Goal: Task Accomplishment & Management: Complete application form

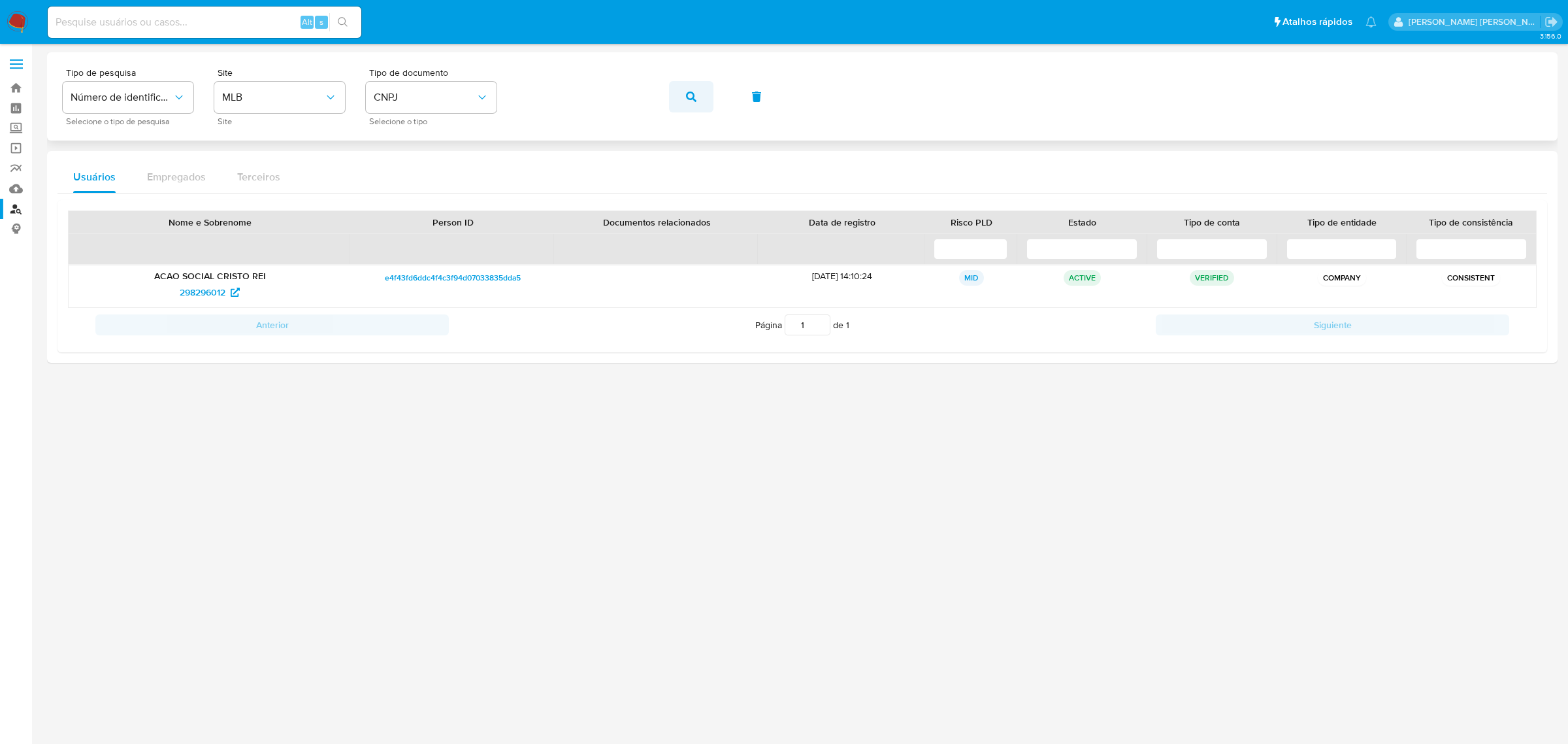
click at [689, 87] on span "button" at bounding box center [692, 97] width 11 height 29
click at [191, 285] on span "298296012" at bounding box center [203, 292] width 45 height 21
click at [710, 104] on button "button" at bounding box center [691, 96] width 45 height 32
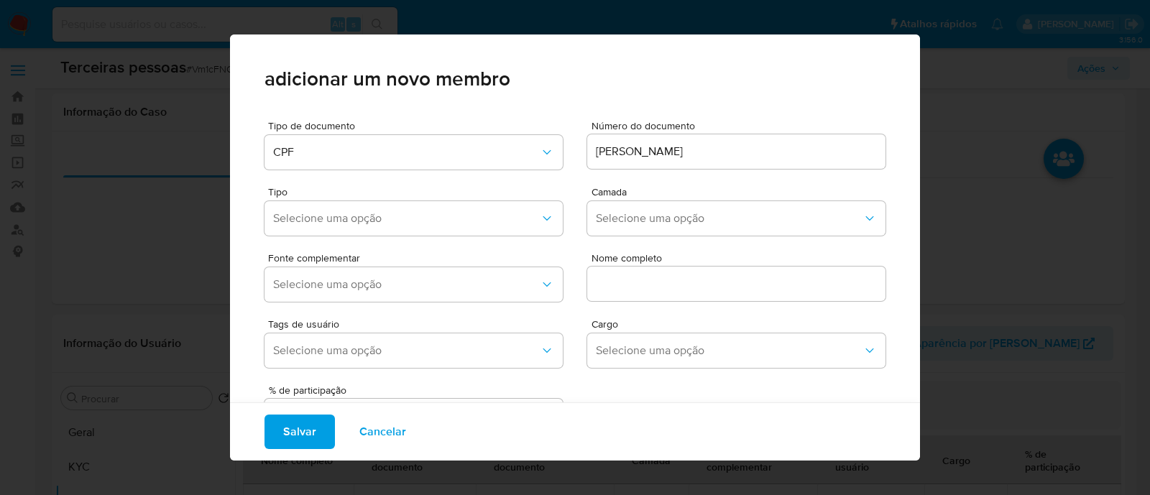
select select "10"
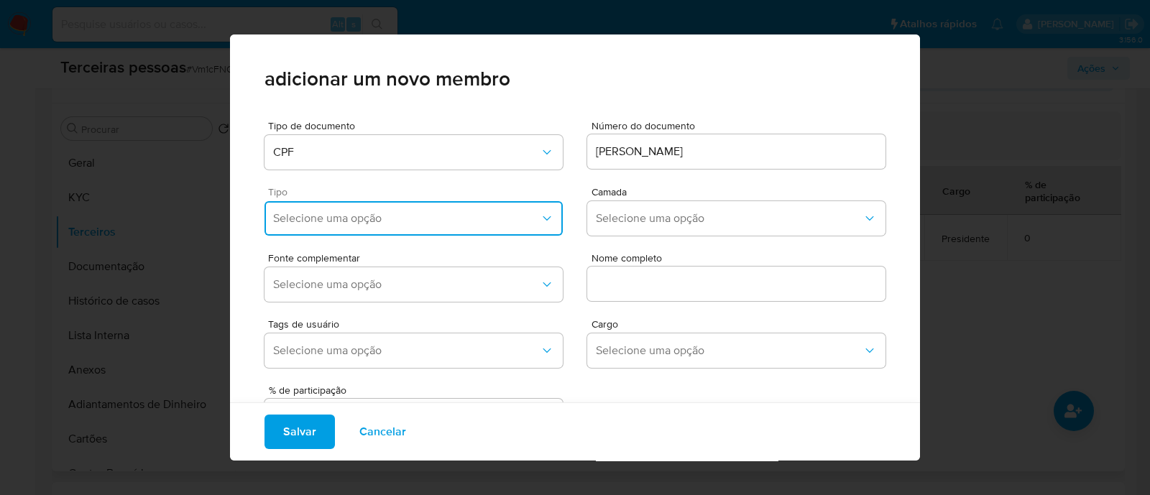
click at [490, 212] on span "Selecione uma opção" at bounding box center [406, 218] width 267 height 14
click at [359, 358] on div "Representantes" at bounding box center [383, 361] width 220 height 35
click at [674, 198] on div "Camada Selecione uma opção" at bounding box center [736, 214] width 298 height 55
click at [668, 216] on span "Selecione uma opção" at bounding box center [729, 218] width 267 height 14
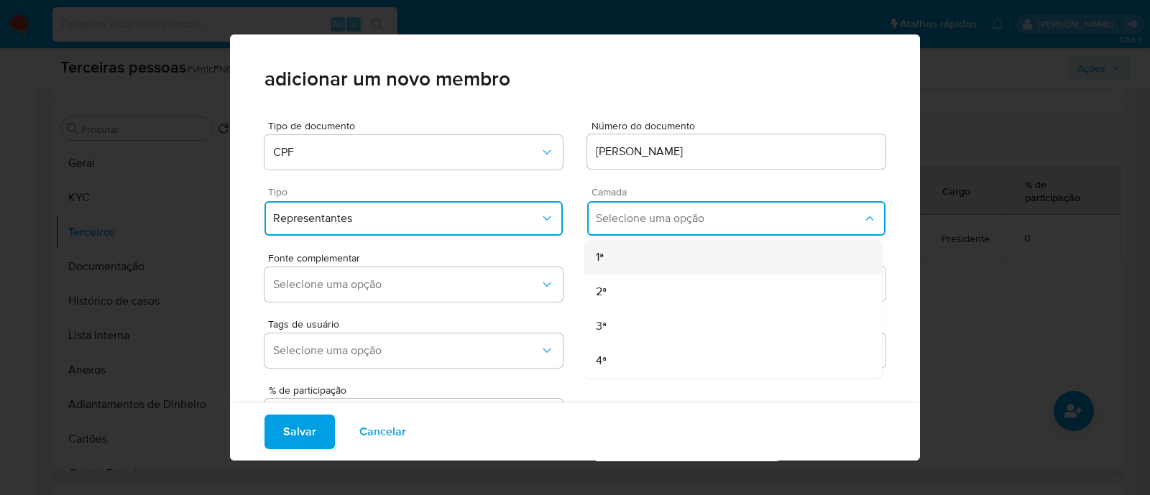
click at [643, 252] on div "1ª" at bounding box center [706, 257] width 220 height 35
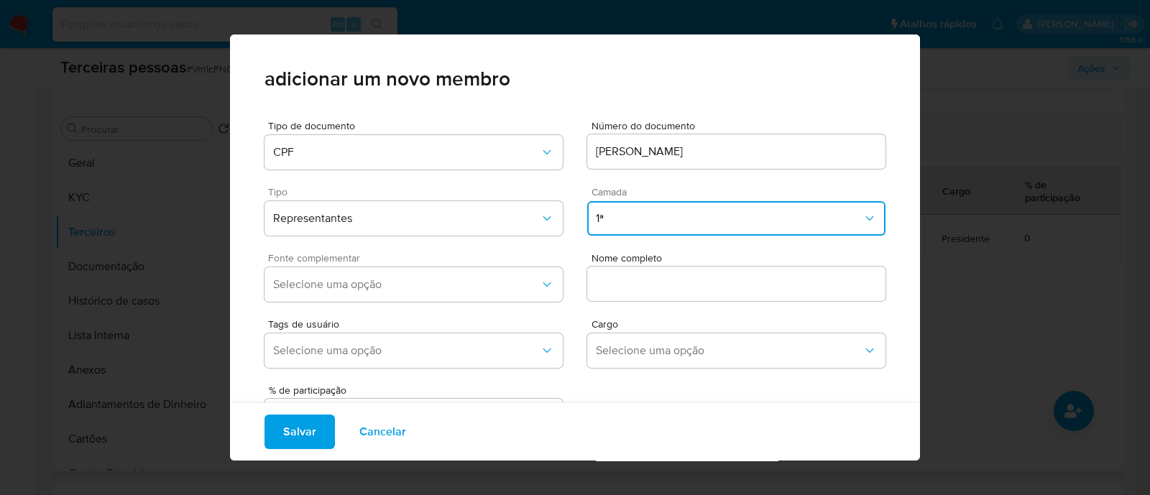
click at [459, 302] on div "Fonte complementar Selecione uma opção" at bounding box center [414, 280] width 298 height 55
click at [478, 275] on button "Selecione uma opção" at bounding box center [414, 284] width 298 height 35
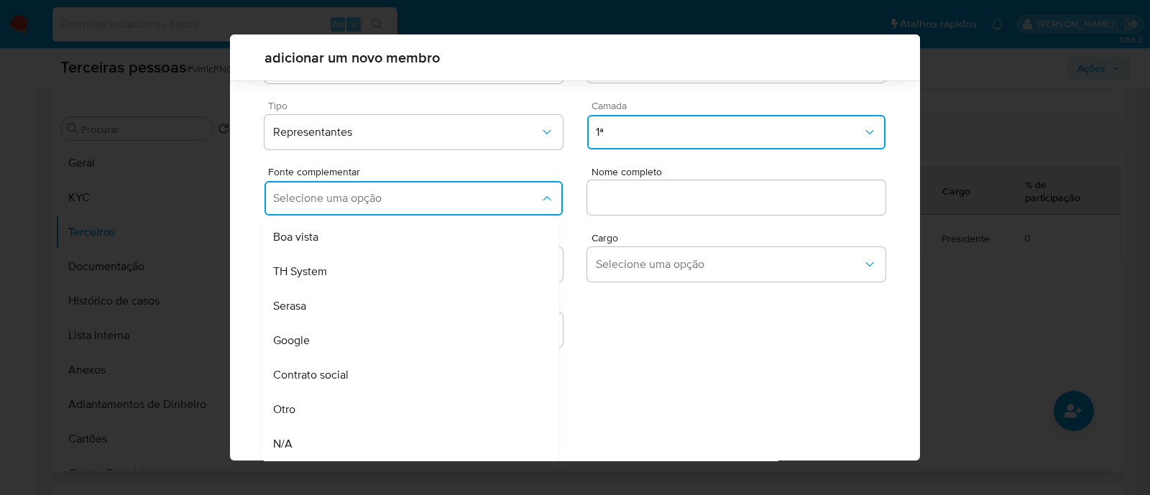
drag, startPoint x: 334, startPoint y: 377, endPoint x: 458, endPoint y: 327, distance: 133.2
click at [334, 377] on span "Contrato social" at bounding box center [310, 375] width 75 height 14
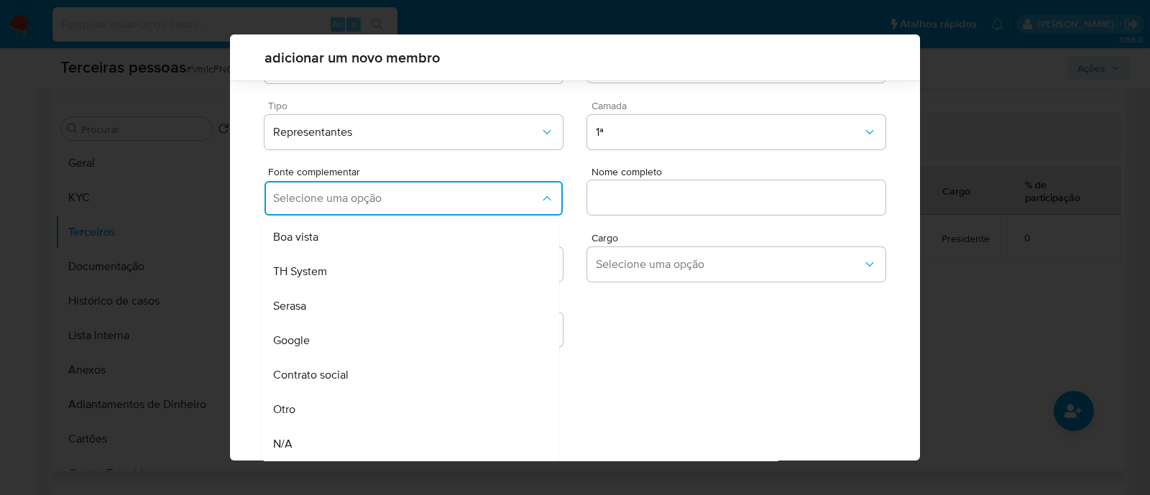
scroll to position [52, 0]
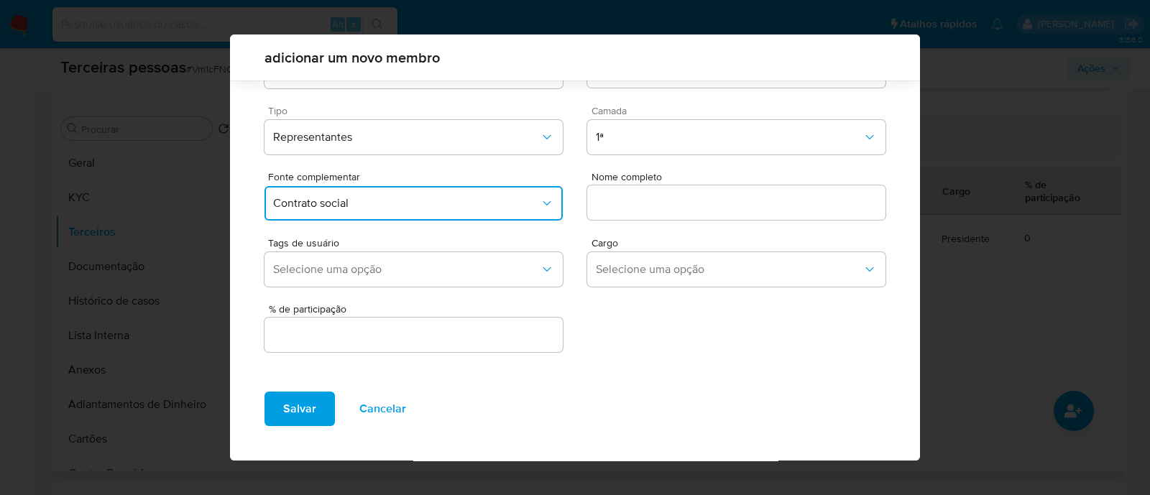
click at [623, 206] on input "text" at bounding box center [736, 202] width 298 height 19
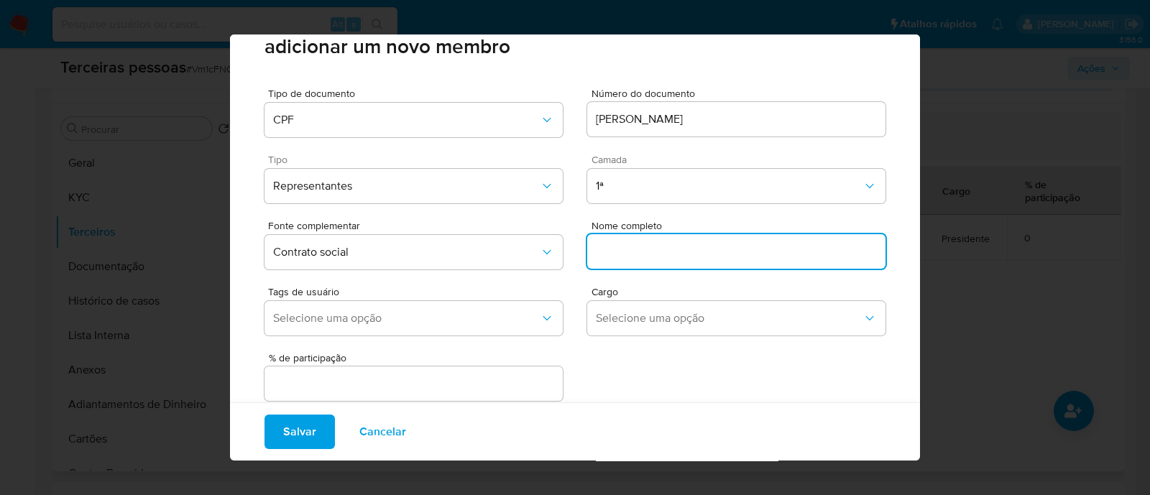
scroll to position [59, 0]
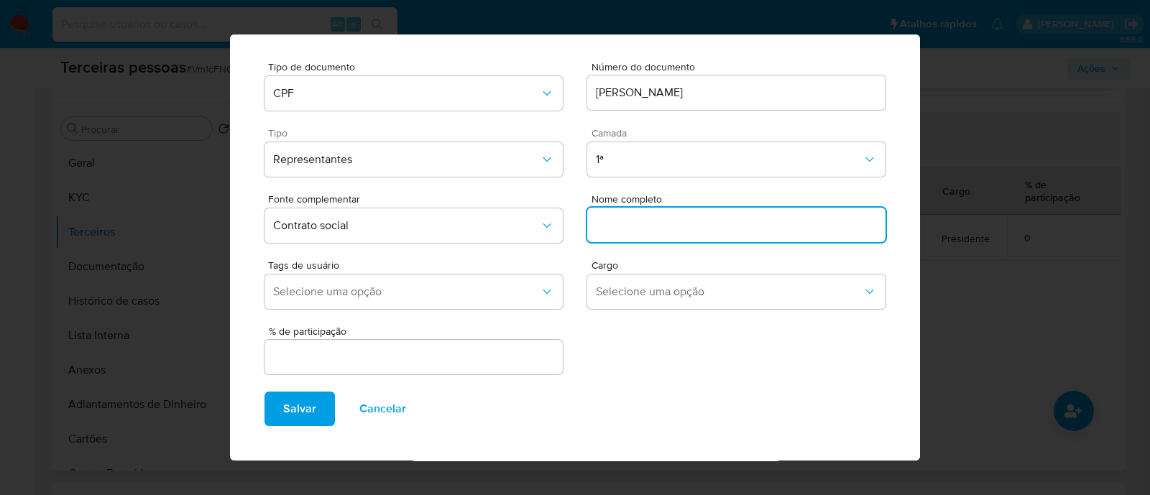
click at [684, 91] on input "ADELINO JOSE DOS SANTOS" at bounding box center [736, 92] width 298 height 19
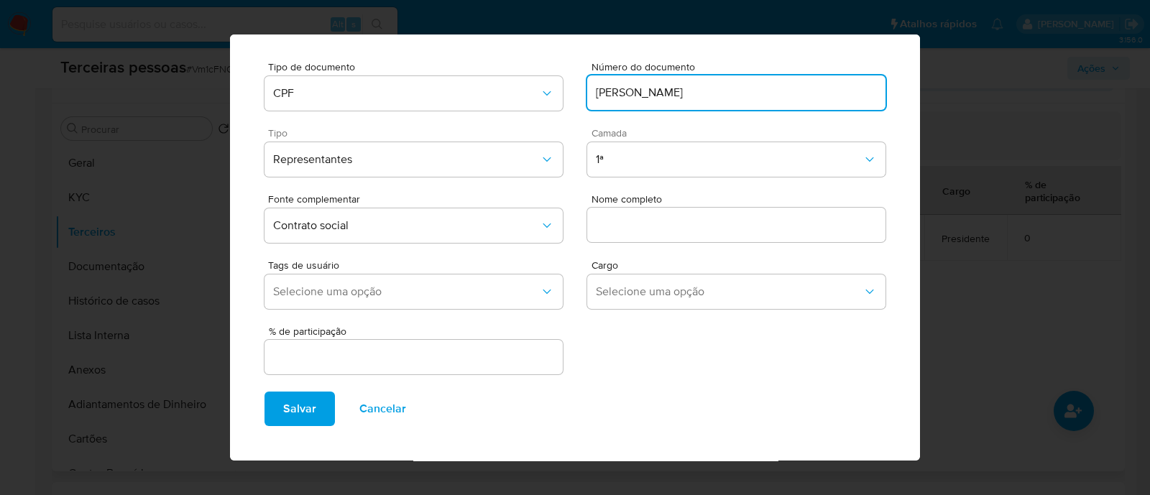
click at [684, 91] on input "ADELINO JOSE DOS SANTOS" at bounding box center [736, 92] width 298 height 19
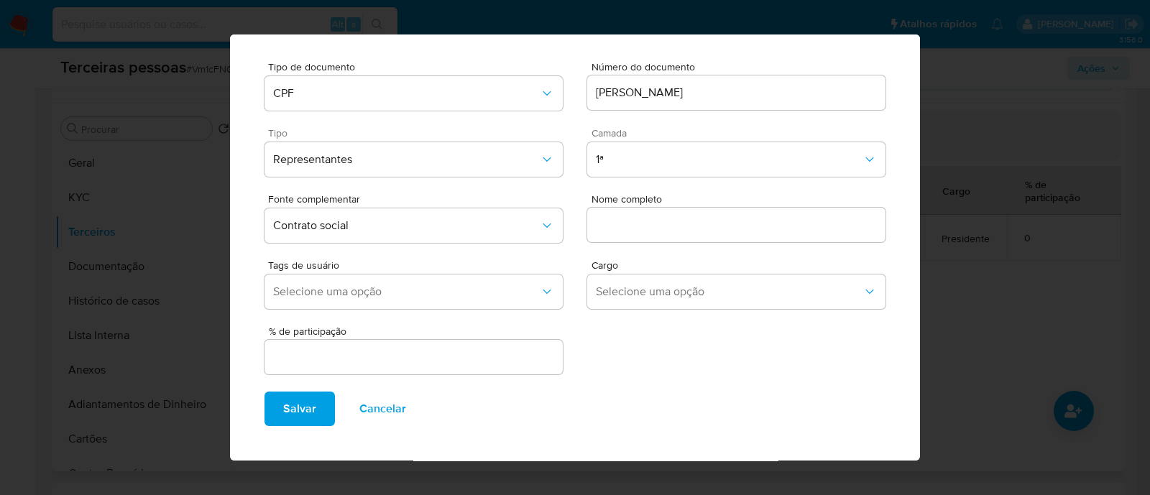
click at [662, 224] on input "text" at bounding box center [736, 225] width 298 height 19
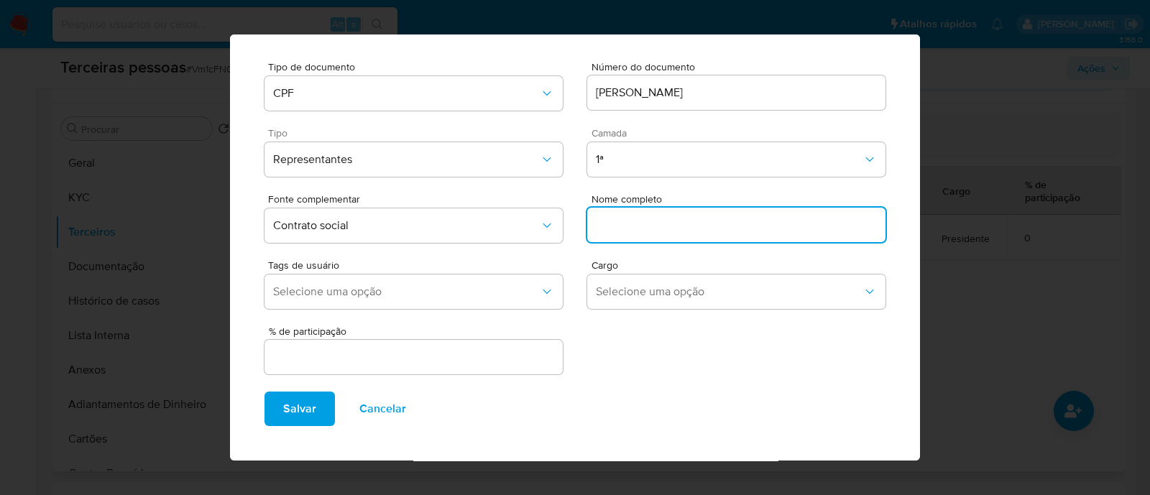
paste input "ADELINO JOSE DOS SANTOS"
type input "ADELINO JOSE DOS SANTOS"
click at [693, 91] on input "ADELINO JOSE DOS SANTOS" at bounding box center [736, 92] width 298 height 19
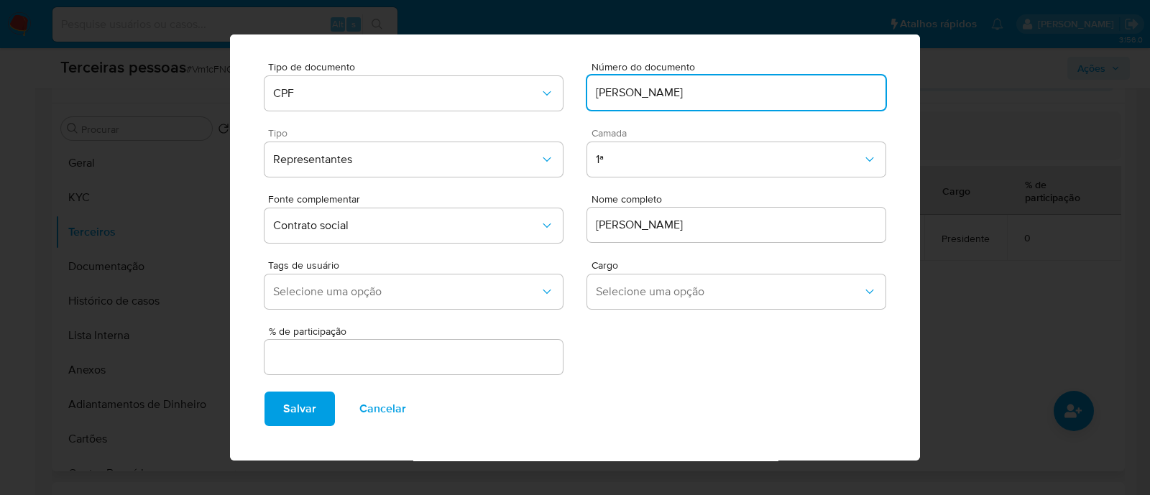
click at [693, 91] on input "ADELINO JOSE DOS SANTOS" at bounding box center [736, 92] width 298 height 19
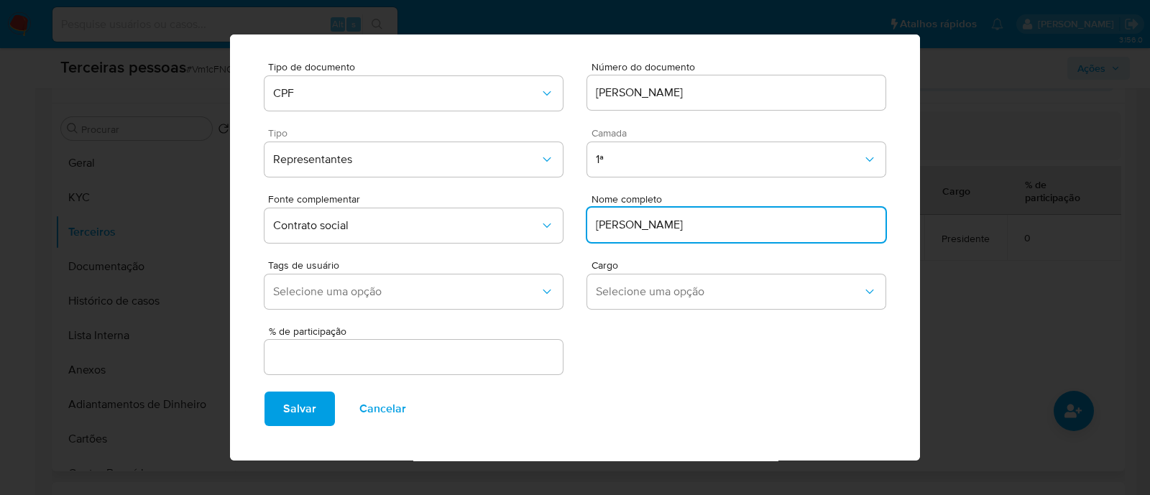
click at [658, 219] on input "ADELINO JOSE DOS SANTOS" at bounding box center [736, 225] width 298 height 19
type input "06901022832"
click at [471, 354] on input "text" at bounding box center [414, 357] width 298 height 19
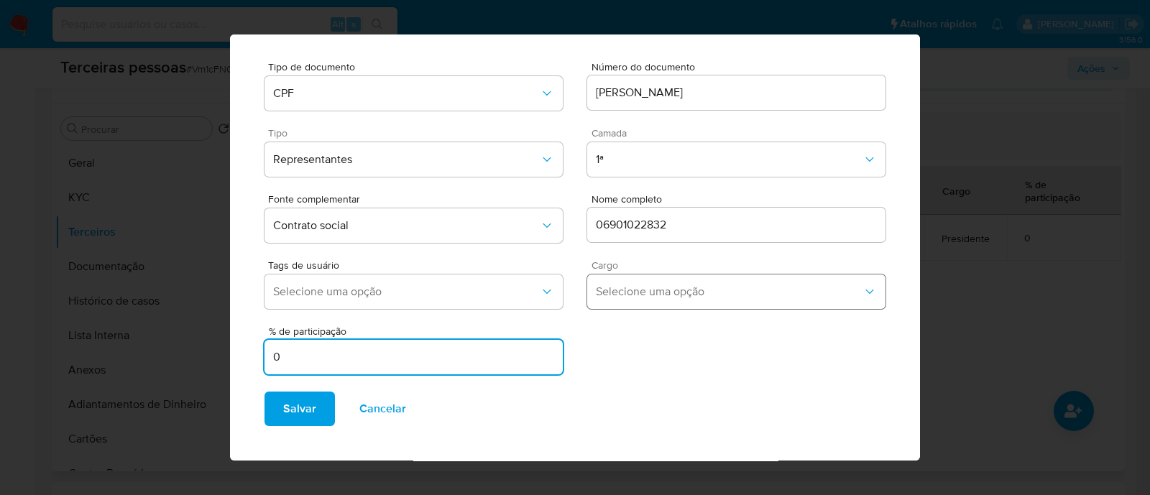
type input "0"
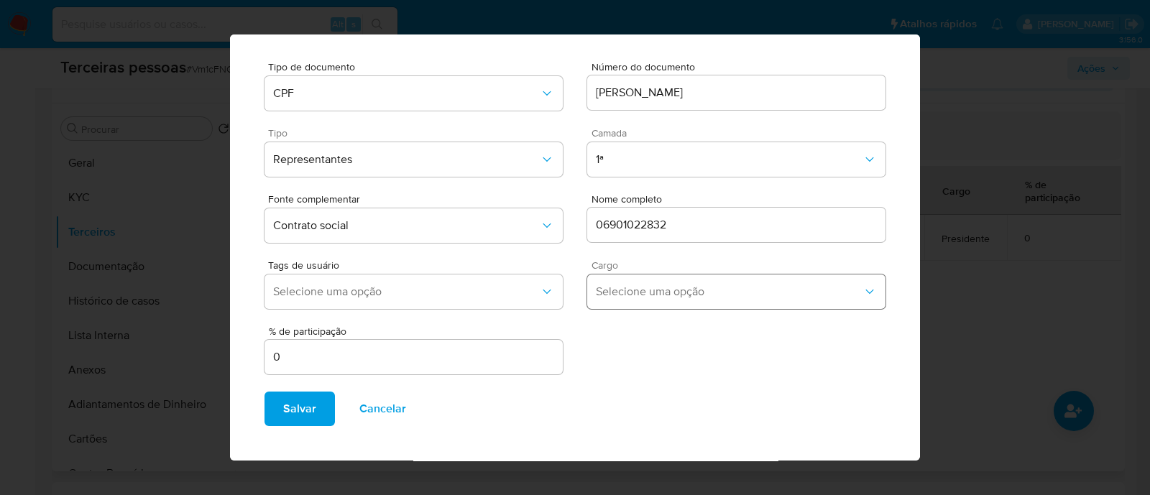
click at [636, 295] on span "Selecione uma opção" at bounding box center [729, 292] width 267 height 14
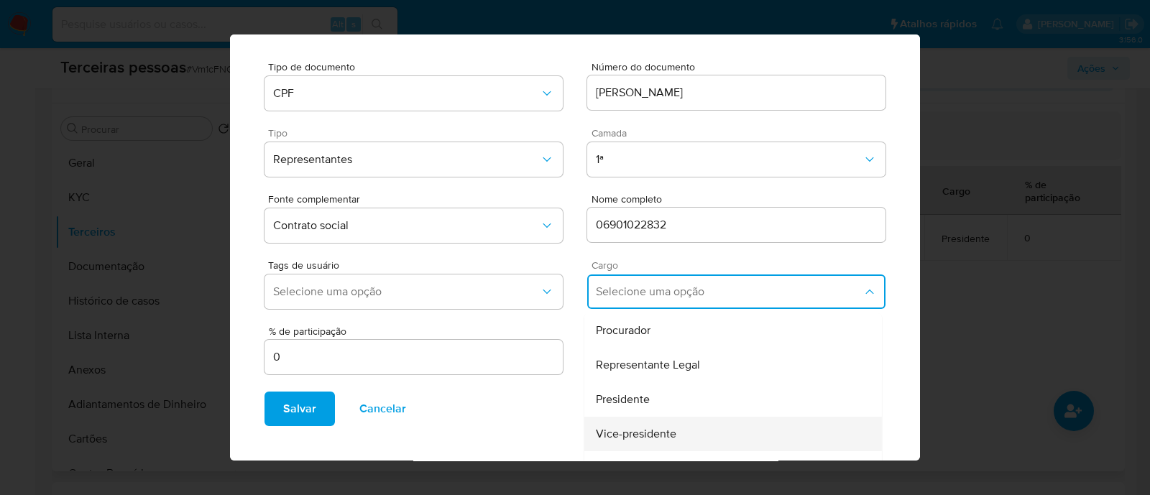
click at [658, 441] on span "Vice-presidente" at bounding box center [636, 434] width 81 height 14
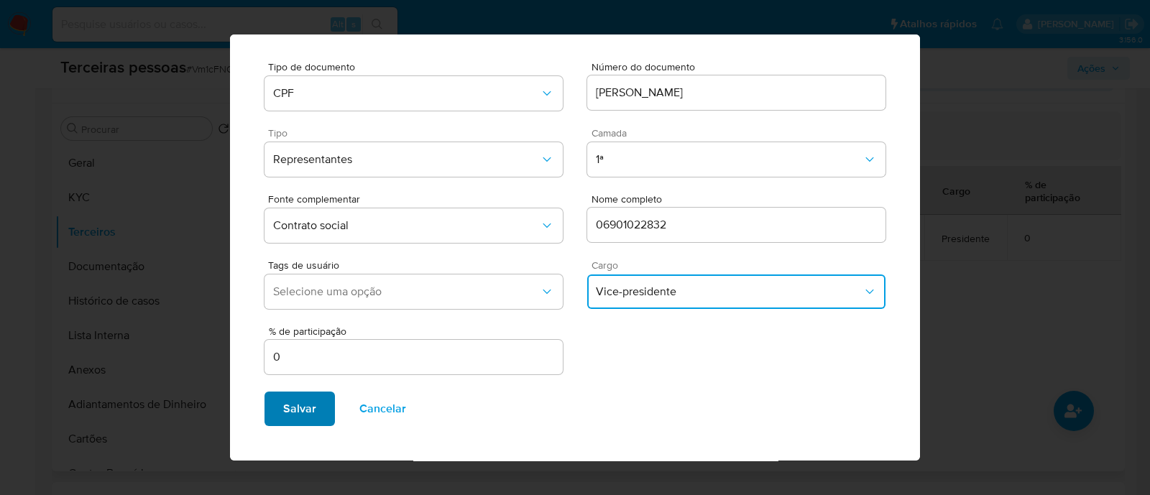
click at [283, 411] on span "Salvar" at bounding box center [299, 409] width 33 height 32
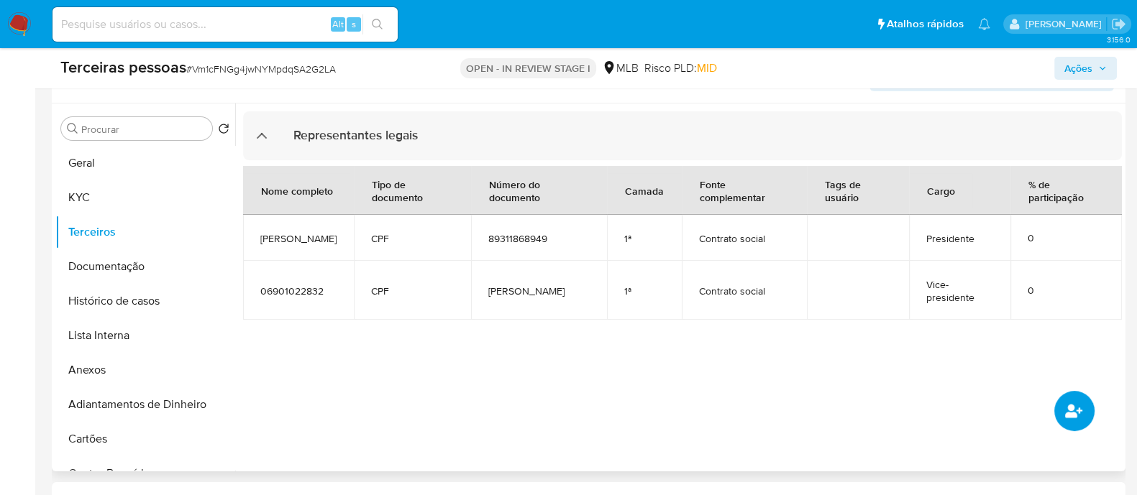
click at [1086, 400] on button "common.add_complementary_information" at bounding box center [1074, 411] width 40 height 40
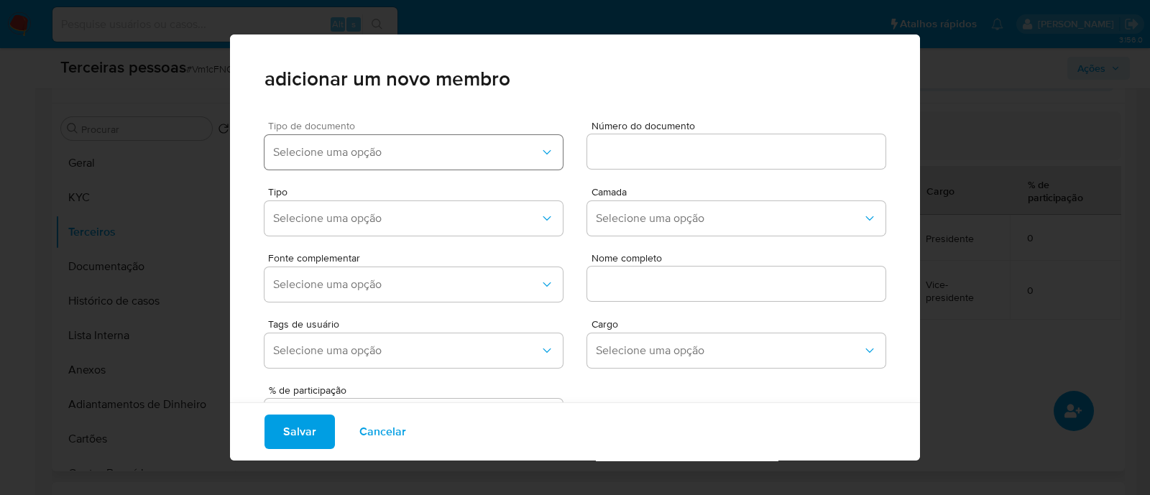
click at [464, 149] on span "Selecione uma opção" at bounding box center [406, 152] width 267 height 14
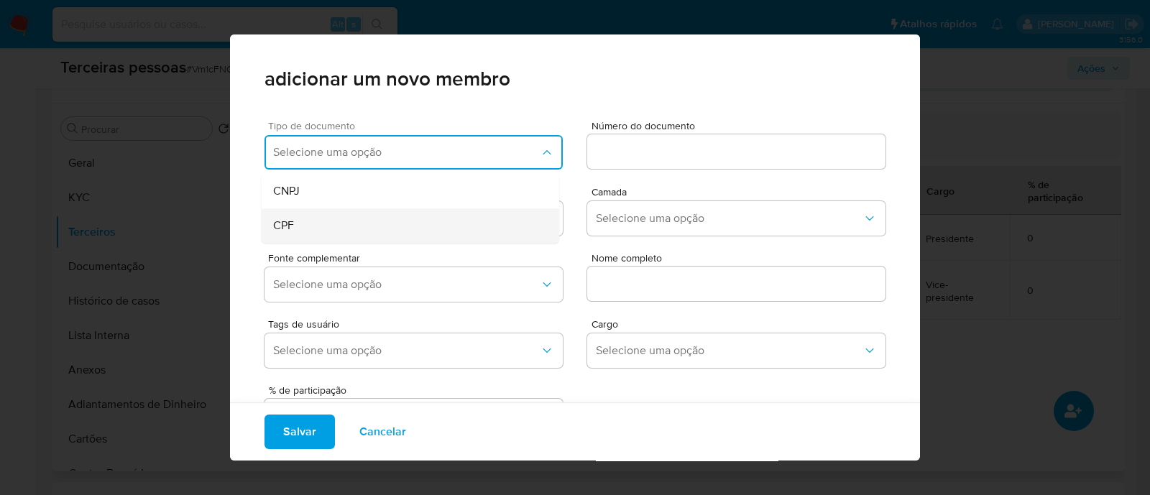
click at [297, 224] on div "CPF" at bounding box center [383, 225] width 220 height 35
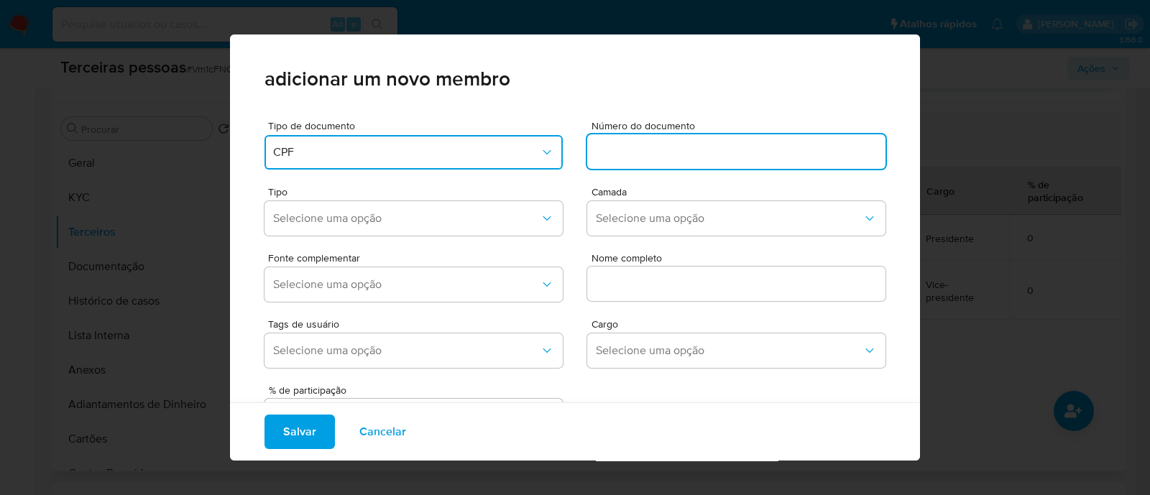
click at [757, 155] on input at bounding box center [736, 151] width 298 height 19
type input "25561323881"
click at [464, 242] on div "Fonte complementar Selecione uma opção Nome completo" at bounding box center [575, 275] width 621 height 66
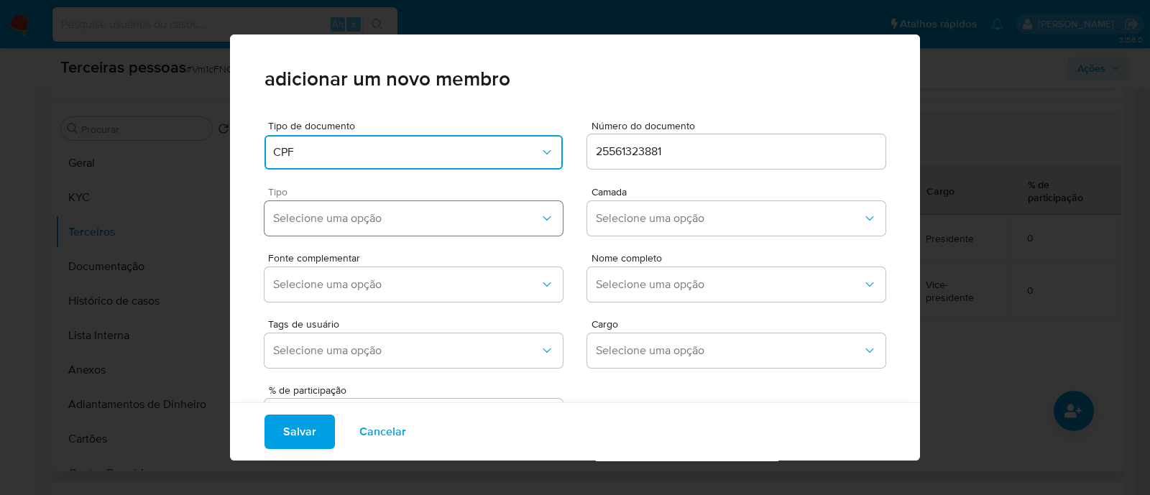
click at [482, 226] on button "Selecione uma opção" at bounding box center [414, 218] width 298 height 35
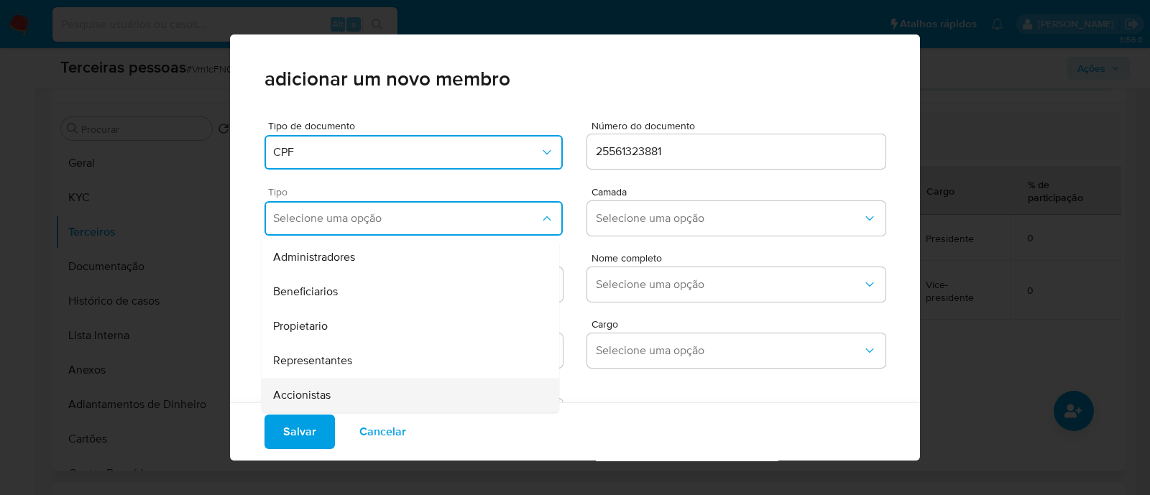
click at [310, 390] on span "Accionistas" at bounding box center [302, 395] width 58 height 14
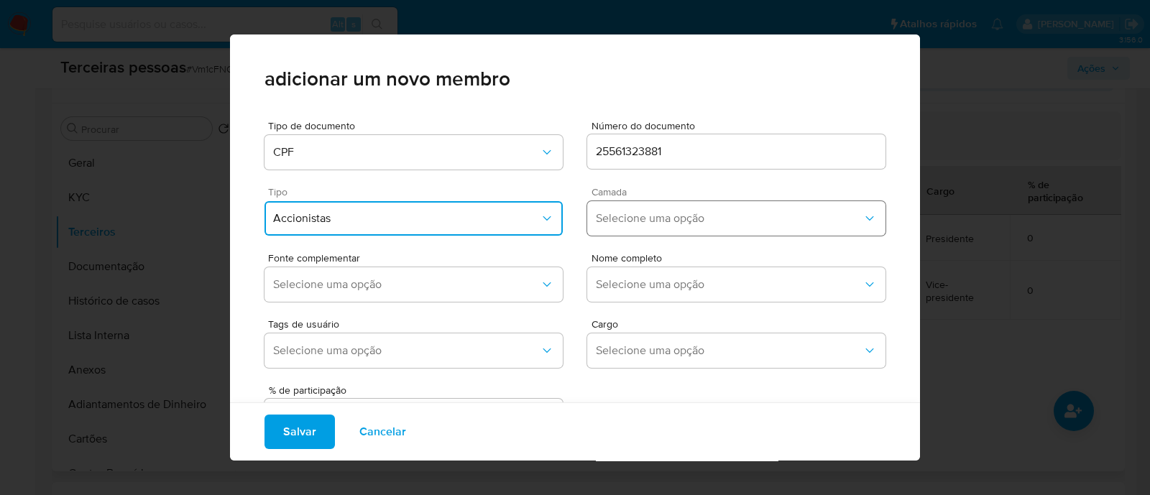
click at [678, 223] on span "Selecione uma opção" at bounding box center [729, 218] width 267 height 14
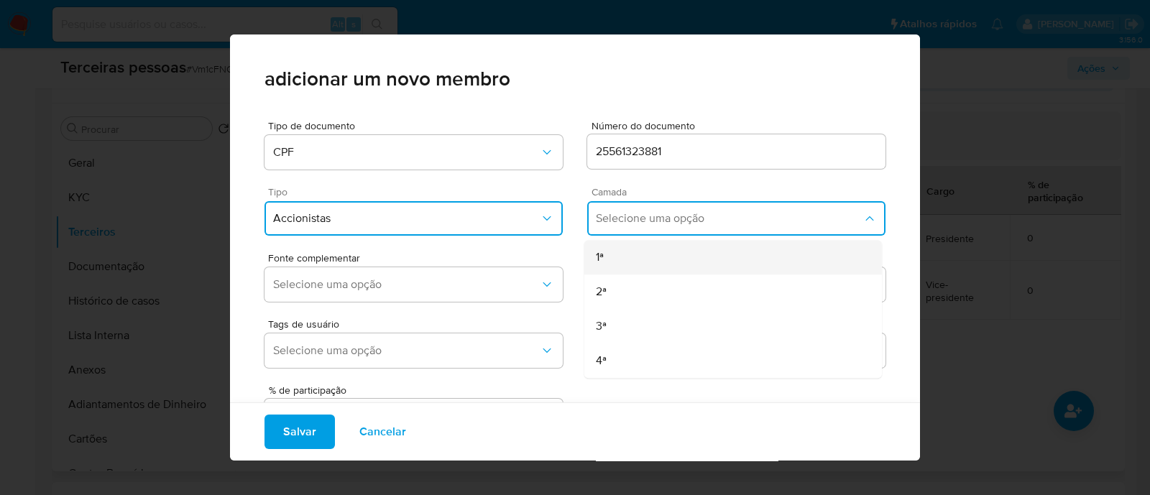
click at [643, 266] on div "1ª" at bounding box center [706, 257] width 220 height 35
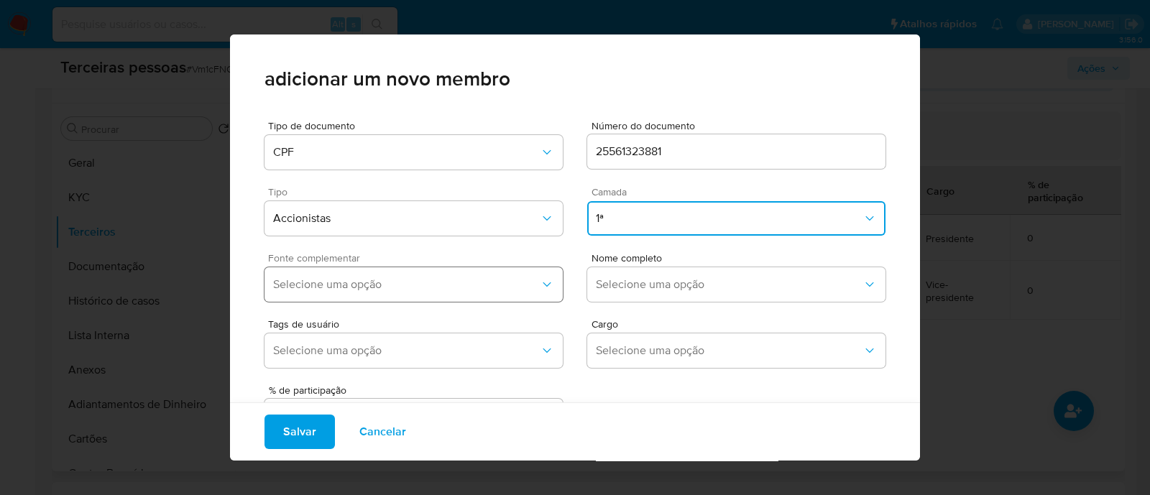
click at [459, 294] on button "Selecione uma opção" at bounding box center [414, 284] width 298 height 35
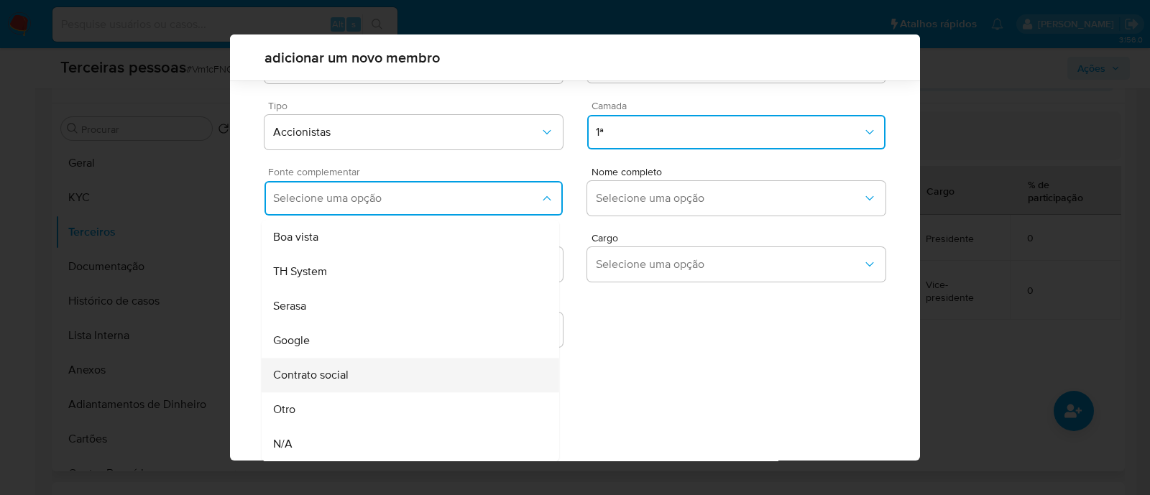
click at [367, 375] on div "Contrato social" at bounding box center [383, 375] width 220 height 35
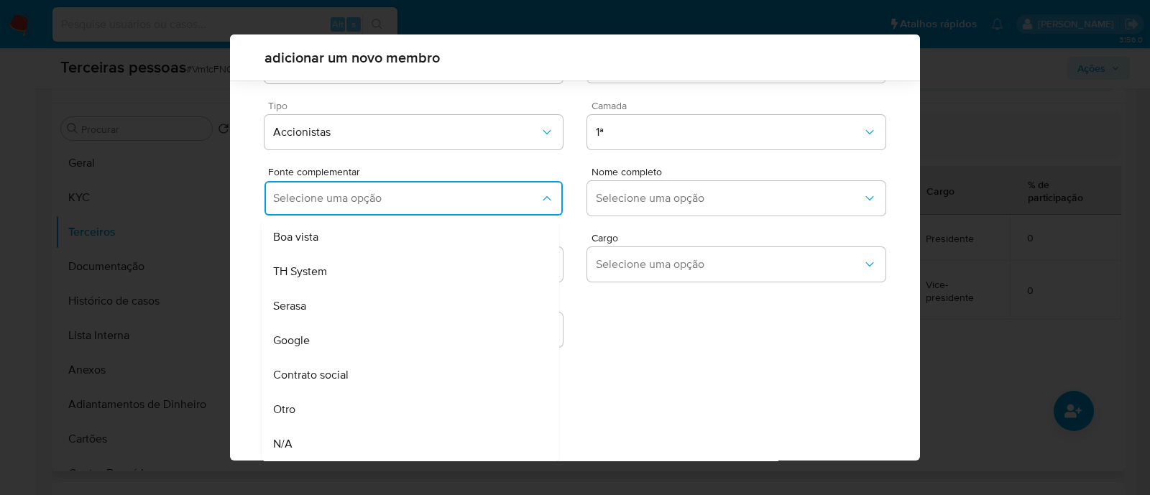
scroll to position [52, 0]
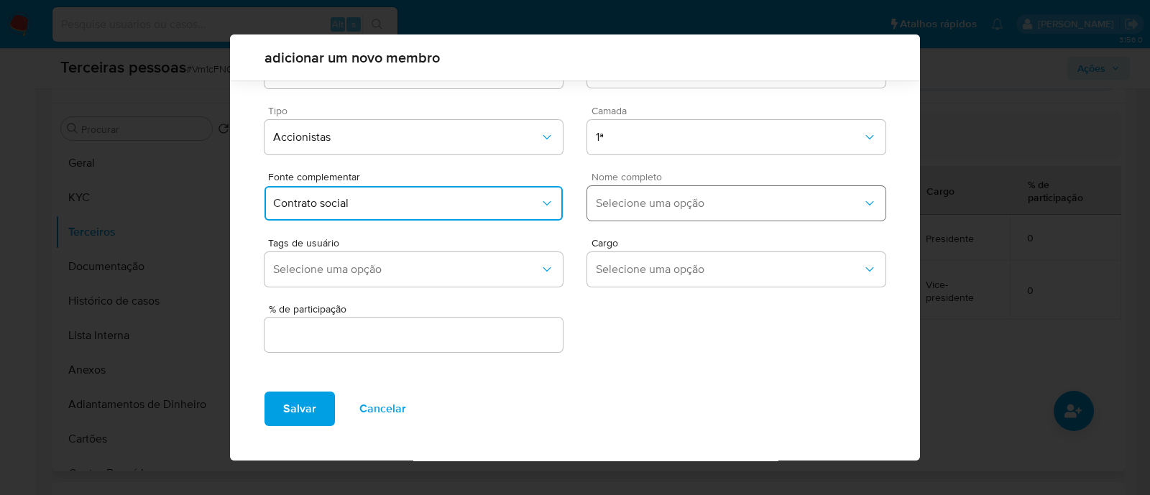
click at [653, 191] on button "Selecione uma opção" at bounding box center [736, 203] width 298 height 35
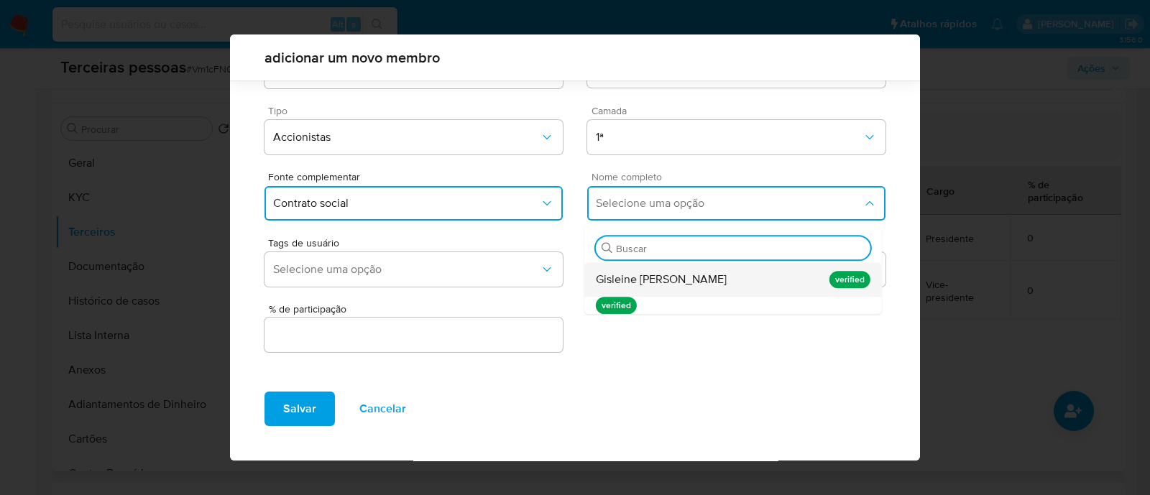
click at [745, 285] on div "Gisleine Fussae Hatori Neto" at bounding box center [706, 279] width 220 height 35
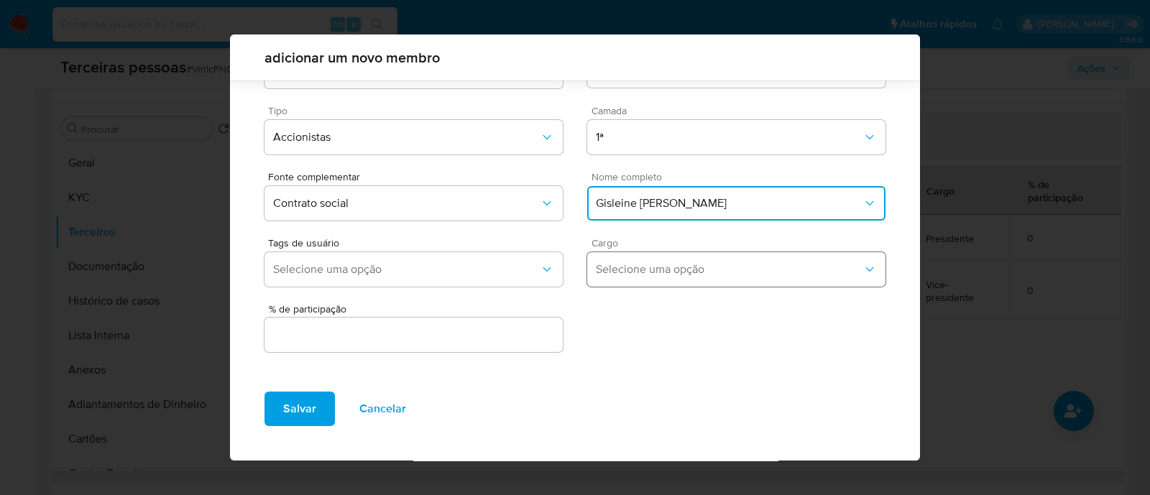
click at [596, 267] on span "Selecione uma opção" at bounding box center [729, 269] width 267 height 14
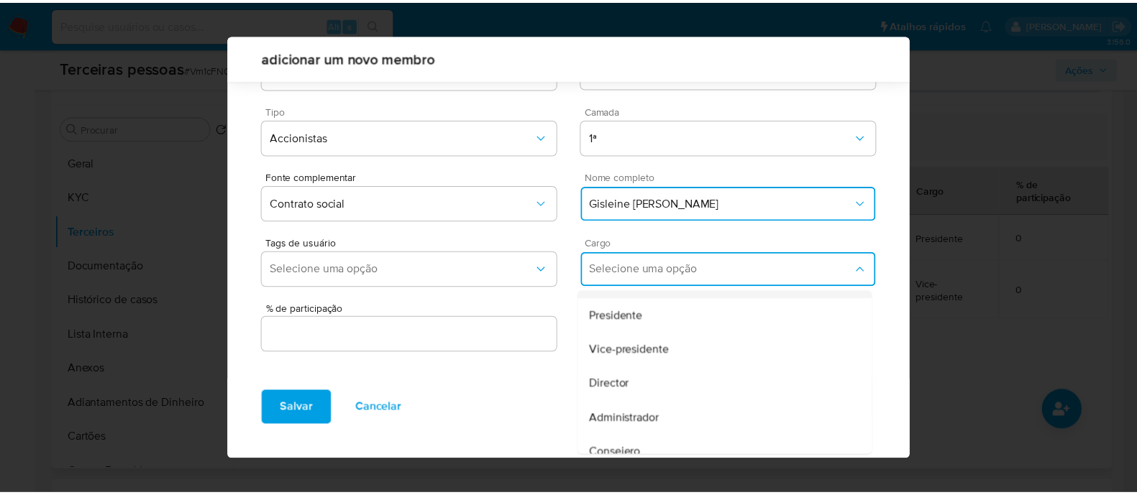
scroll to position [89, 0]
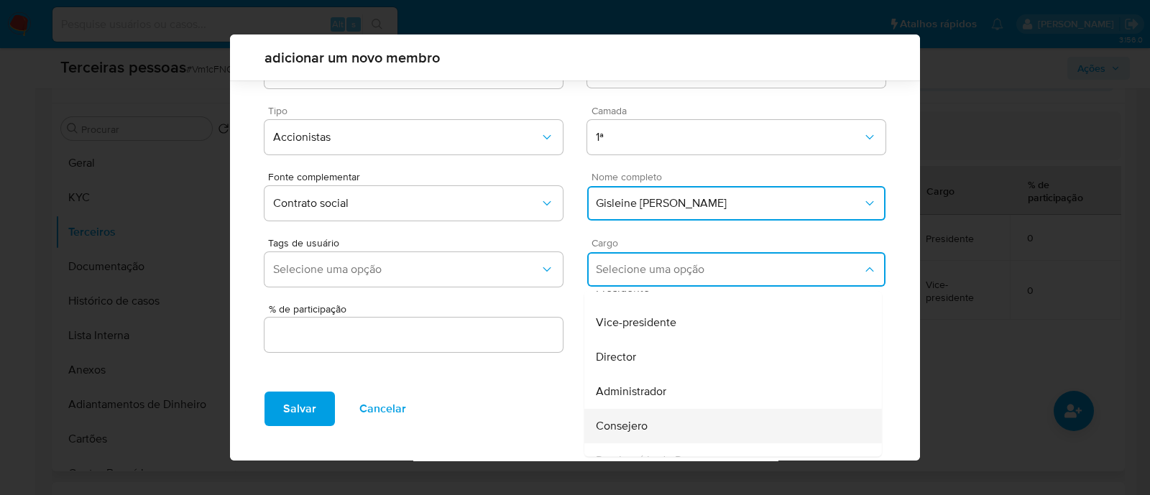
click at [683, 411] on div "Consejero" at bounding box center [706, 426] width 220 height 35
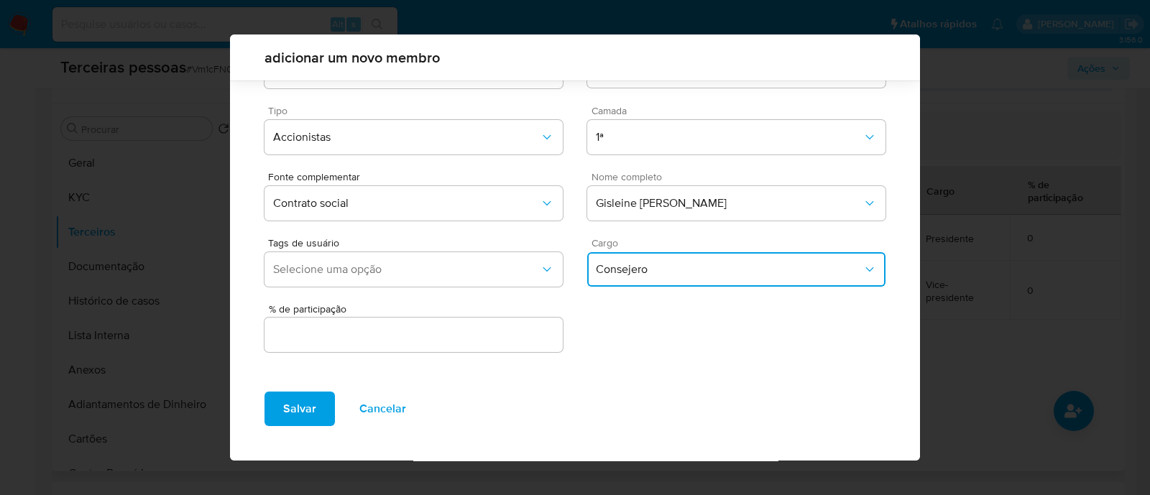
click at [508, 342] on input "text" at bounding box center [414, 335] width 298 height 19
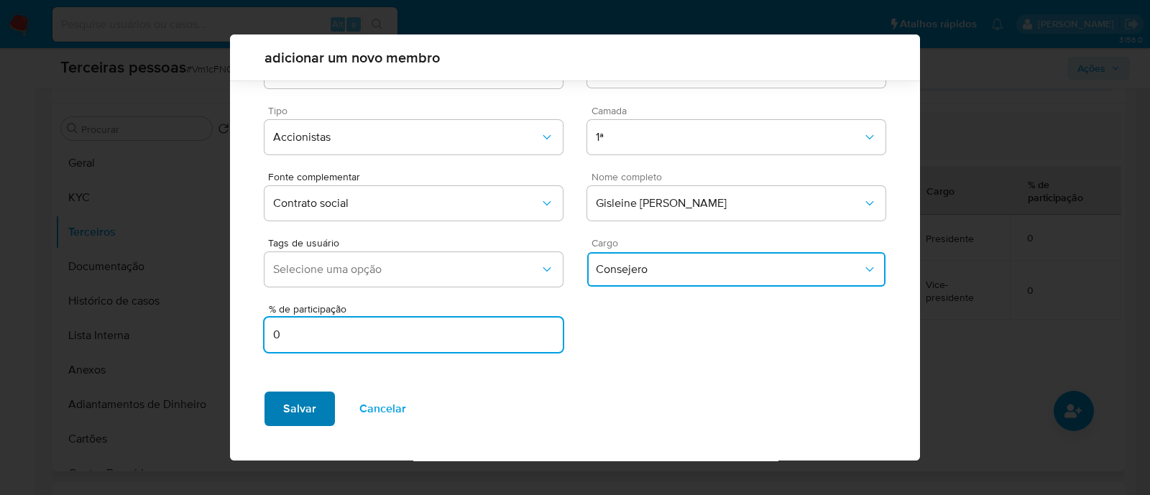
type input "0"
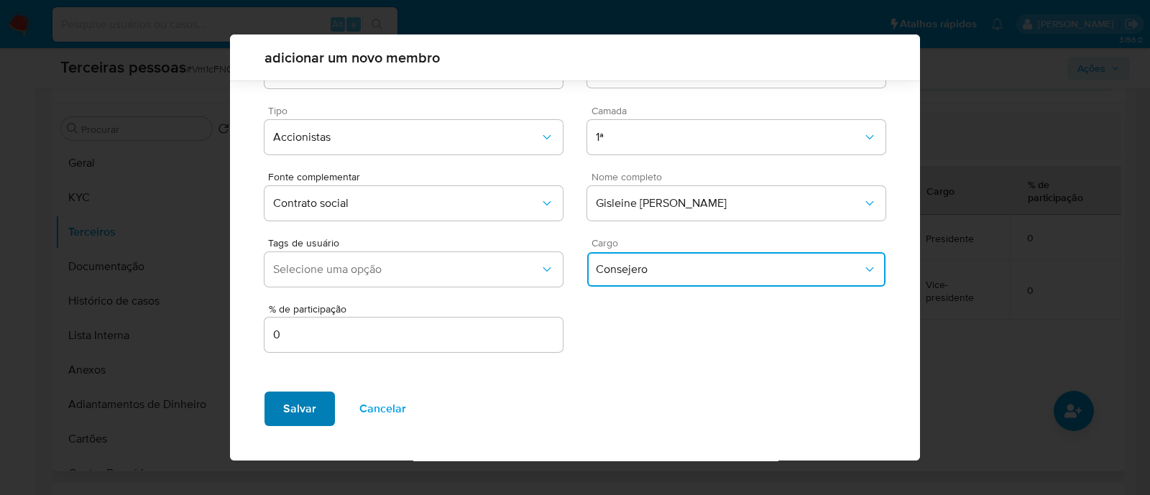
click at [313, 419] on span "Salvar" at bounding box center [299, 409] width 33 height 32
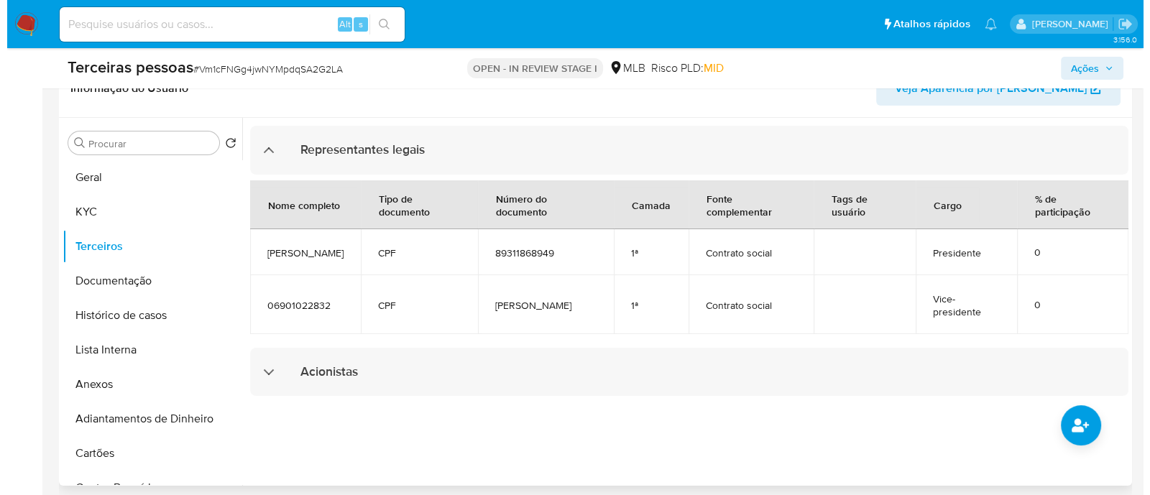
scroll to position [270, 0]
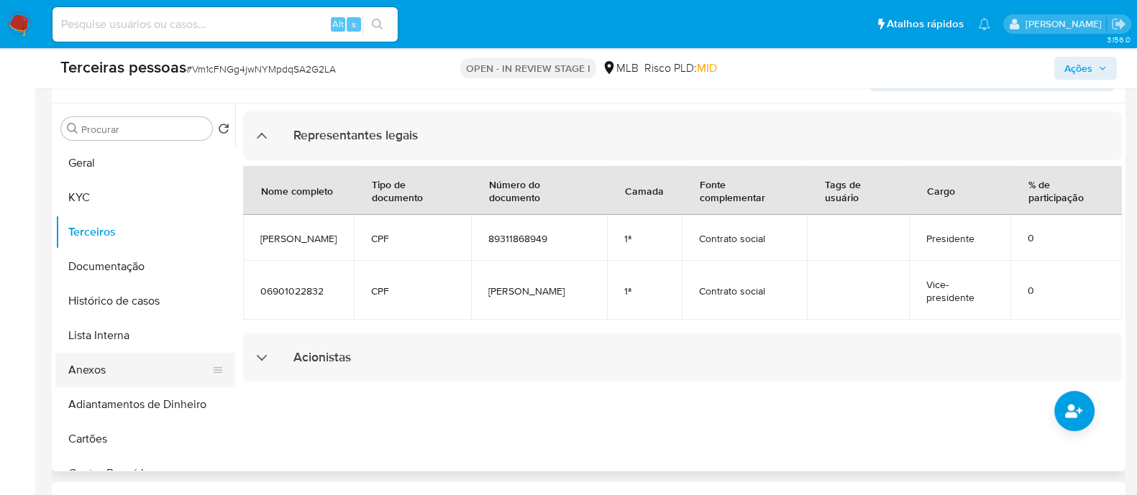
click at [86, 376] on button "Anexos" at bounding box center [139, 370] width 168 height 35
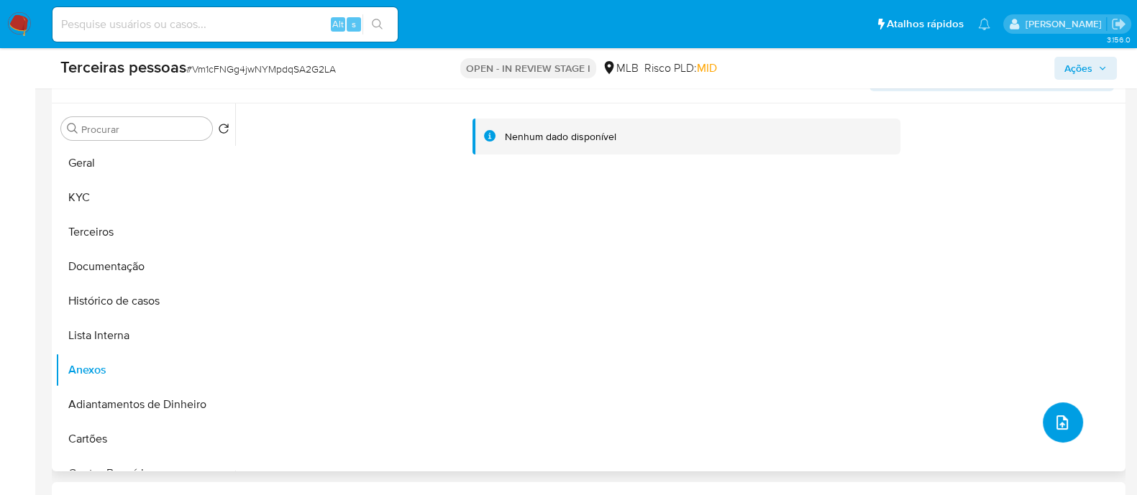
click at [1057, 429] on icon "upload-file" at bounding box center [1061, 422] width 17 height 17
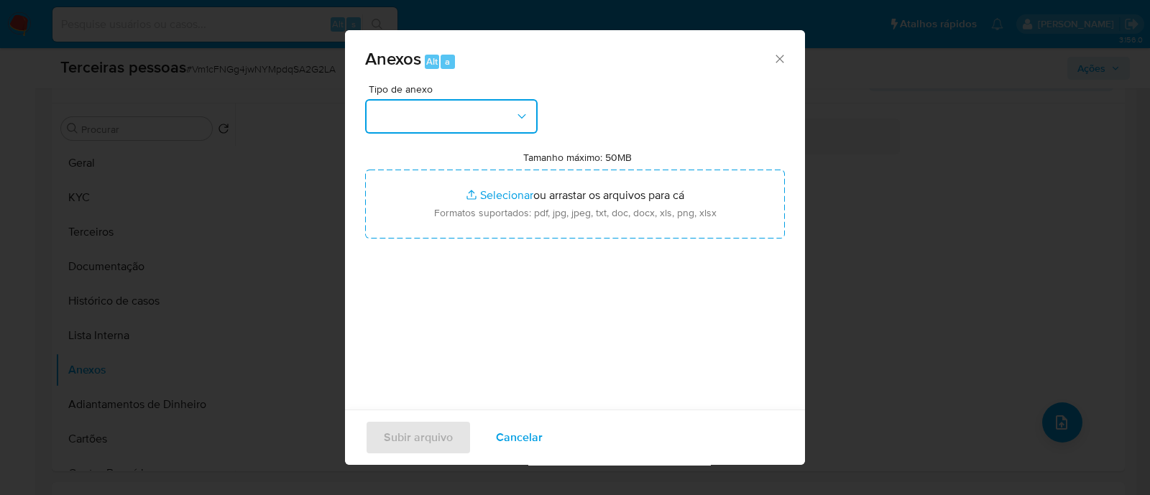
click at [454, 116] on button "button" at bounding box center [451, 116] width 173 height 35
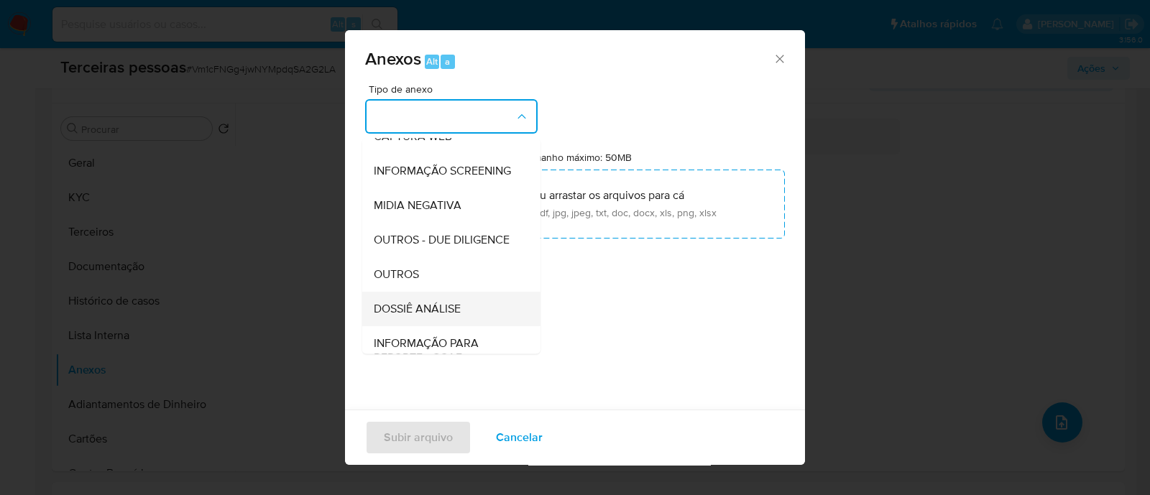
scroll to position [221, 0]
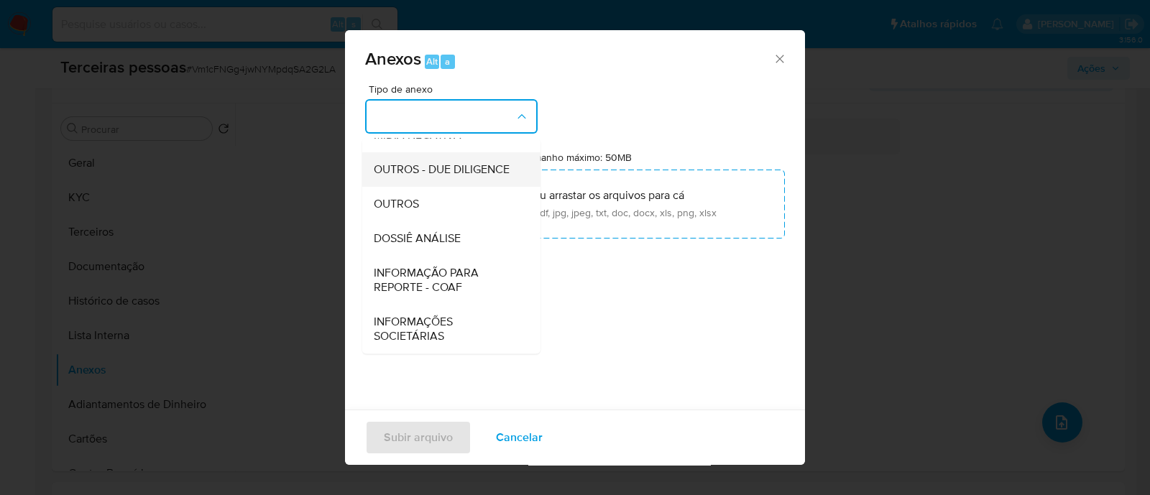
click at [467, 162] on span "OUTROS - DUE DILIGENCE" at bounding box center [442, 169] width 136 height 14
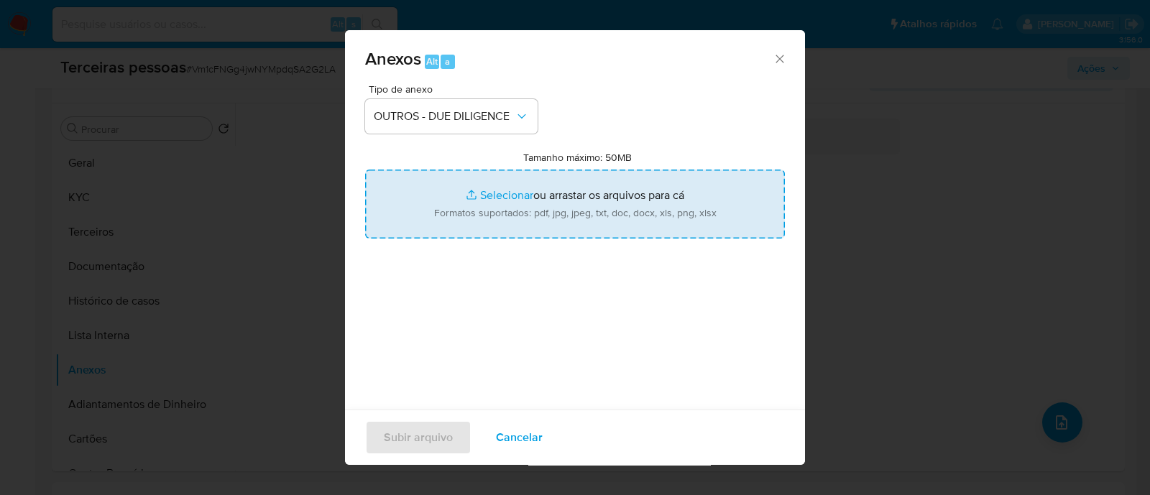
click at [679, 203] on input "Tamanho máximo: 50MB Selecionar arquivos" at bounding box center [575, 204] width 420 height 69
click at [464, 210] on input "Tamanho máximo: 50MB Selecionar arquivos" at bounding box center [575, 204] width 420 height 69
type input "C:\fakepath\Matriz de Risco - ACAO SOCIAL CRISTO REI.pdf"
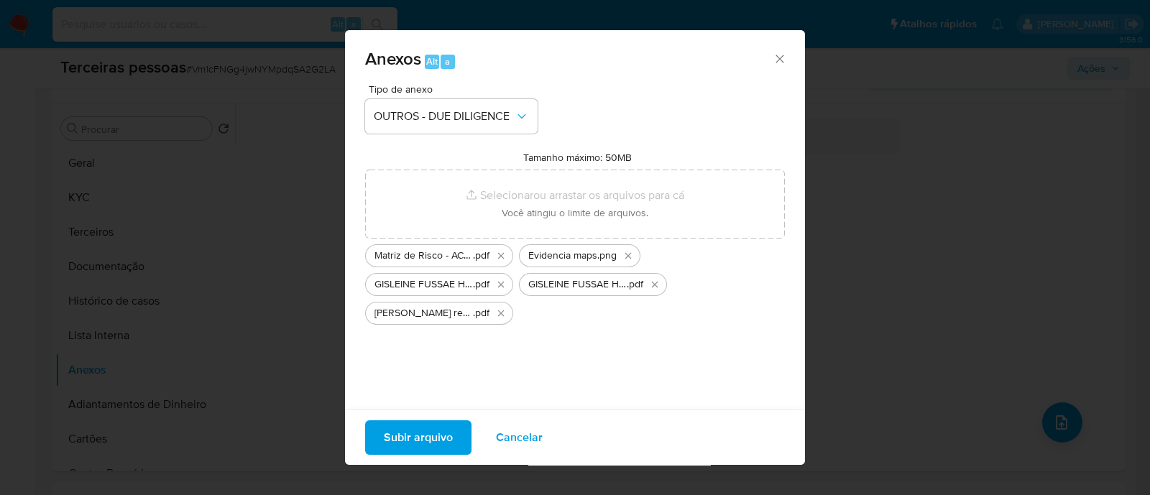
click at [434, 439] on span "Subir arquivo" at bounding box center [418, 438] width 69 height 32
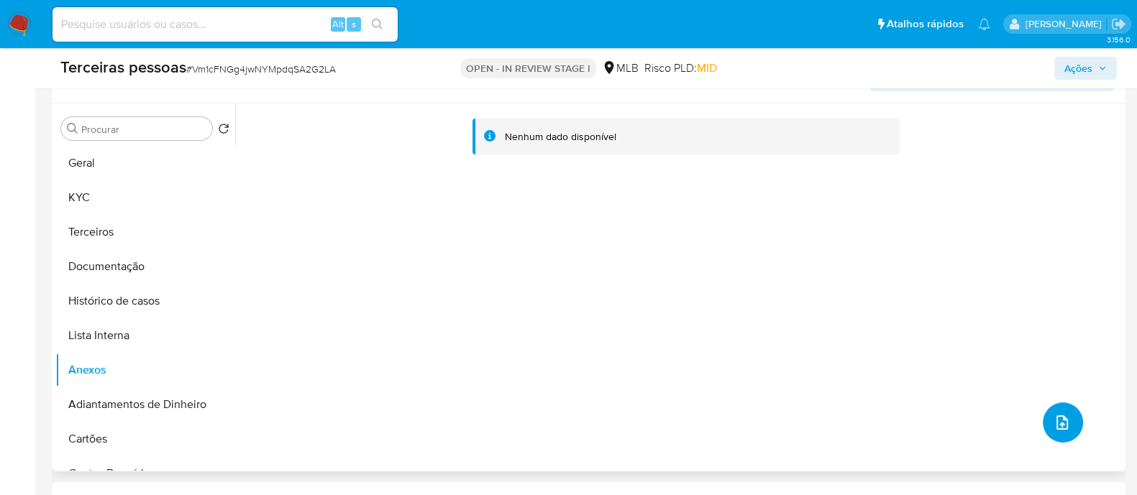
click at [1067, 428] on button "upload-file" at bounding box center [1062, 423] width 40 height 40
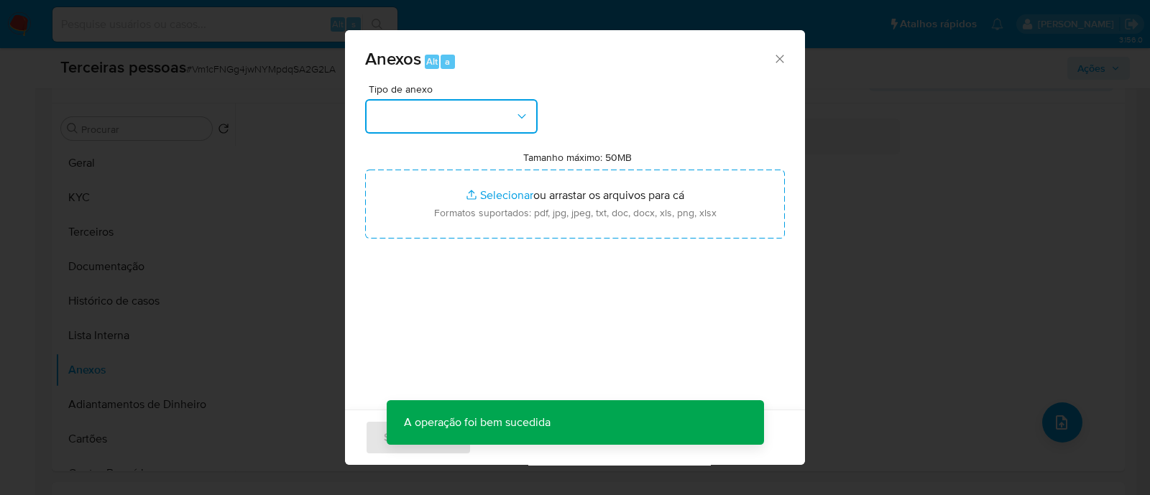
click at [423, 126] on button "button" at bounding box center [451, 116] width 173 height 35
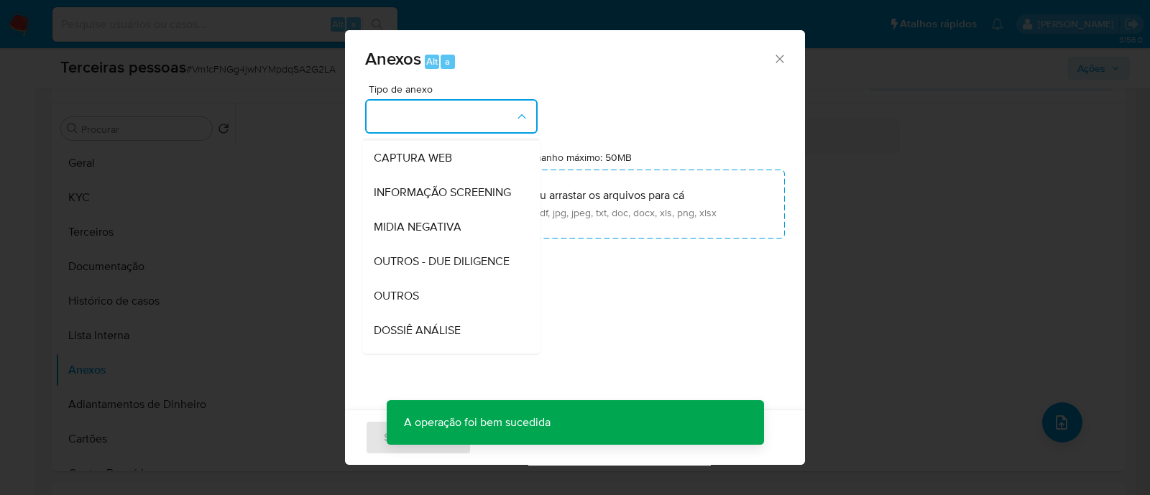
scroll to position [179, 0]
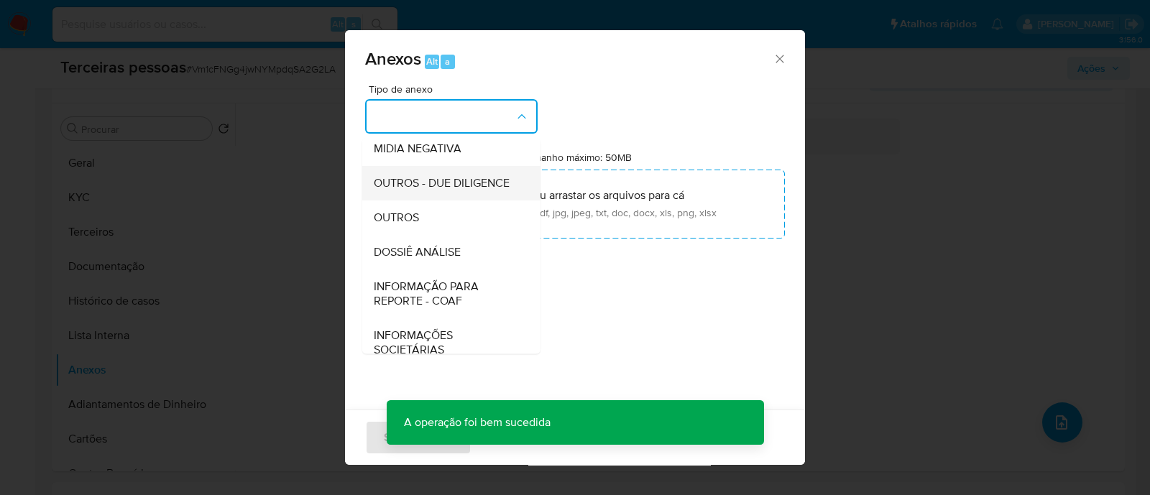
click at [452, 191] on span "OUTROS - DUE DILIGENCE" at bounding box center [442, 183] width 136 height 14
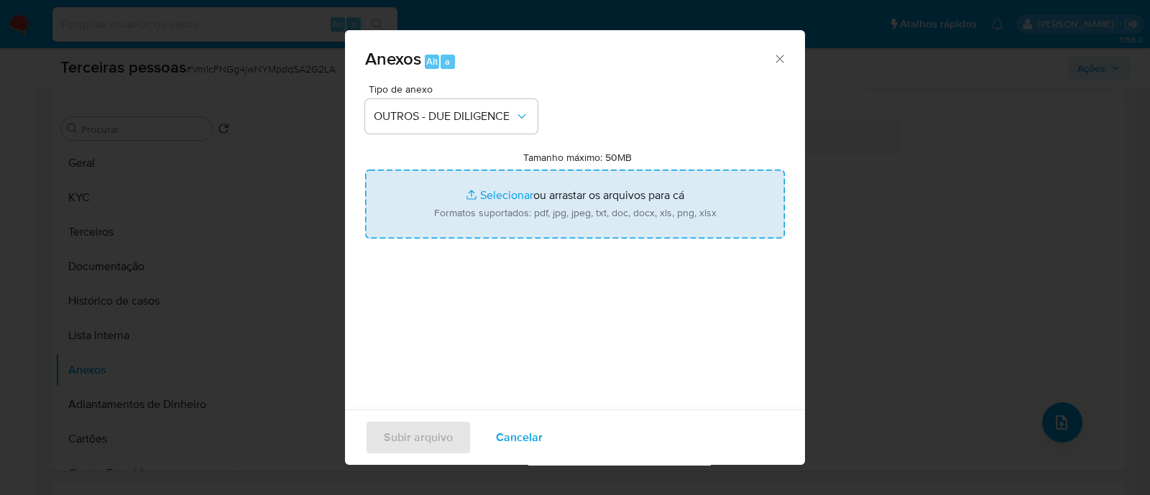
click at [418, 187] on input "Tamanho máximo: 50MB Selecionar arquivos" at bounding box center [575, 204] width 420 height 69
type input "C:\fakepath\ADELINO JOSE DOS SANTOS softon.pdf"
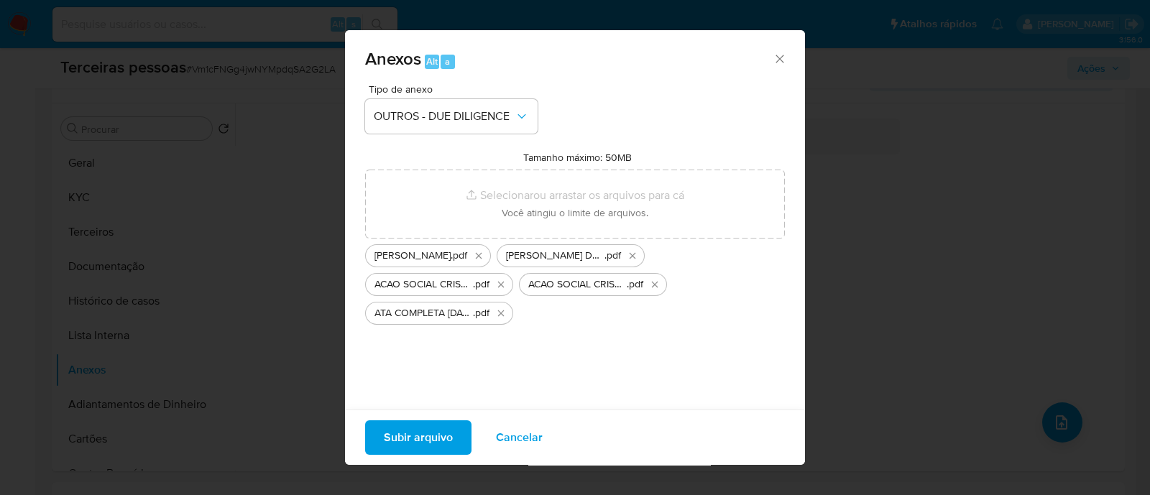
click at [408, 427] on span "Subir arquivo" at bounding box center [418, 438] width 69 height 32
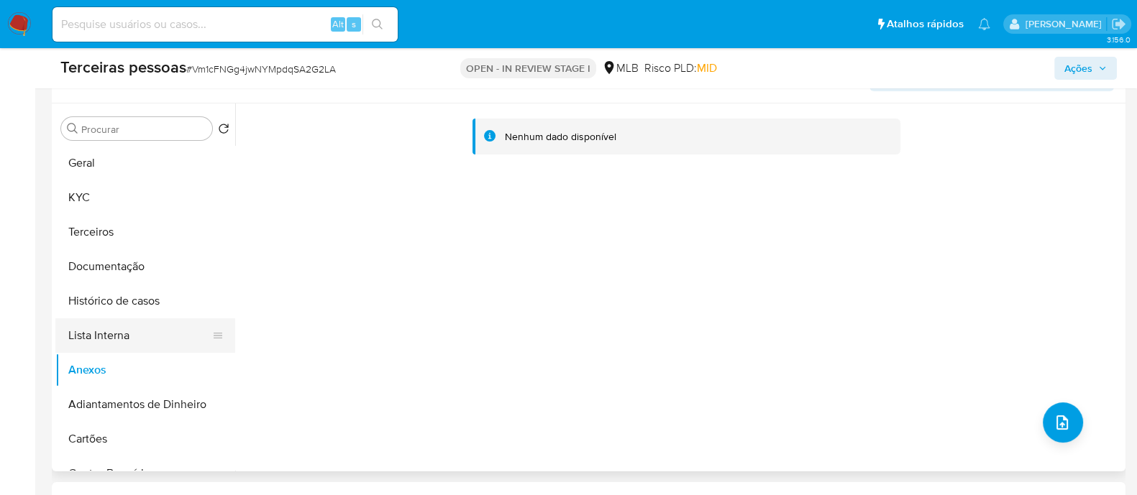
click at [102, 326] on button "Lista Interna" at bounding box center [139, 335] width 168 height 35
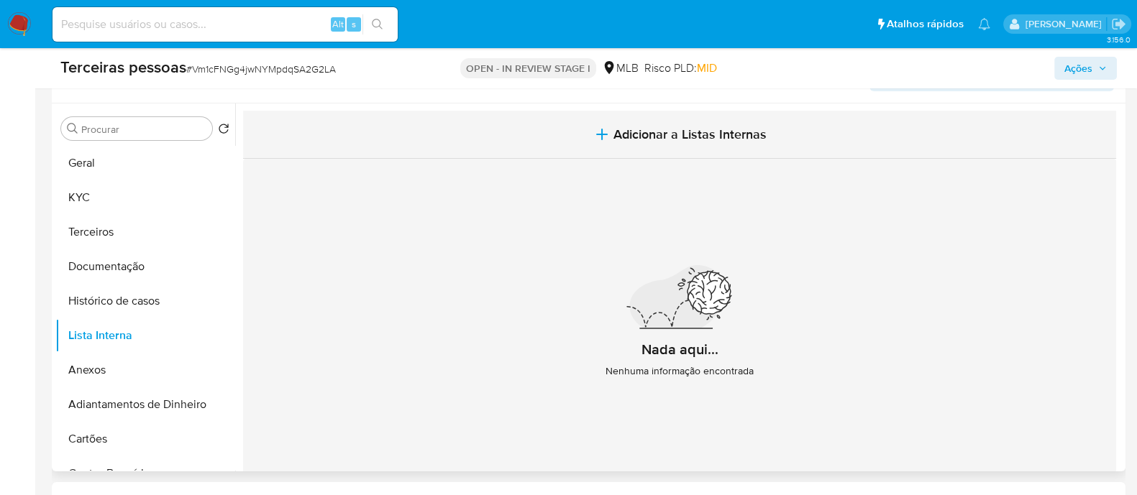
click at [549, 146] on button "Adicionar a Listas Internas" at bounding box center [679, 135] width 873 height 48
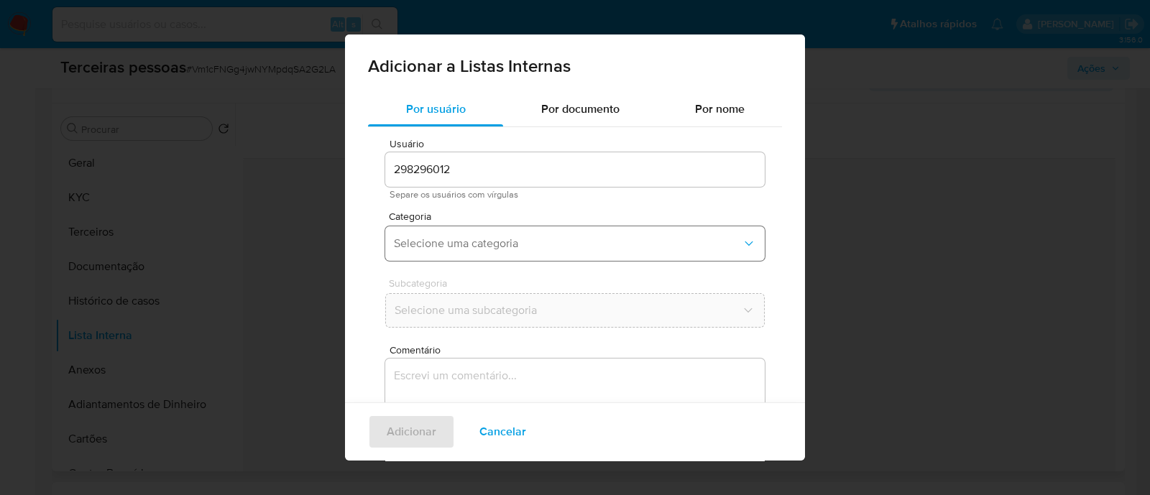
click at [515, 237] on span "Selecione uma categoria" at bounding box center [568, 244] width 348 height 14
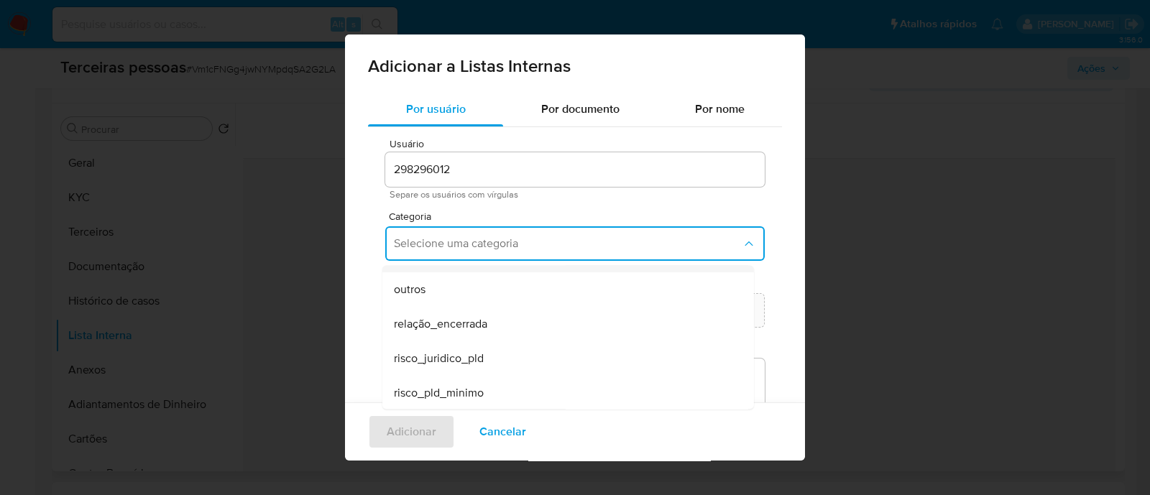
scroll to position [374, 0]
click at [478, 389] on span "risco_pld_minimo" at bounding box center [439, 392] width 90 height 14
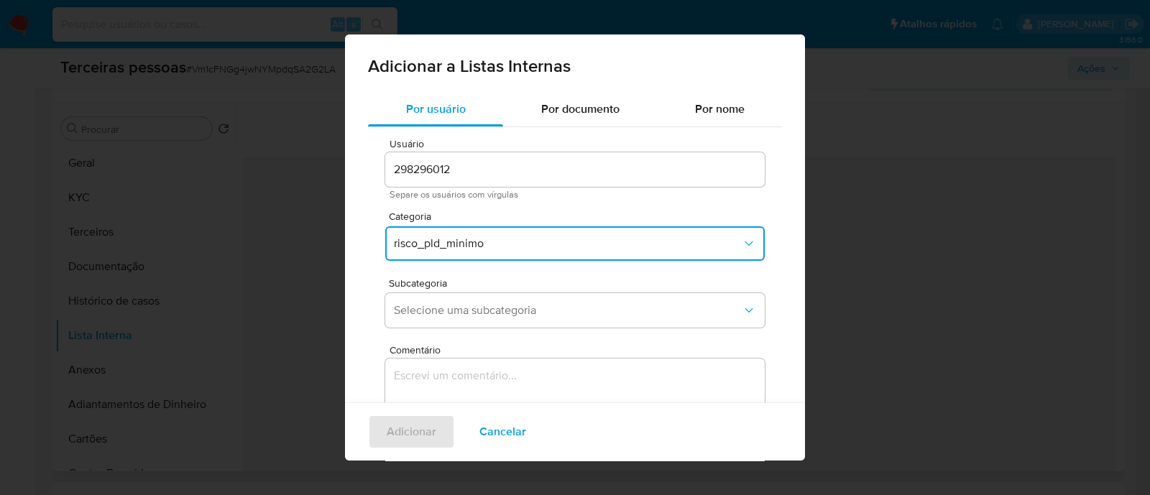
click at [476, 293] on div "Subcategoria Selecione uma subcategoria" at bounding box center [575, 305] width 380 height 55
click at [495, 323] on button "Selecione uma subcategoria" at bounding box center [575, 310] width 380 height 35
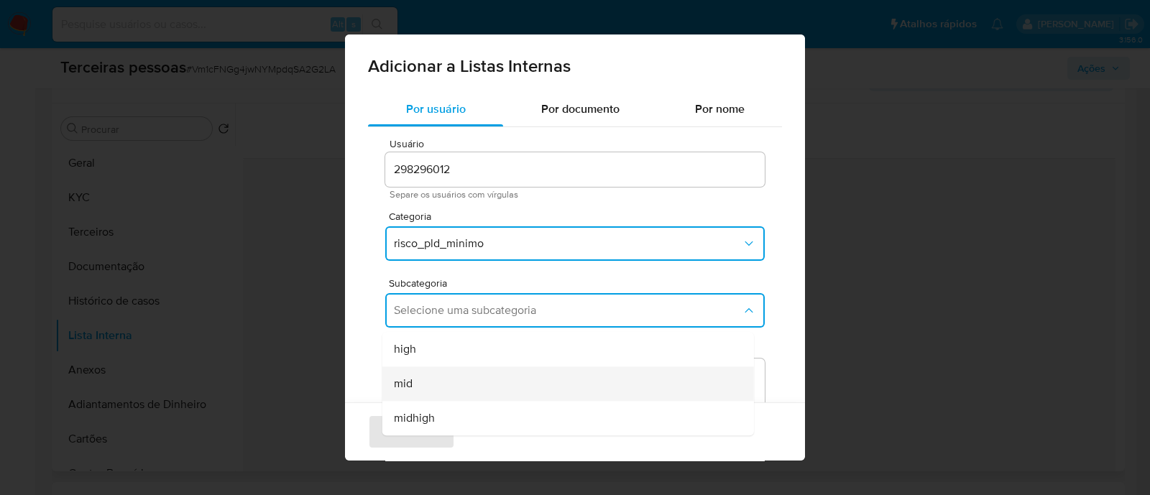
click at [441, 379] on div "mid" at bounding box center [564, 384] width 340 height 35
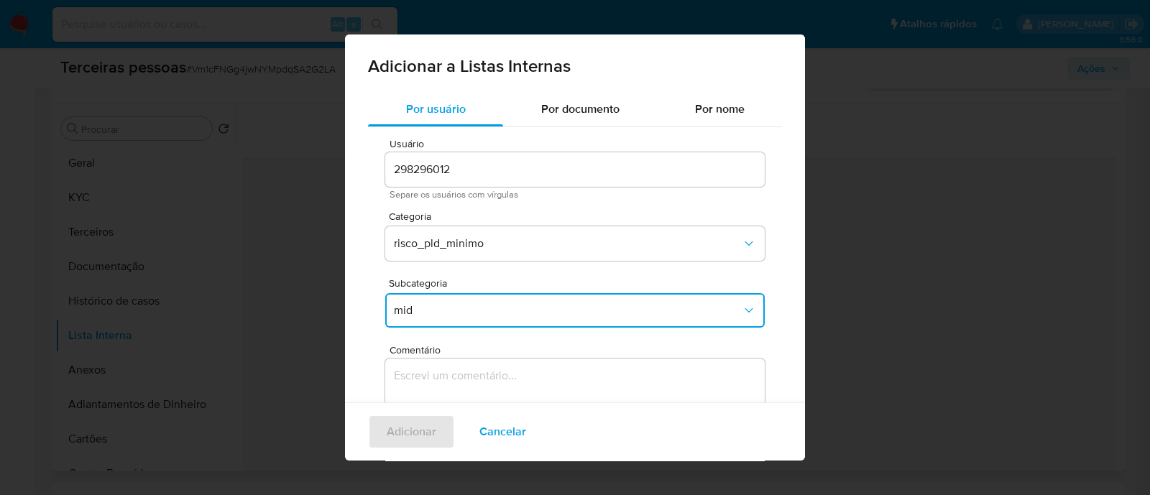
click at [451, 375] on textarea "Comentário" at bounding box center [575, 428] width 380 height 138
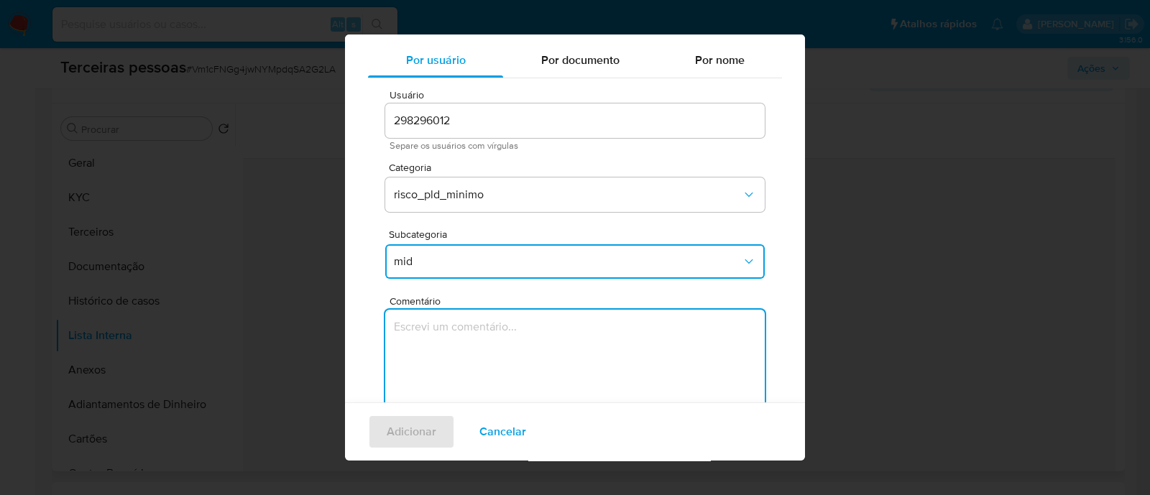
scroll to position [117, 0]
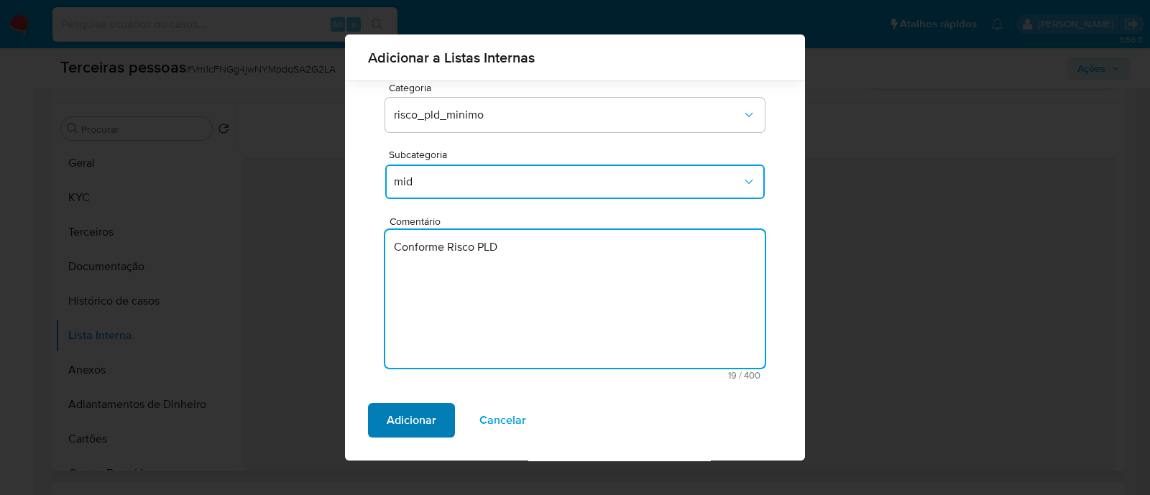
type textarea "Conforme Risco PLD"
click at [436, 422] on button "Adicionar" at bounding box center [411, 420] width 87 height 35
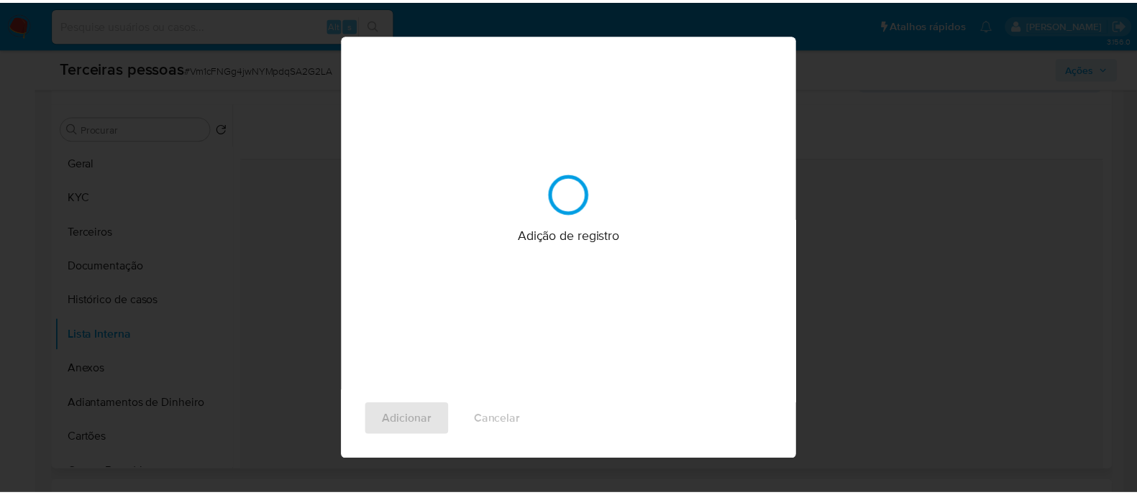
scroll to position [0, 0]
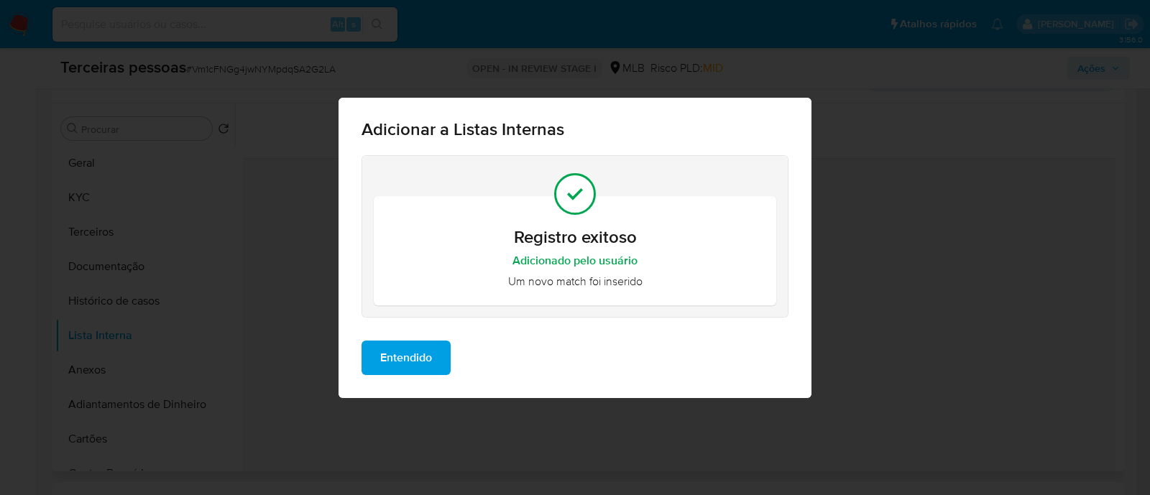
click at [425, 372] on span "Entendido" at bounding box center [406, 358] width 52 height 32
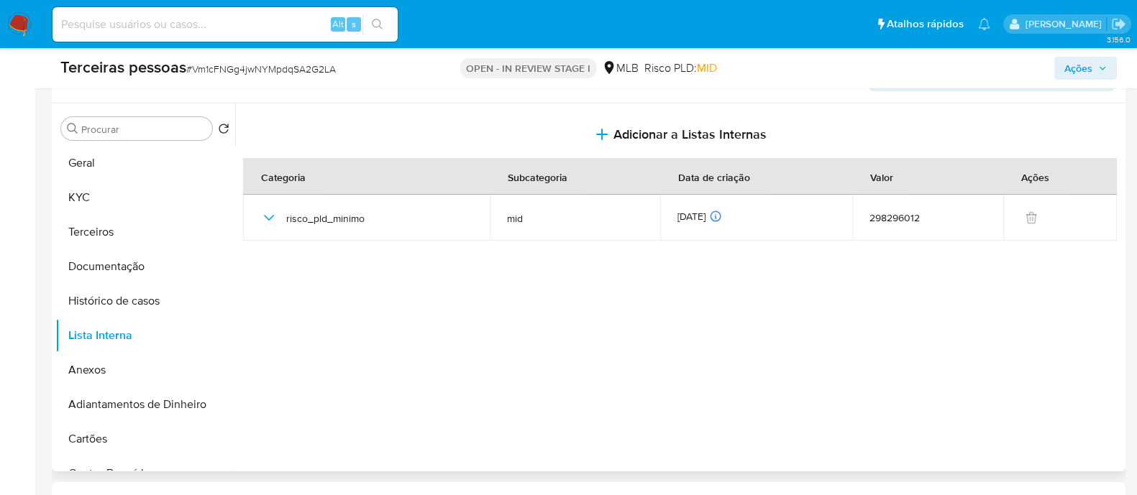
click at [1071, 70] on span "Ações" at bounding box center [1078, 68] width 28 height 23
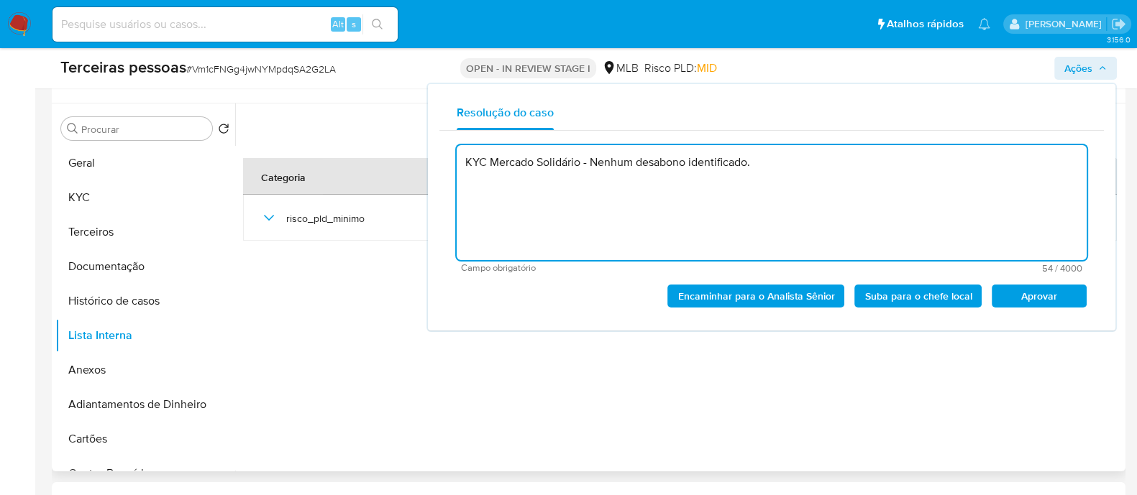
click at [1035, 302] on span "Aprovar" at bounding box center [1038, 296] width 75 height 20
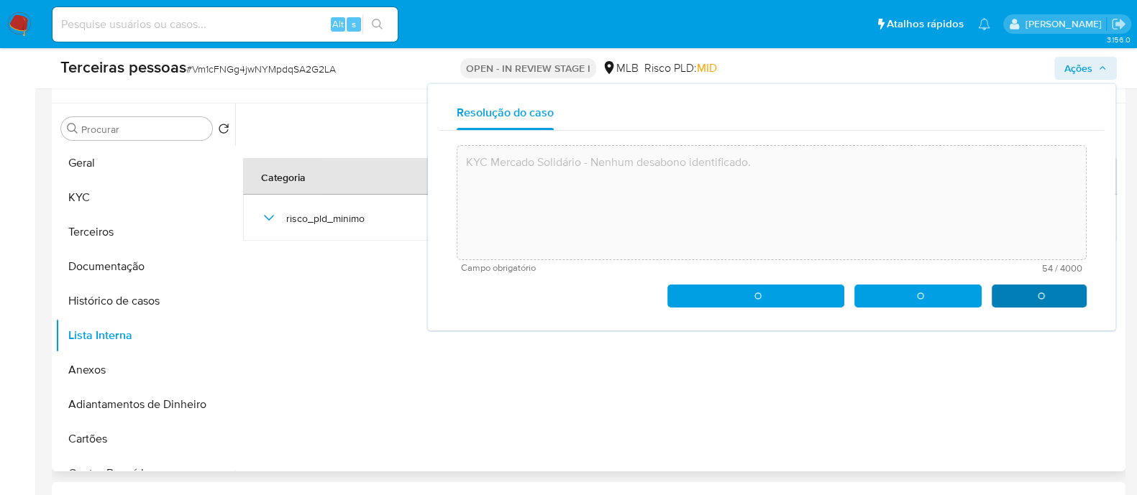
type textarea "KYC Mercado Solidário - Nenhum desabono identificado."
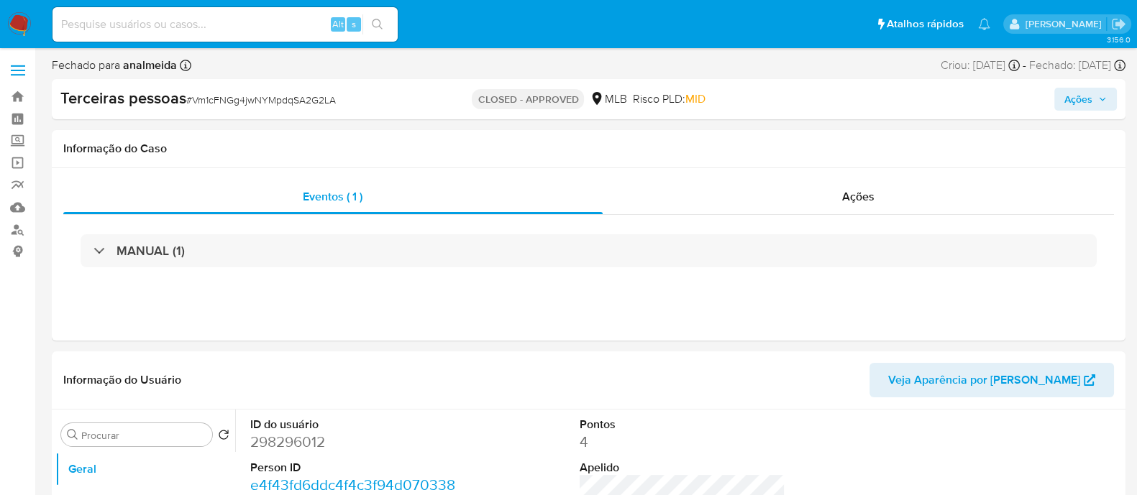
select select "10"
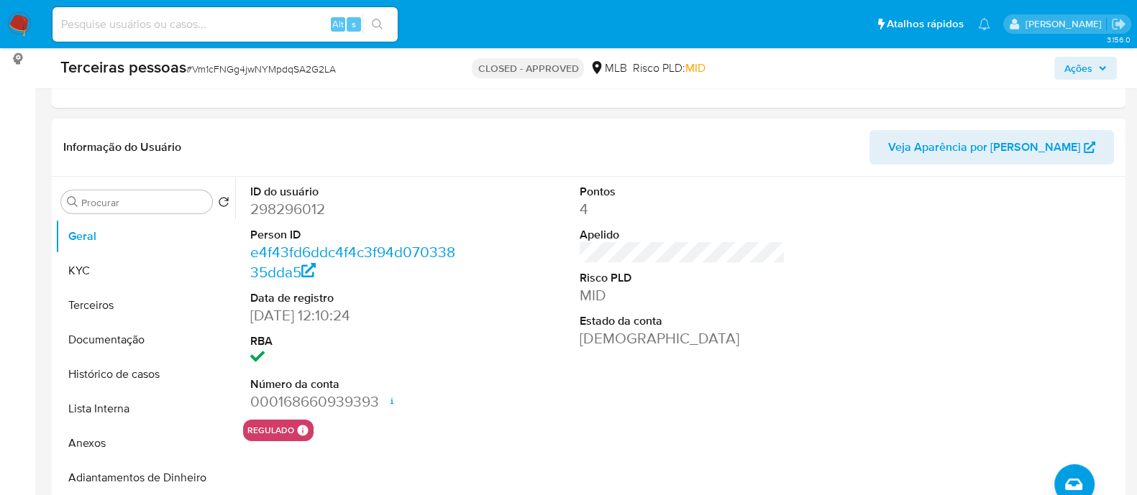
scroll to position [270, 0]
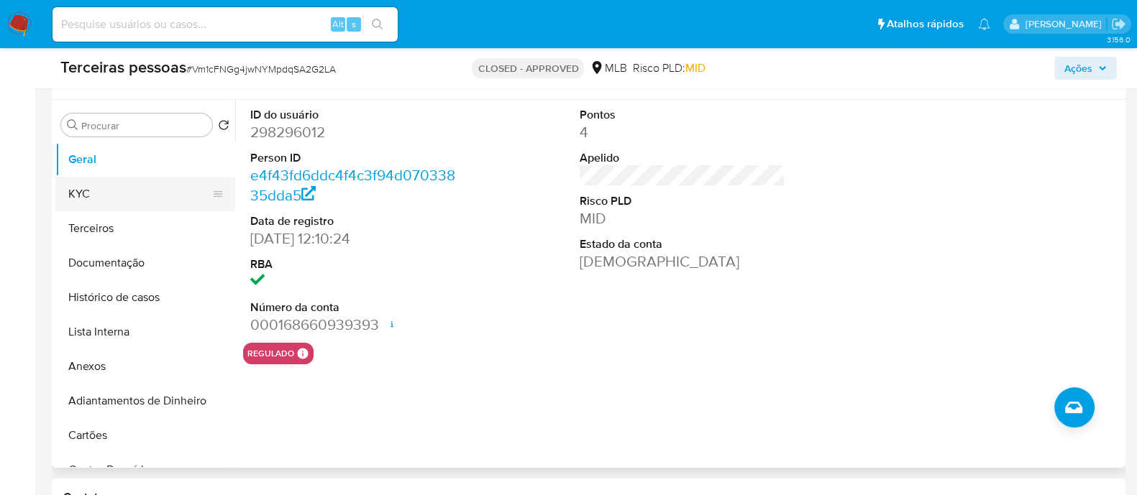
click at [107, 196] on button "KYC" at bounding box center [139, 194] width 168 height 35
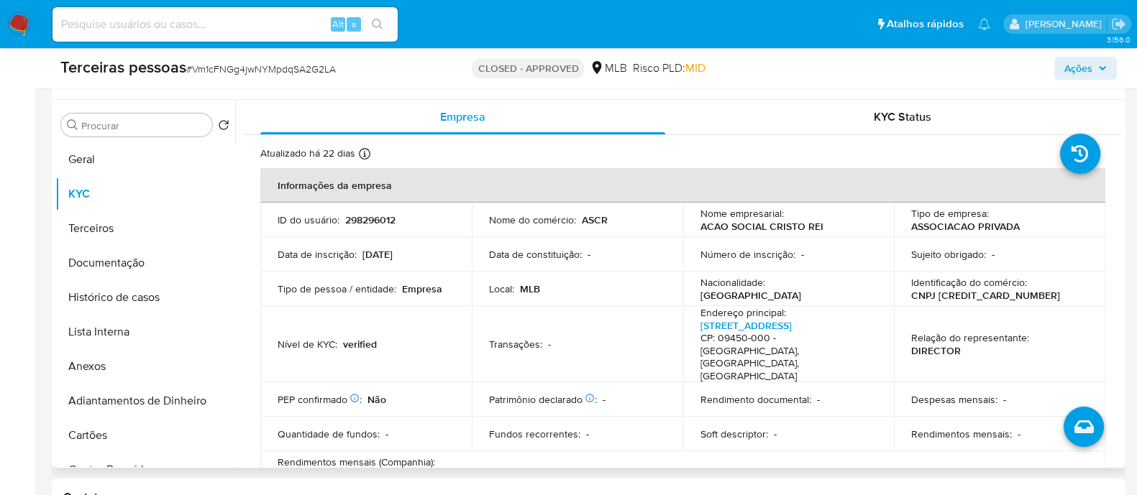
click at [979, 296] on p "CNPJ 50167980000190" at bounding box center [985, 295] width 149 height 13
copy p "50167980000190"
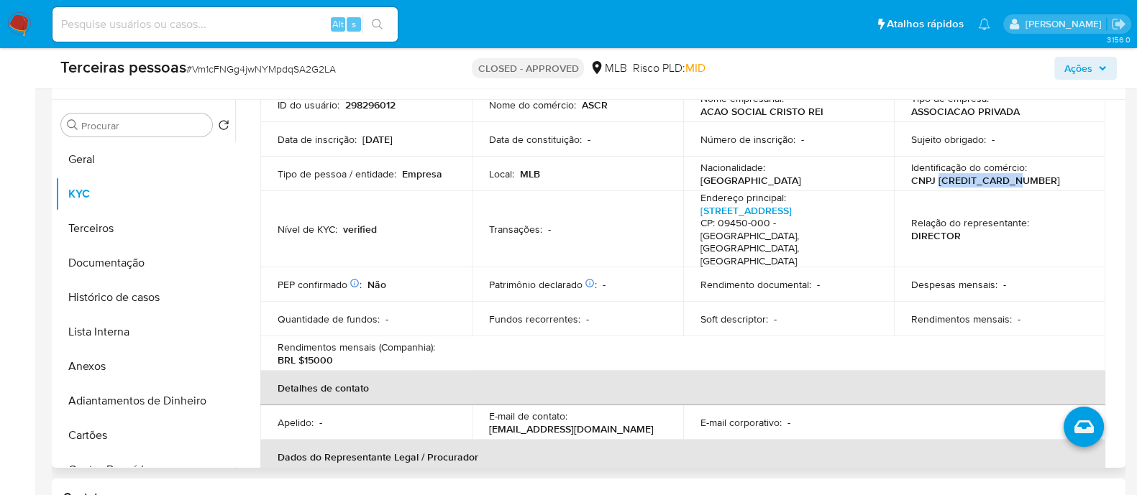
scroll to position [0, 0]
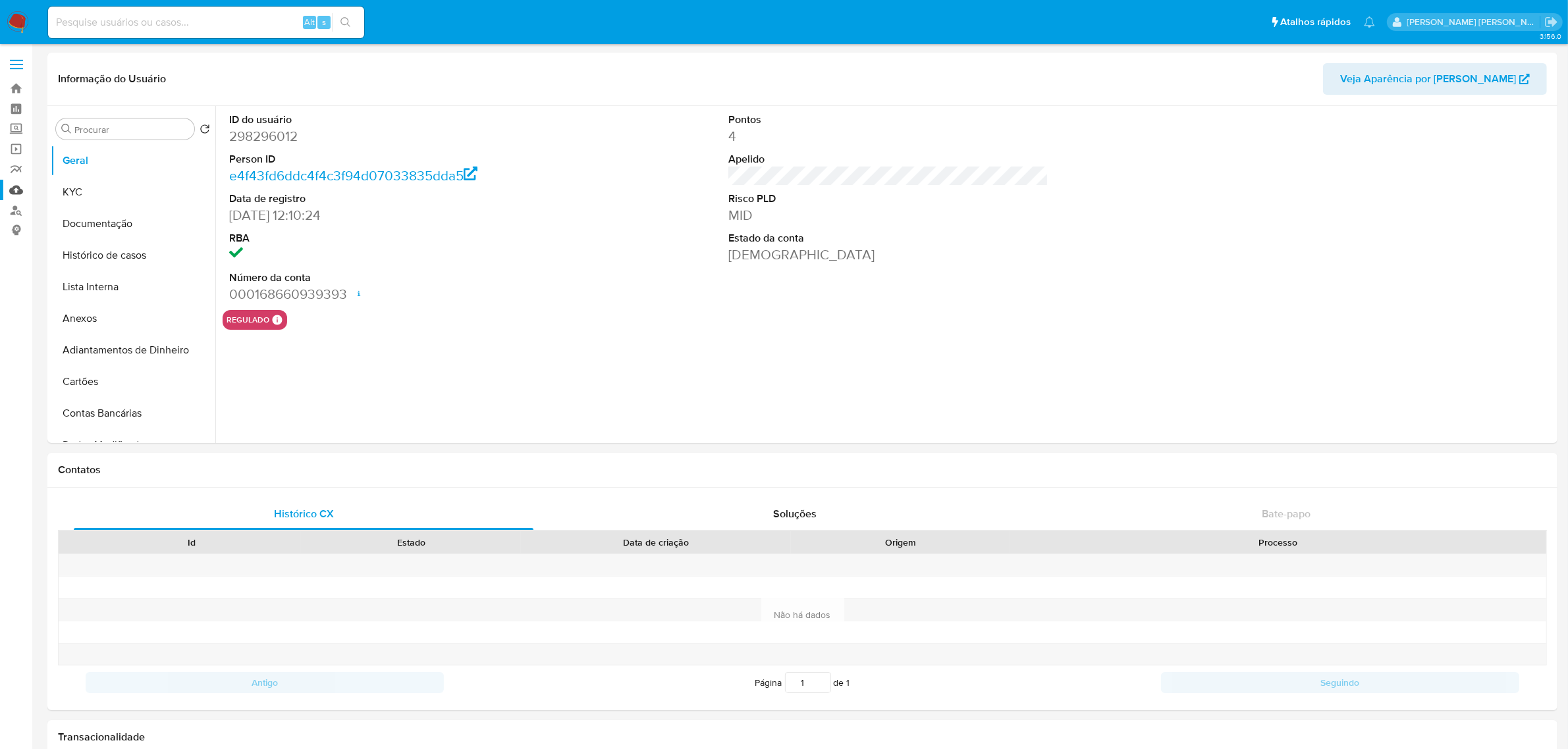
select select "10"
click at [81, 250] on button "Histórico de casos" at bounding box center [127, 255] width 154 height 32
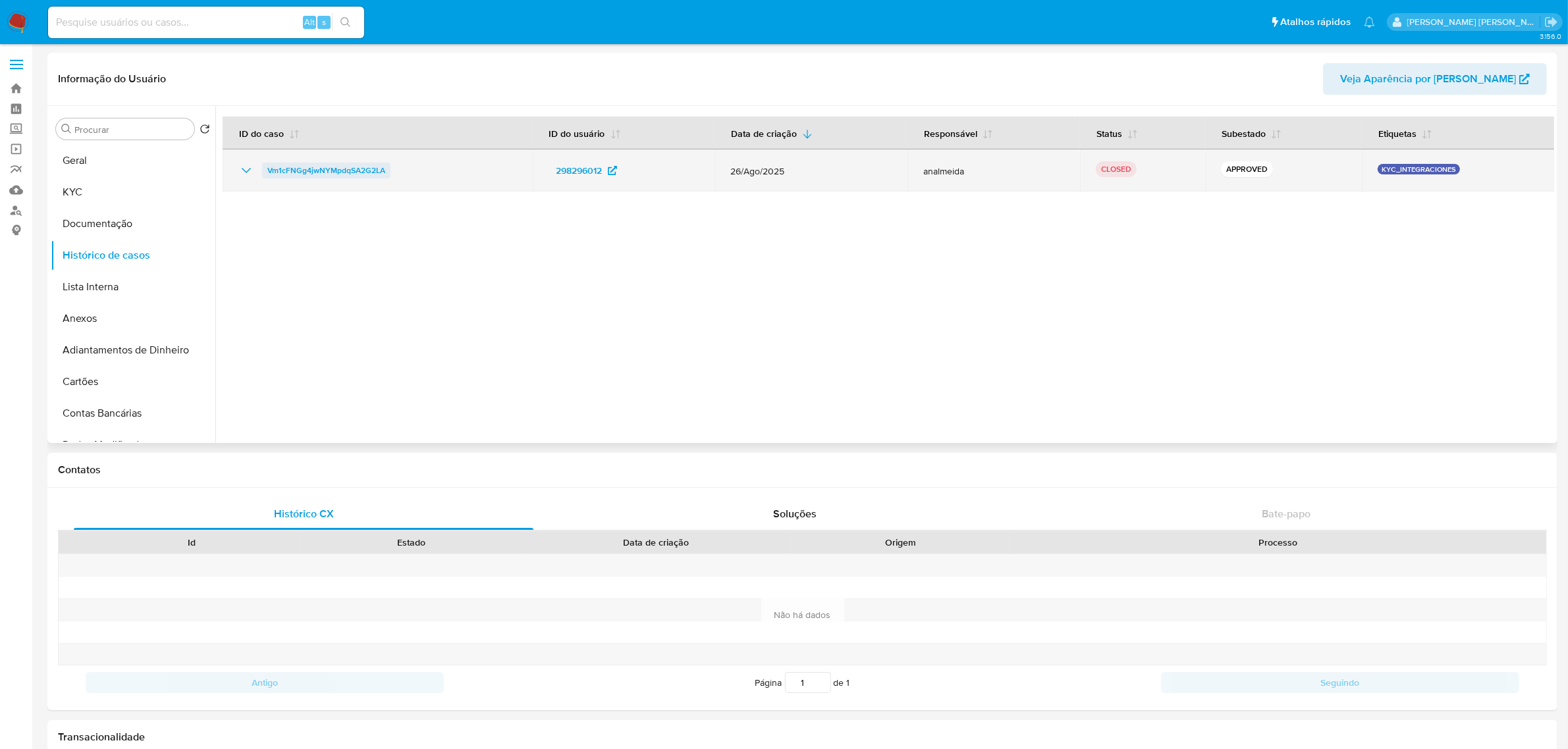
click at [291, 177] on span "Vm1cFNGg4jwNYMpdqSA2G2LA" at bounding box center [326, 170] width 118 height 16
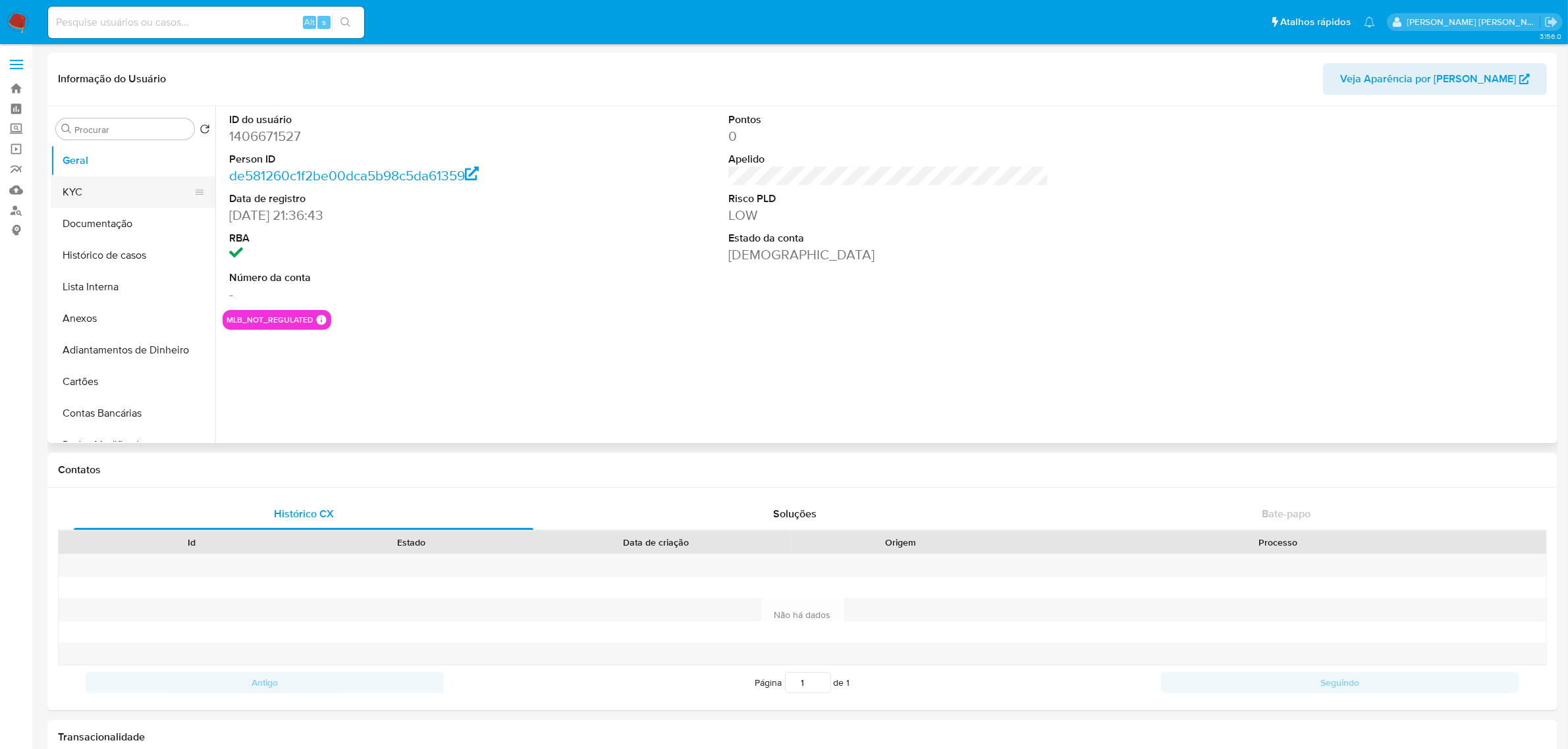
click at [78, 184] on button "KYC" at bounding box center [127, 192] width 154 height 32
select select "10"
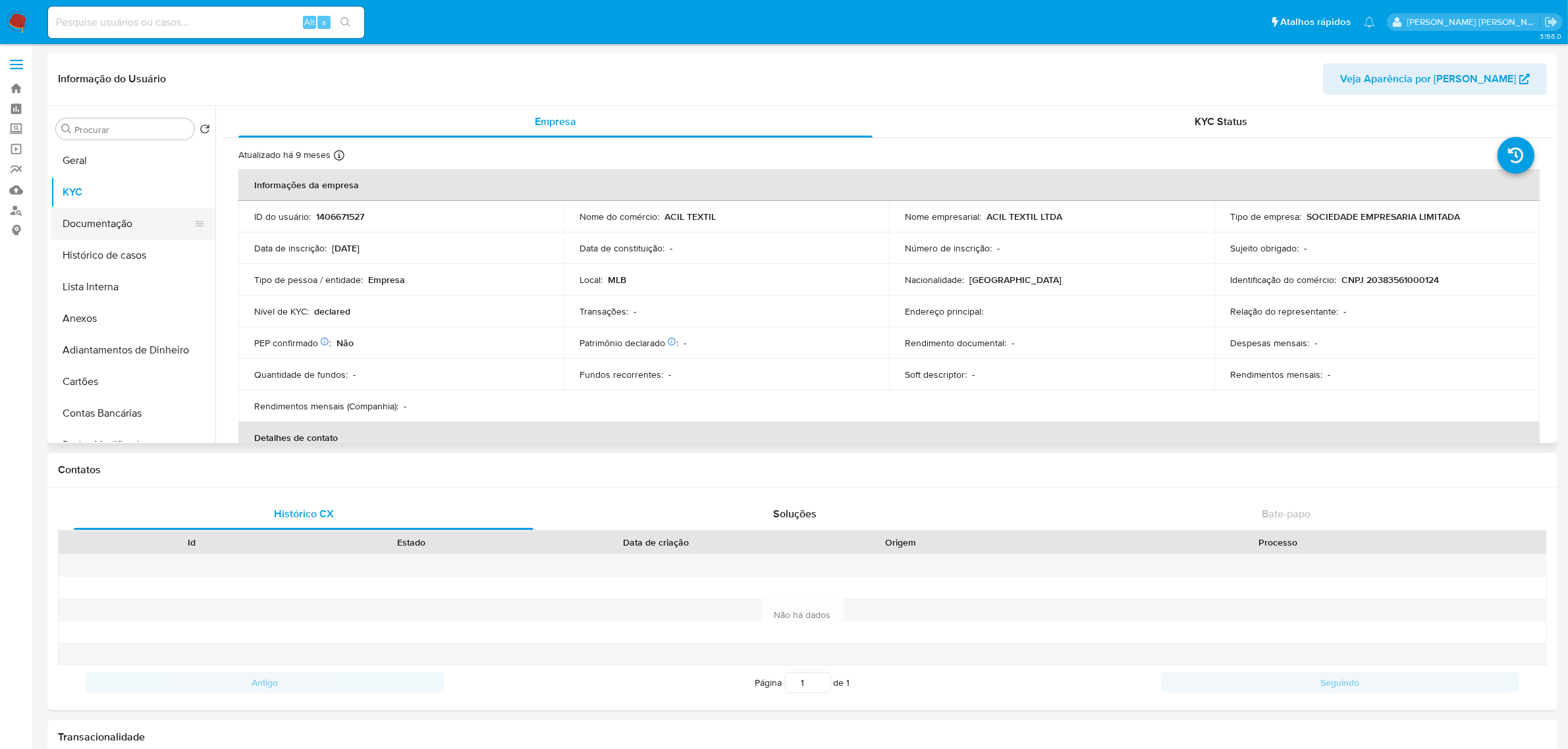
click at [103, 211] on button "Documentação" at bounding box center [127, 223] width 154 height 32
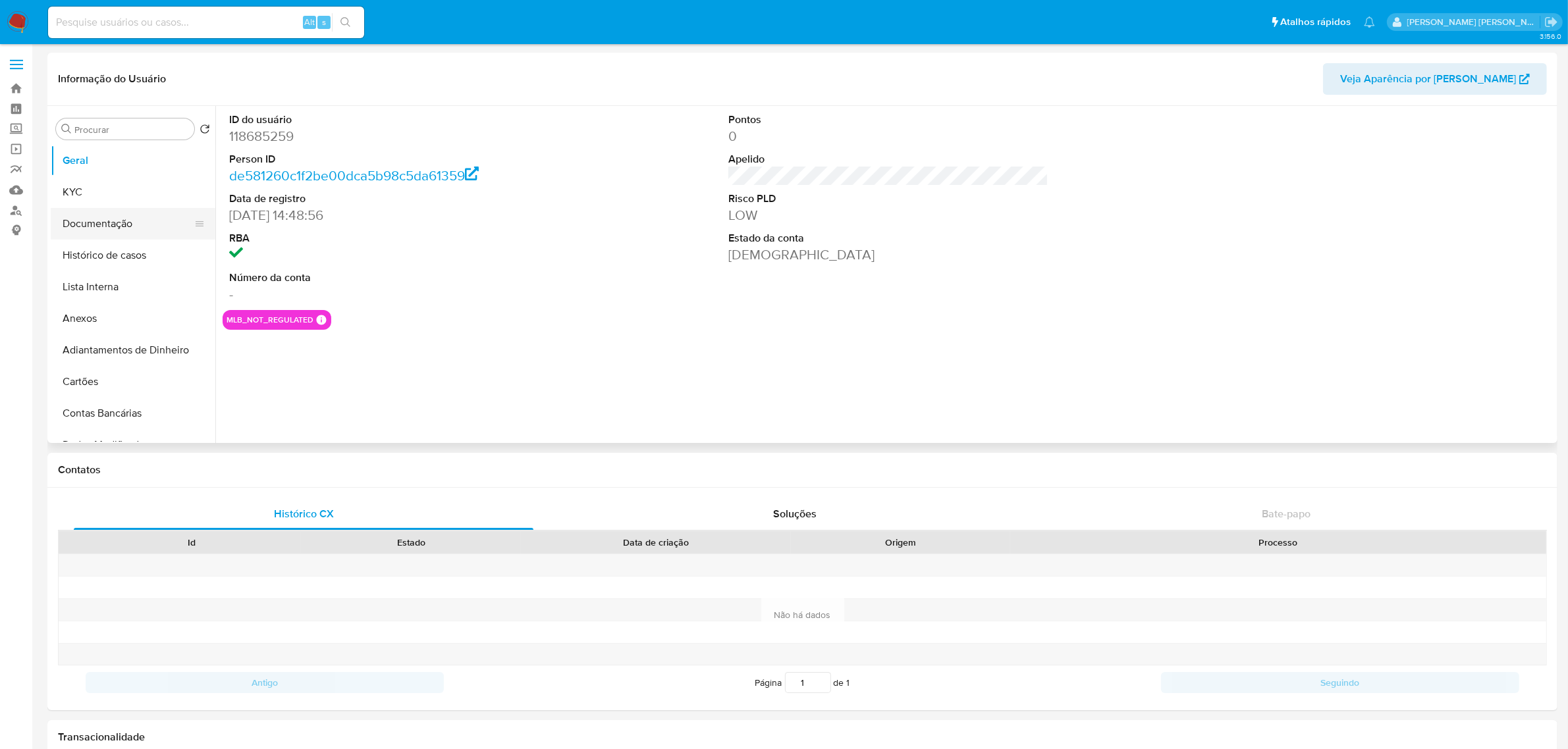
select select "10"
click at [119, 232] on button "Documentação" at bounding box center [127, 223] width 154 height 32
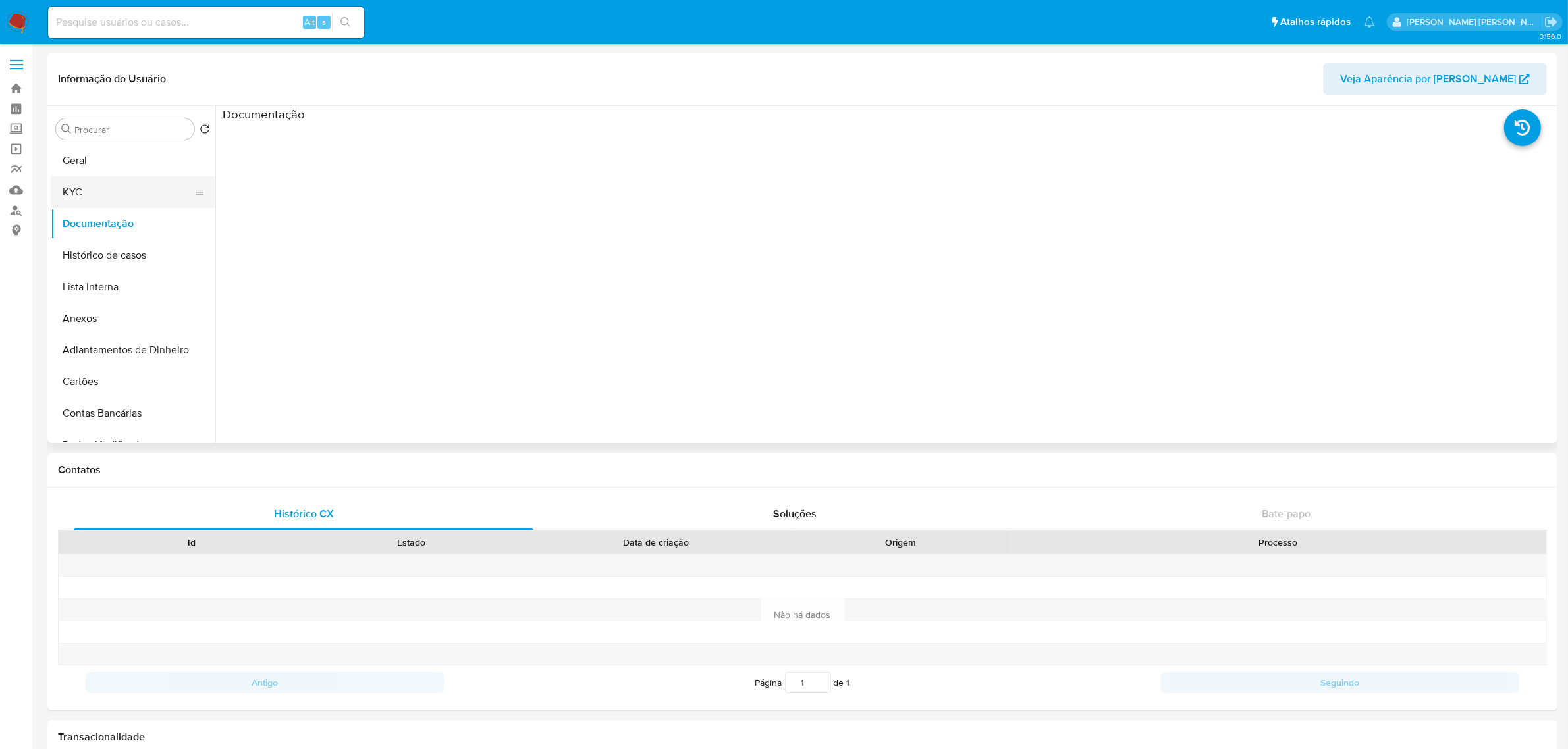
click at [127, 196] on button "KYC" at bounding box center [127, 192] width 154 height 32
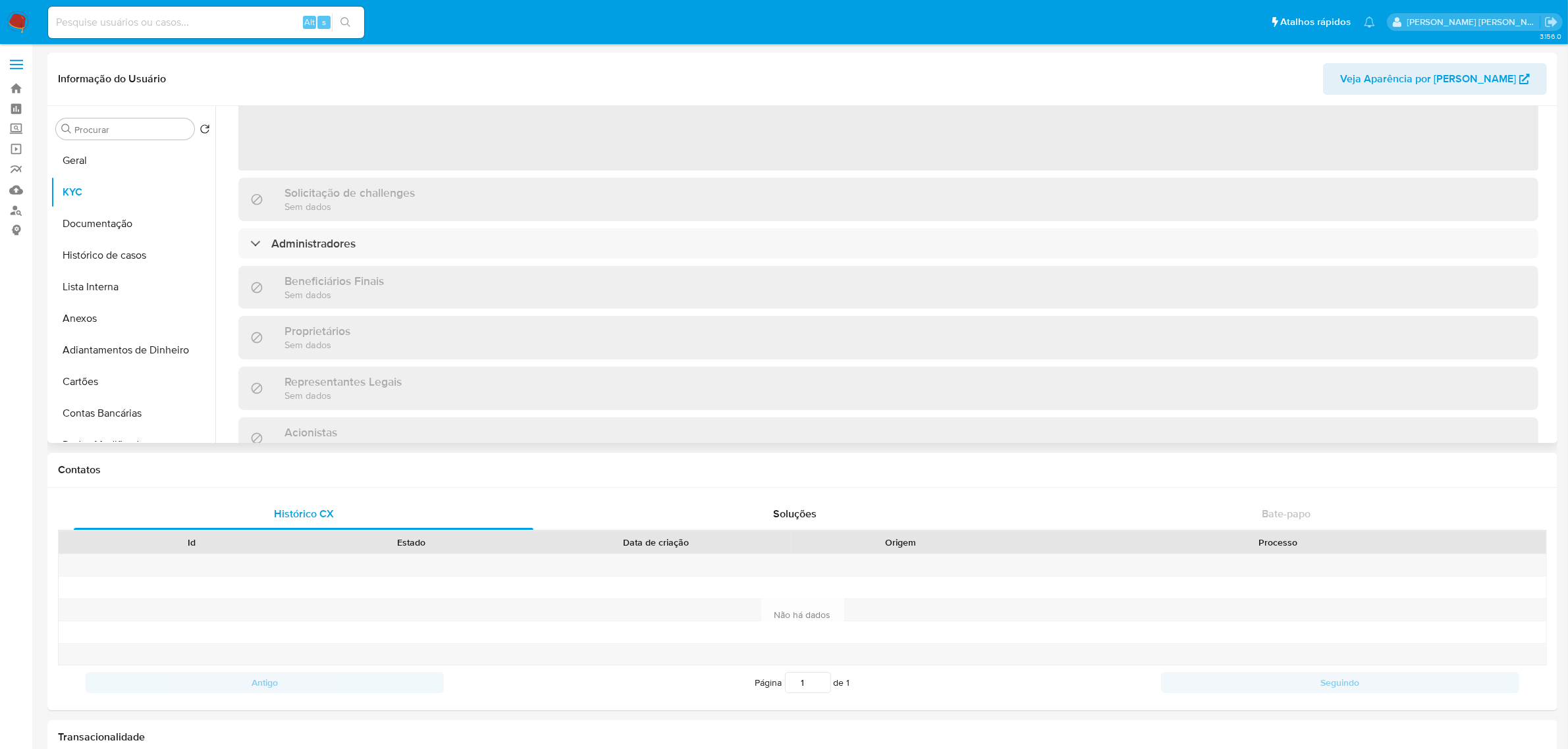
scroll to position [608, 0]
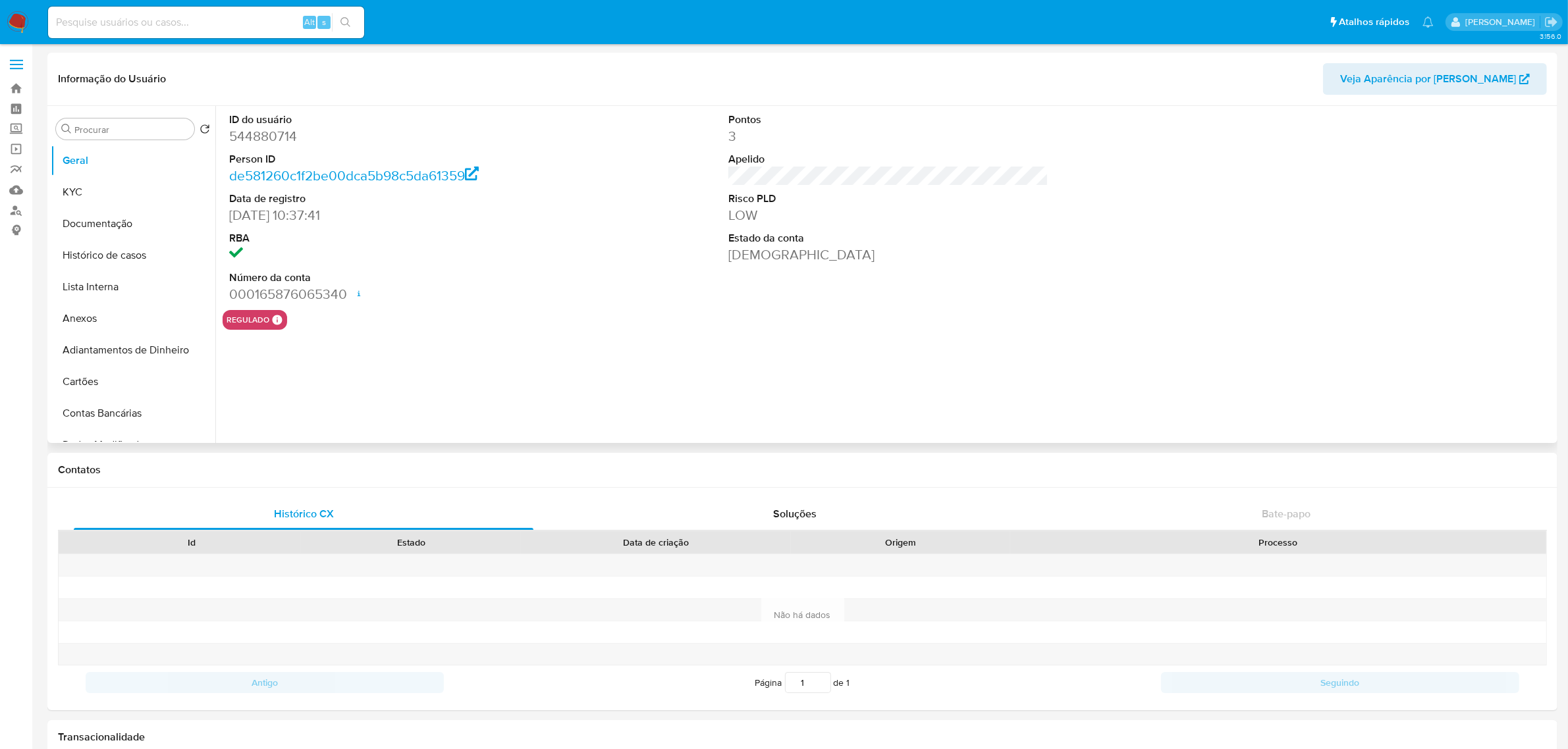
select select "10"
click at [107, 228] on button "Documentação" at bounding box center [127, 223] width 154 height 32
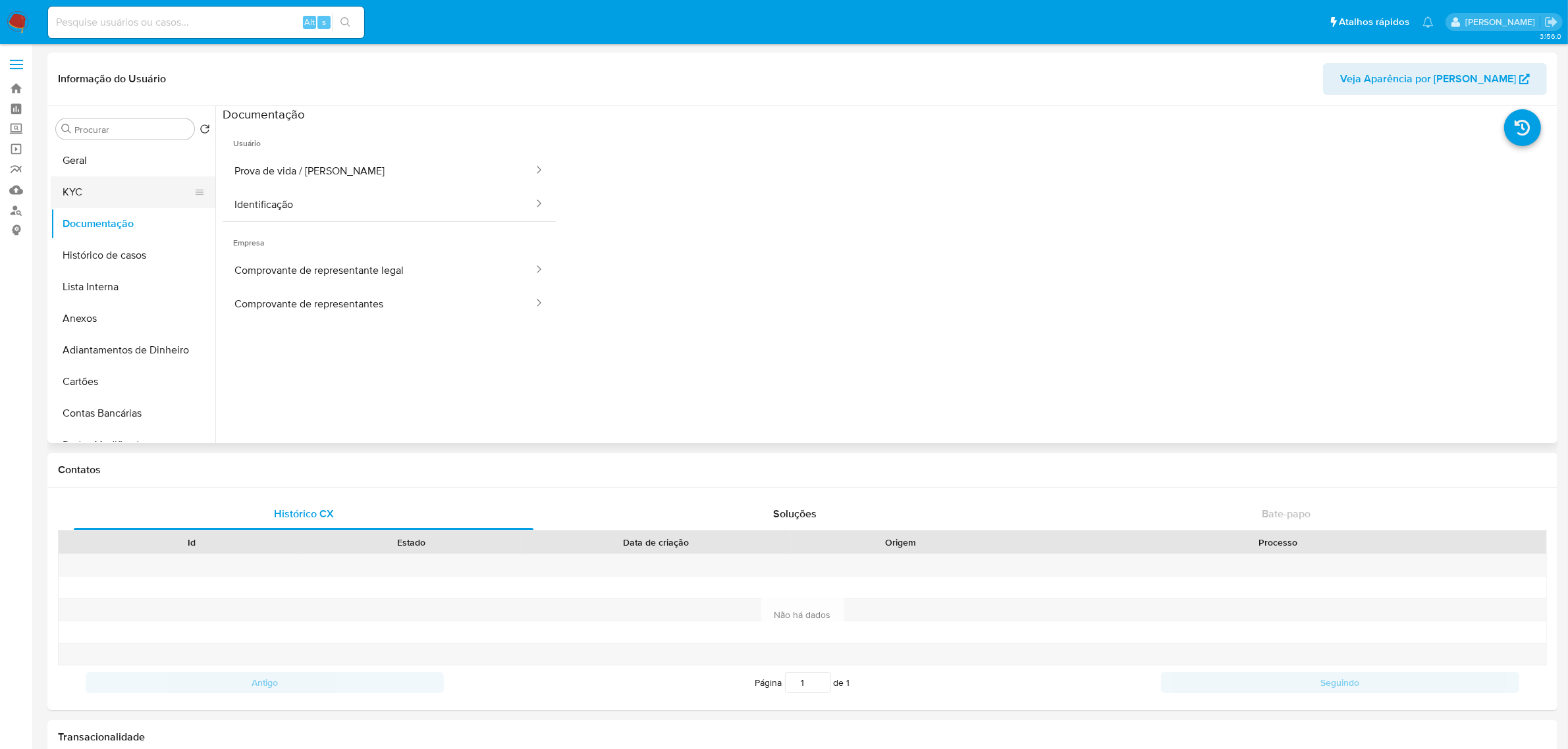
click at [115, 192] on button "KYC" at bounding box center [127, 192] width 154 height 32
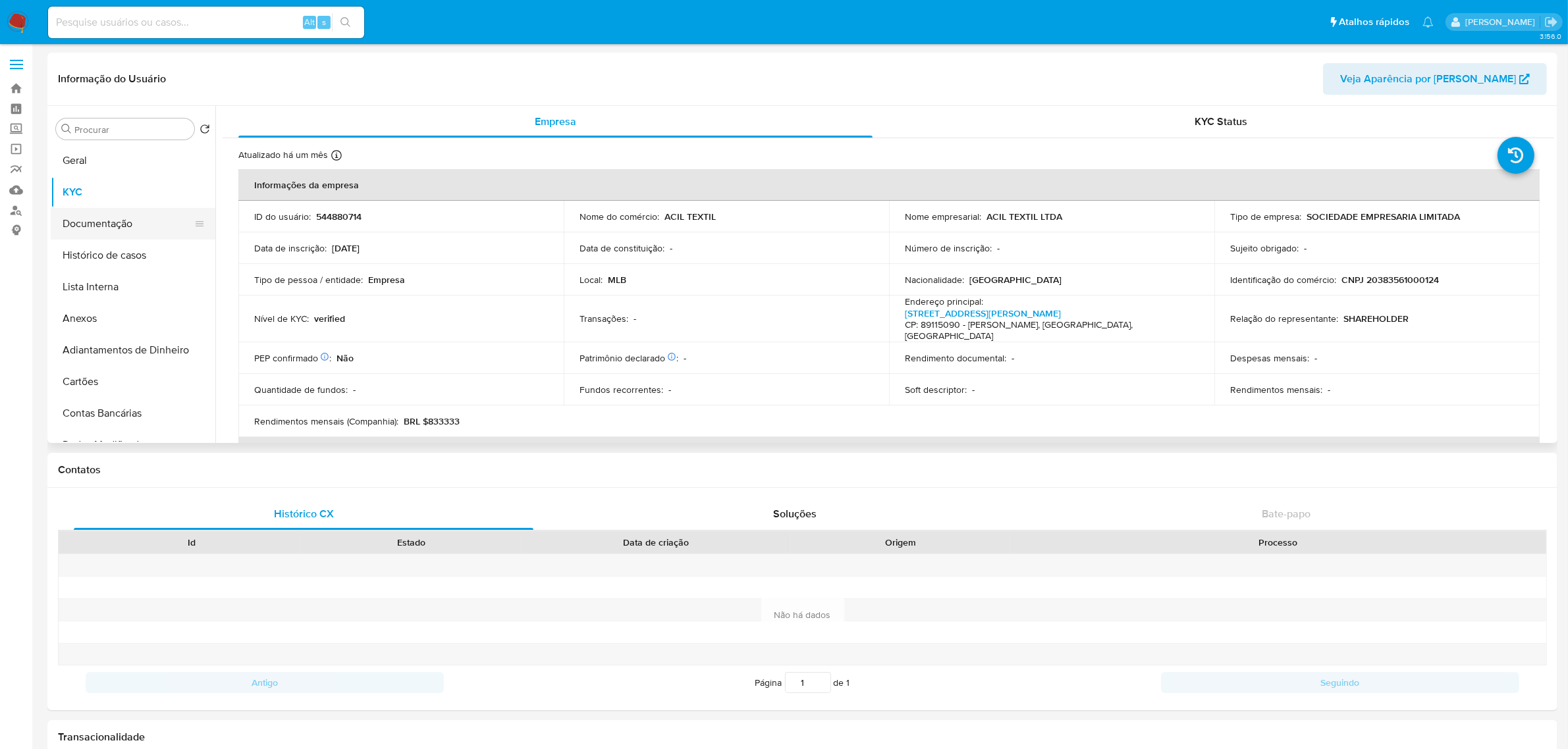
click at [110, 216] on button "Documentação" at bounding box center [127, 223] width 154 height 32
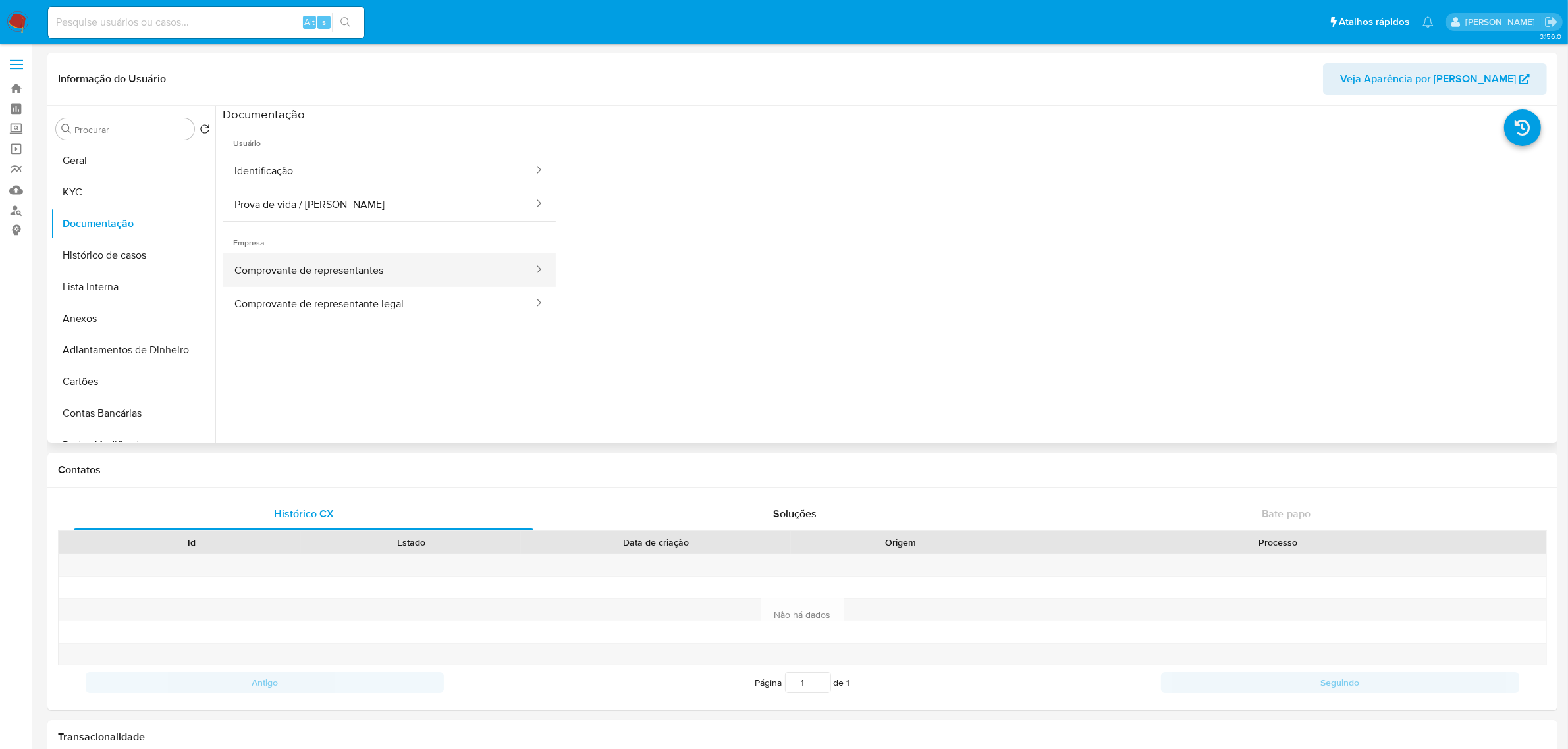
click at [407, 273] on button "Comprovante de representantes" at bounding box center [378, 270] width 312 height 34
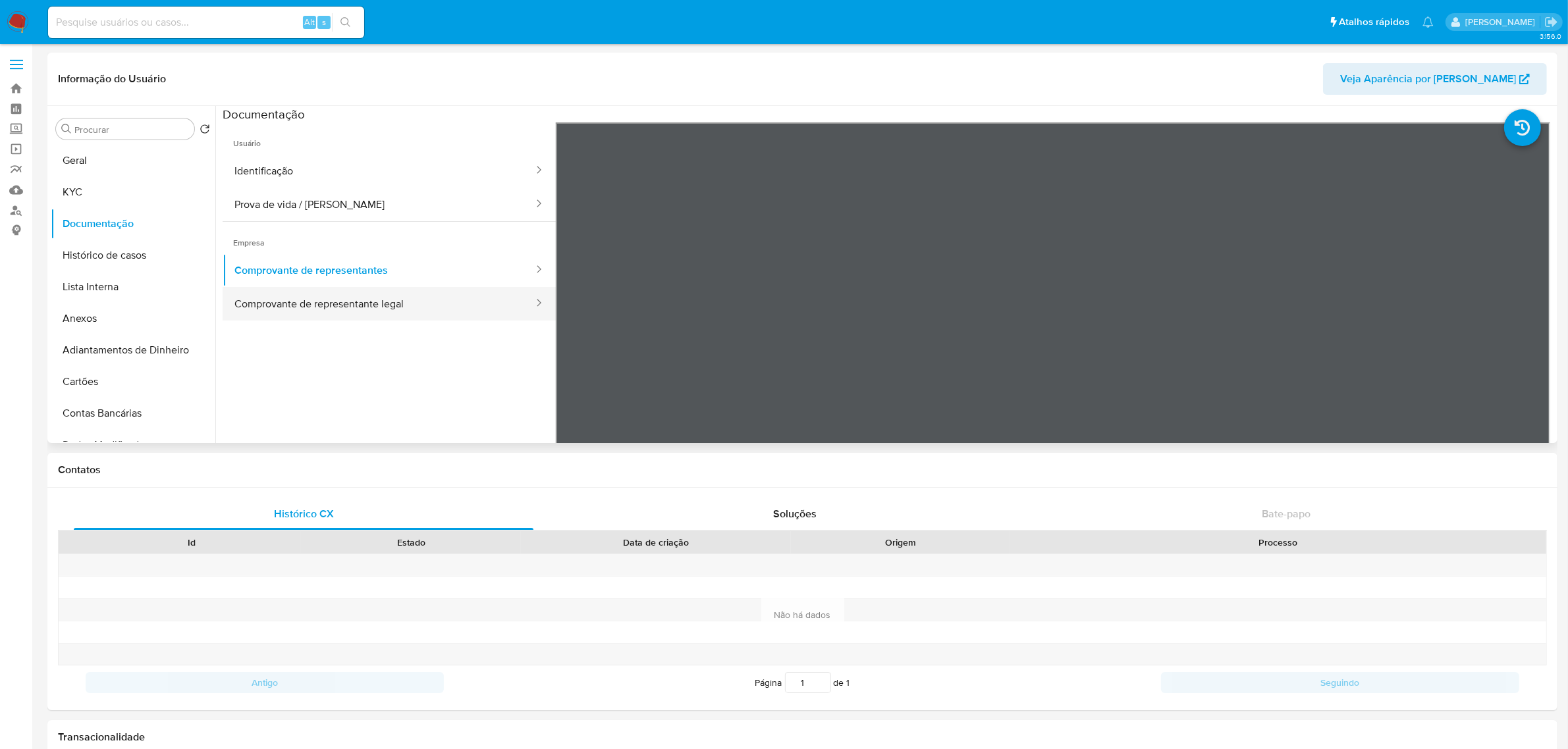
click at [406, 295] on button "Comprovante de representante legal" at bounding box center [378, 303] width 312 height 34
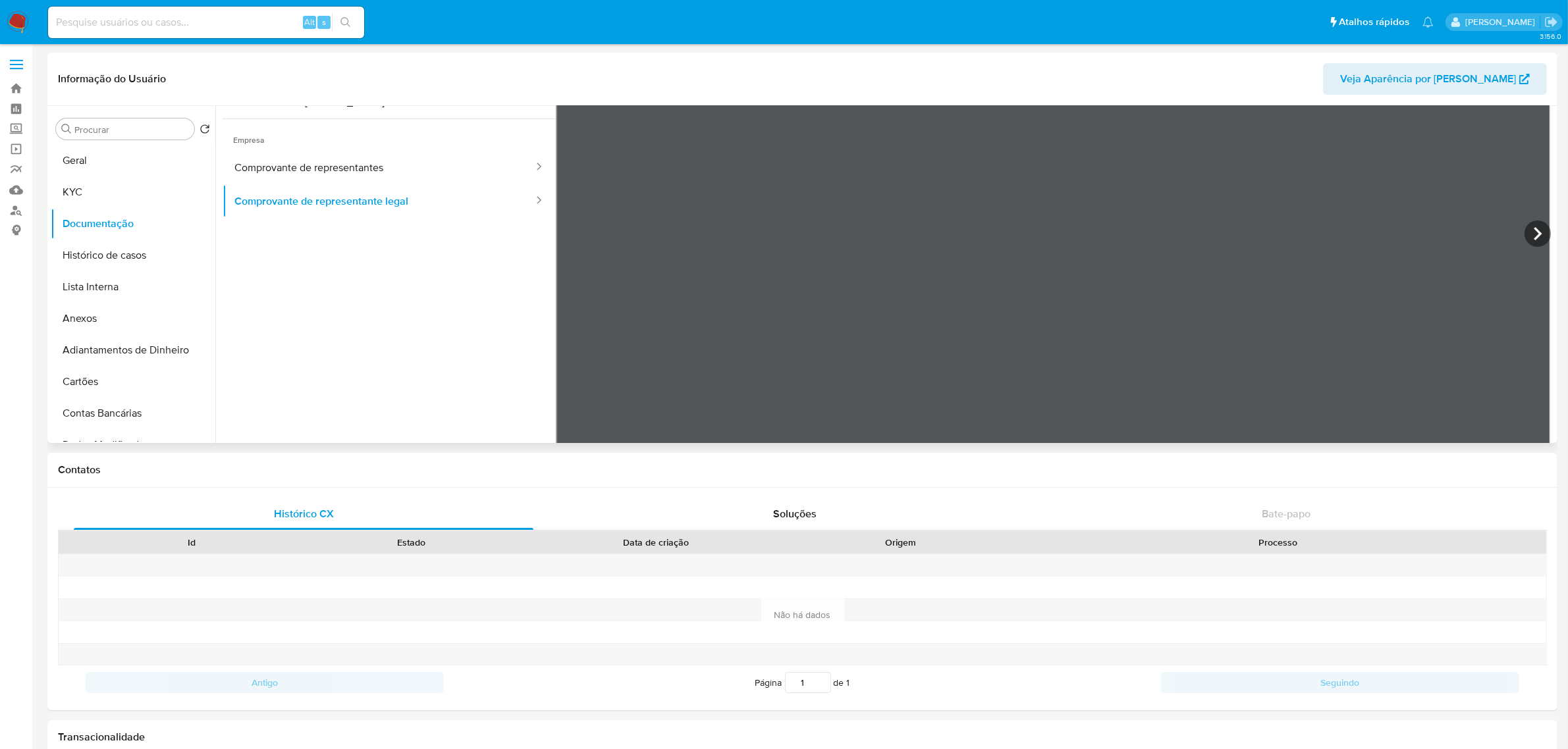
scroll to position [114, 0]
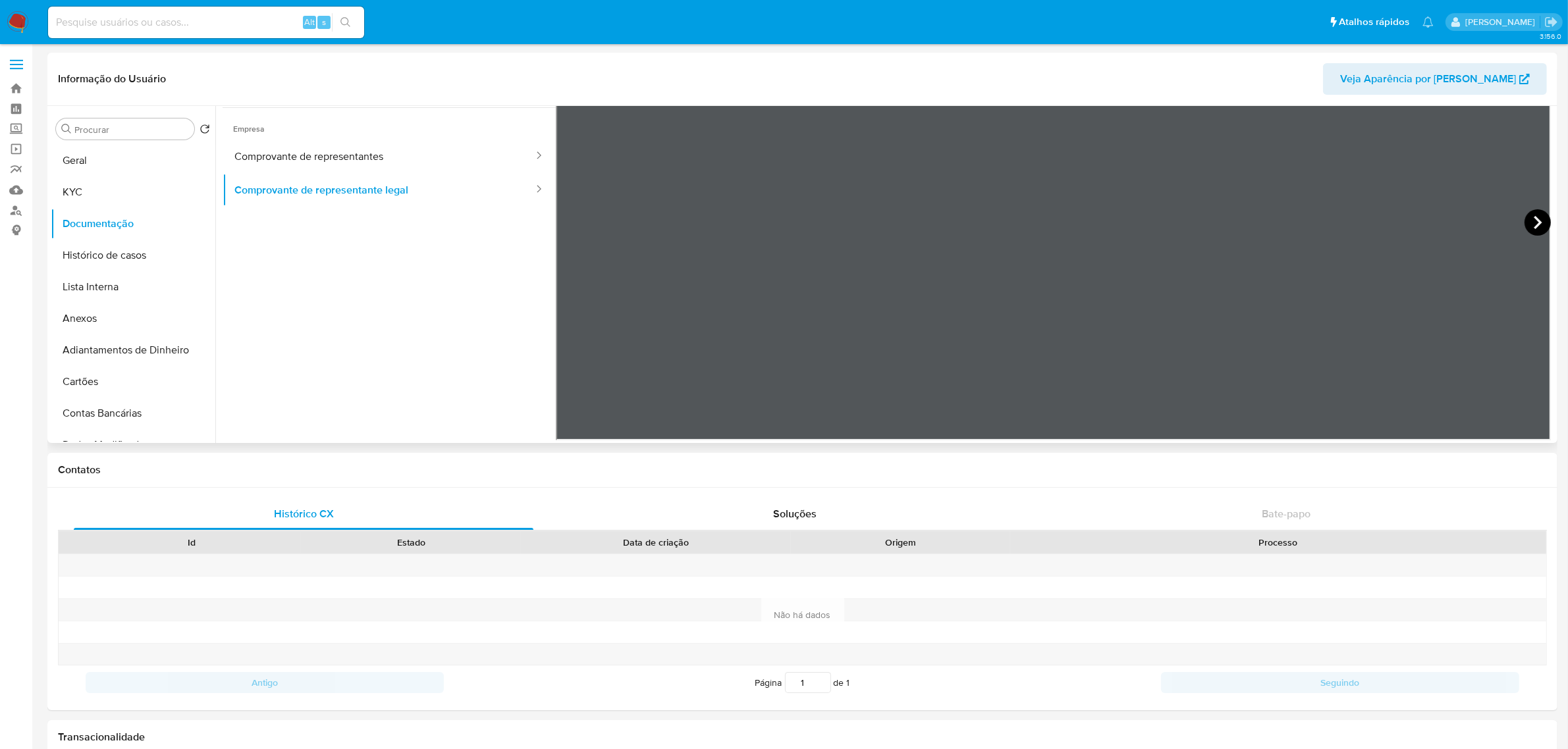
click at [1539, 227] on icon at bounding box center [1537, 223] width 27 height 27
click at [354, 148] on button "Comprovante de representantes" at bounding box center [378, 156] width 312 height 34
click at [532, 156] on icon at bounding box center [539, 155] width 13 height 13
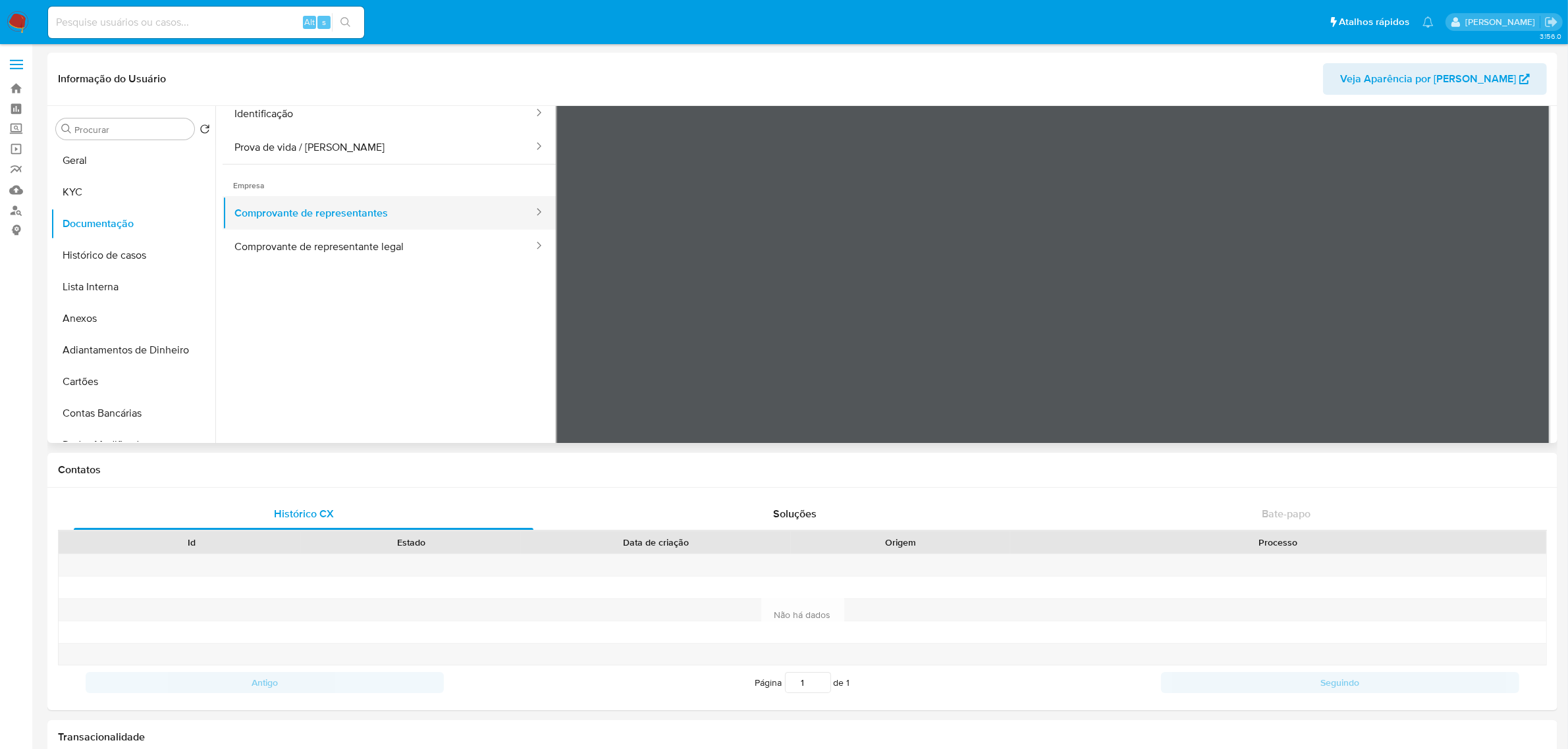
scroll to position [0, 0]
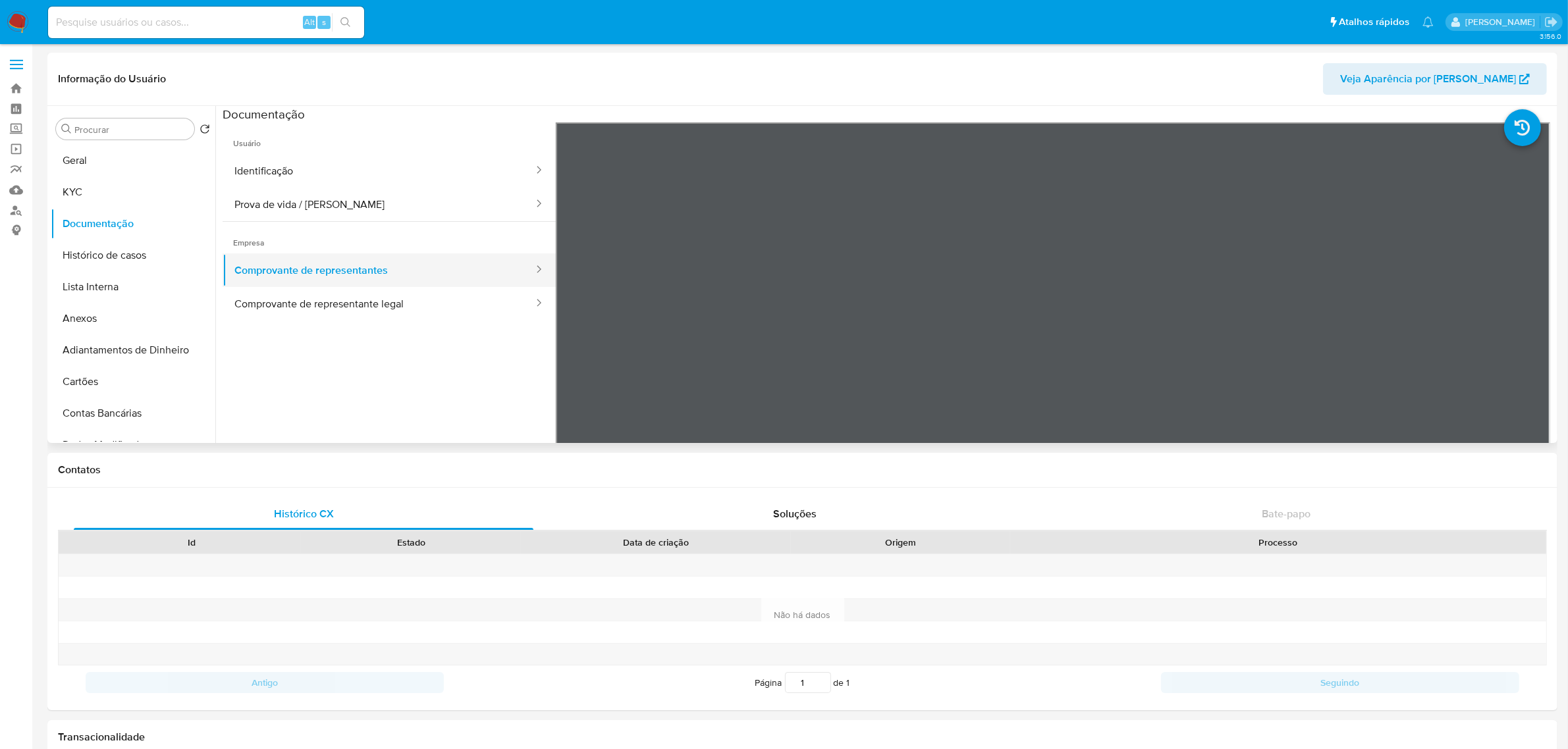
click at [354, 262] on button "Comprovante de representantes" at bounding box center [378, 270] width 312 height 34
click at [103, 235] on button "Documentação" at bounding box center [127, 223] width 154 height 32
click at [109, 250] on button "Histórico de casos" at bounding box center [127, 255] width 154 height 32
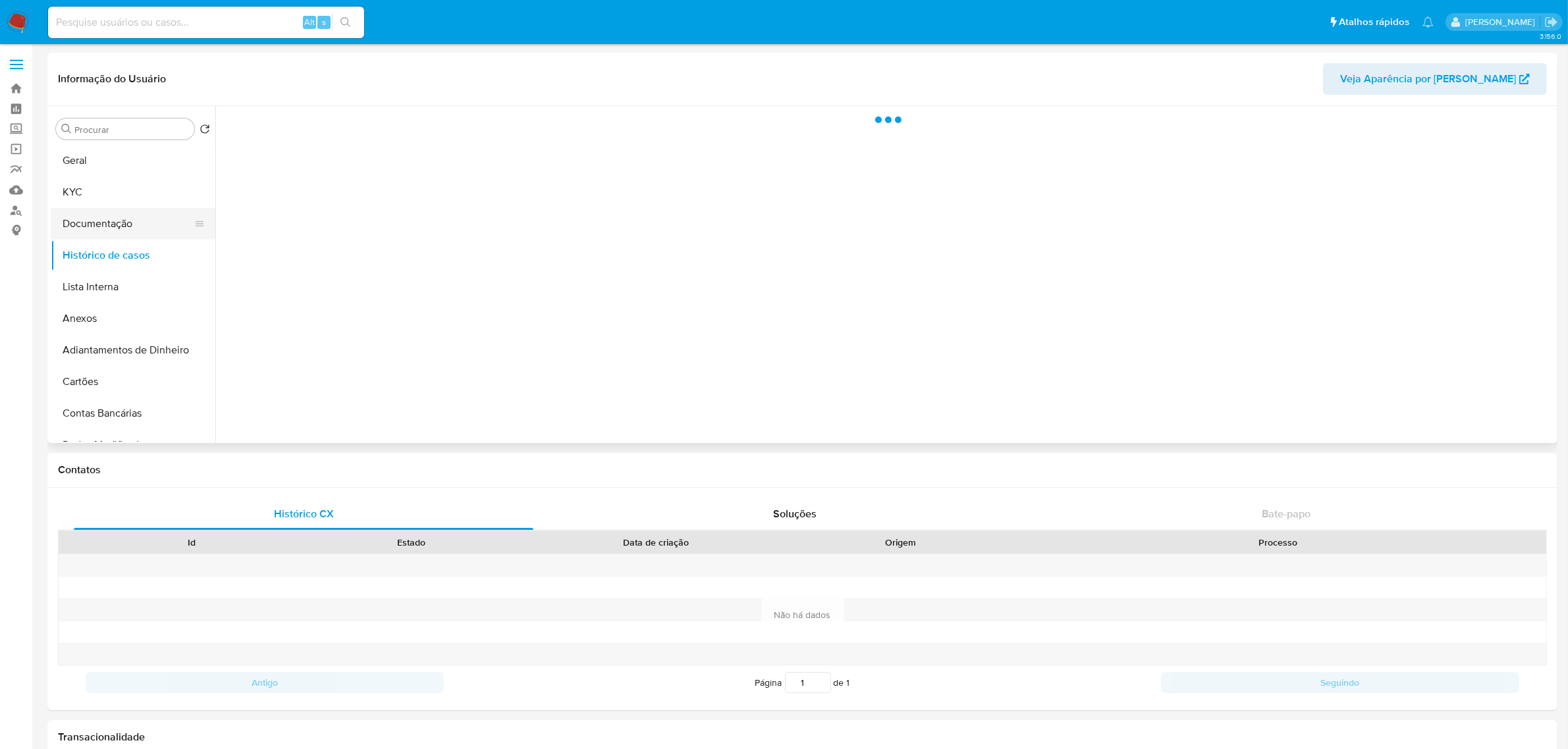
click at [123, 219] on button "Documentação" at bounding box center [127, 223] width 154 height 32
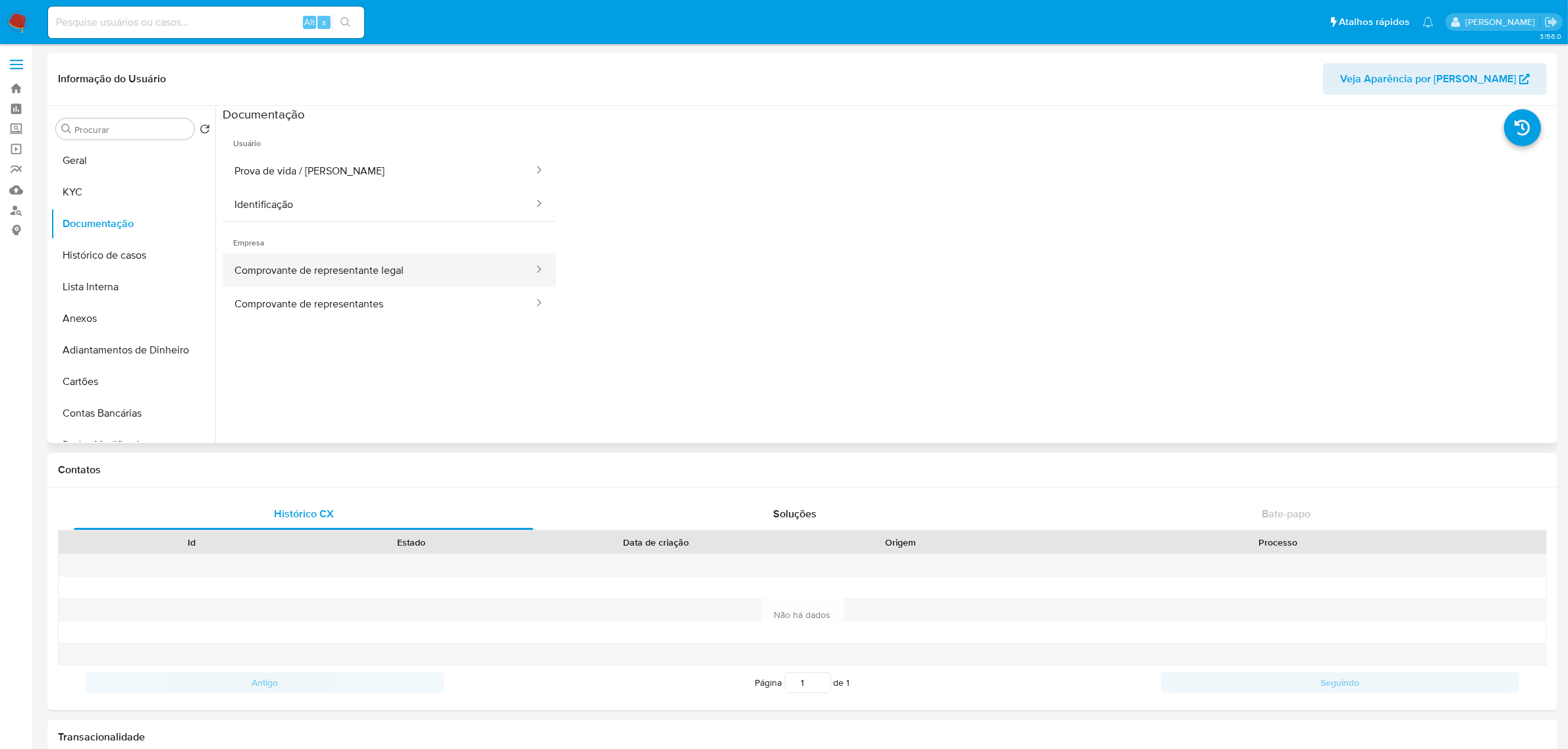
click at [439, 268] on button "Comprovante de representante legal" at bounding box center [378, 270] width 312 height 34
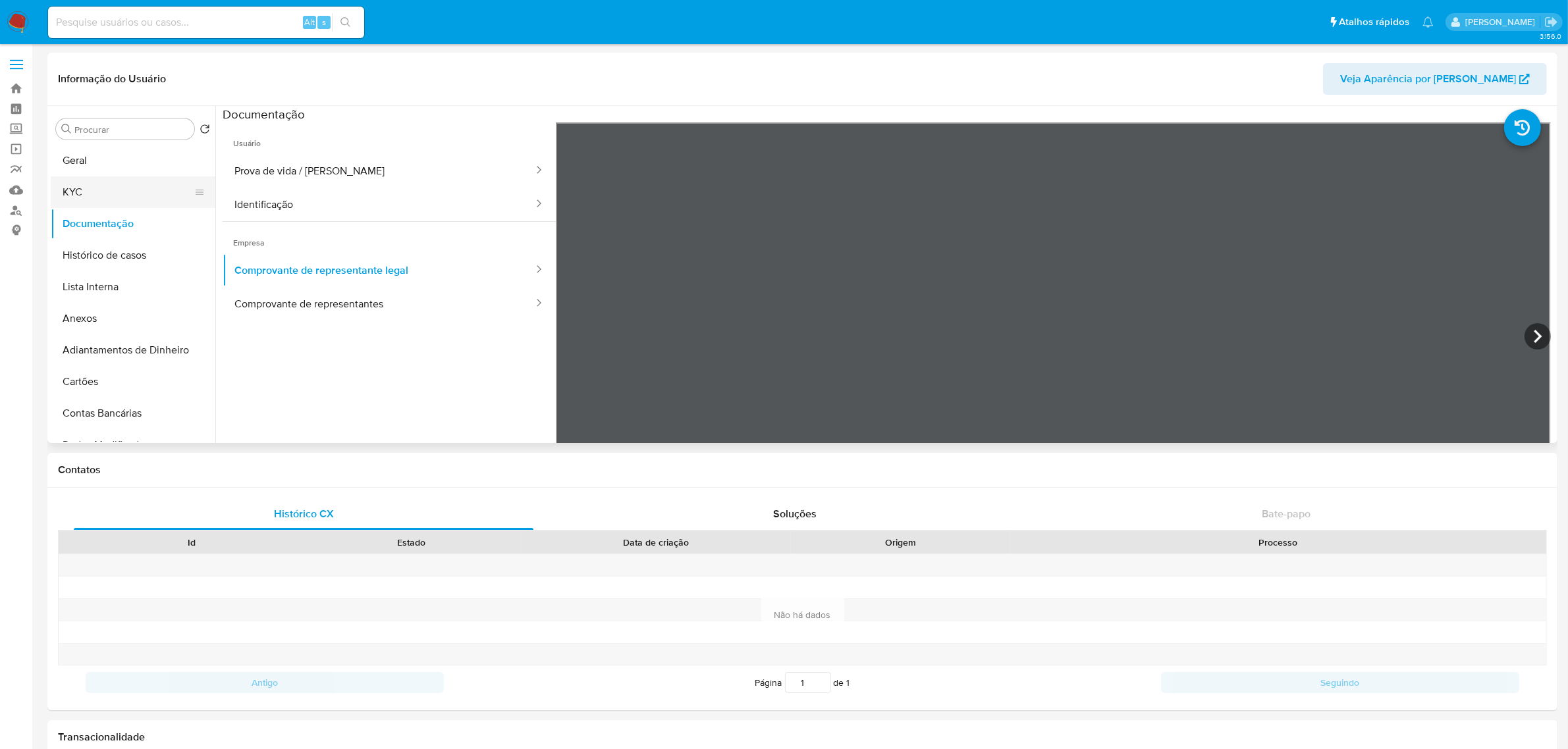
click at [94, 198] on button "KYC" at bounding box center [127, 192] width 154 height 32
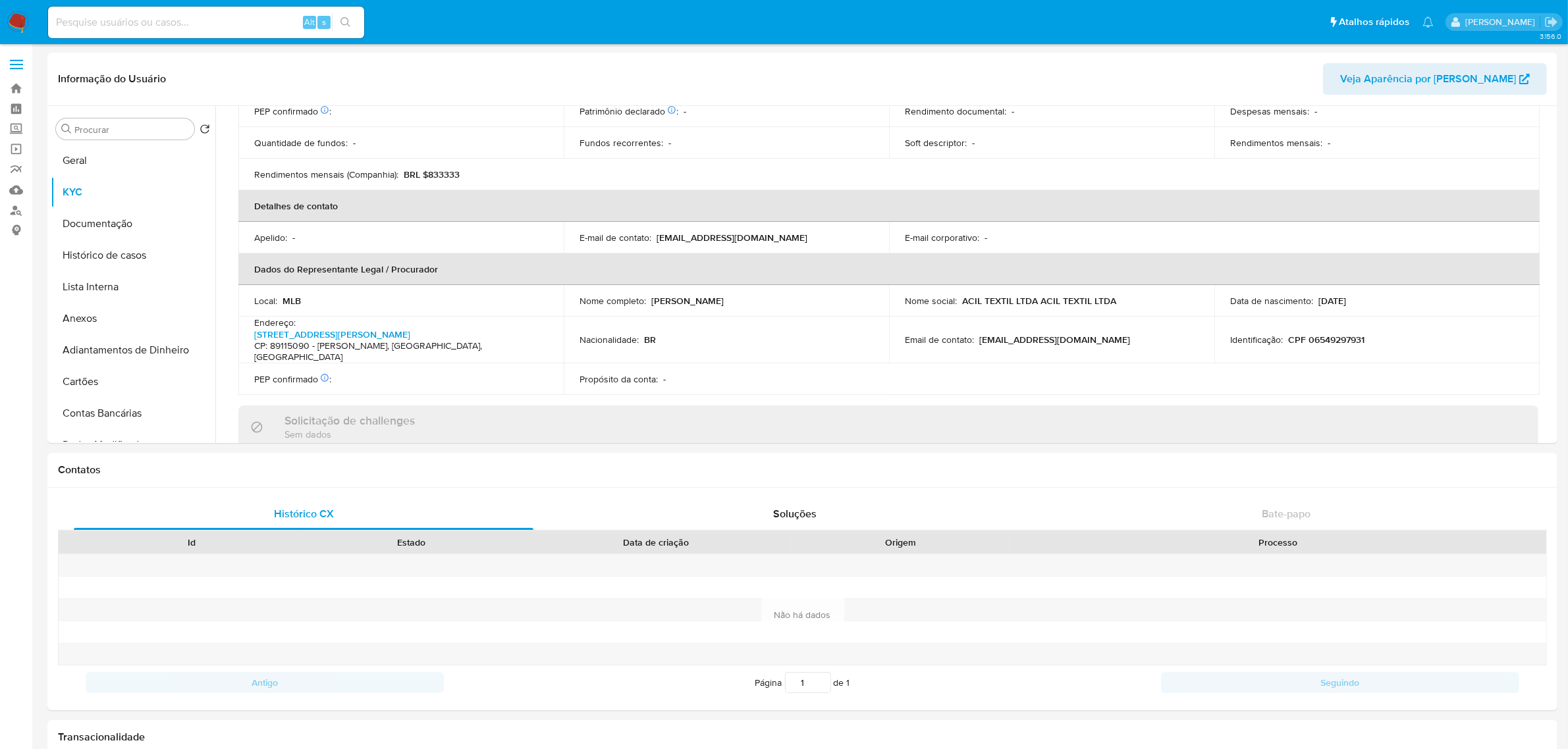
scroll to position [530, 0]
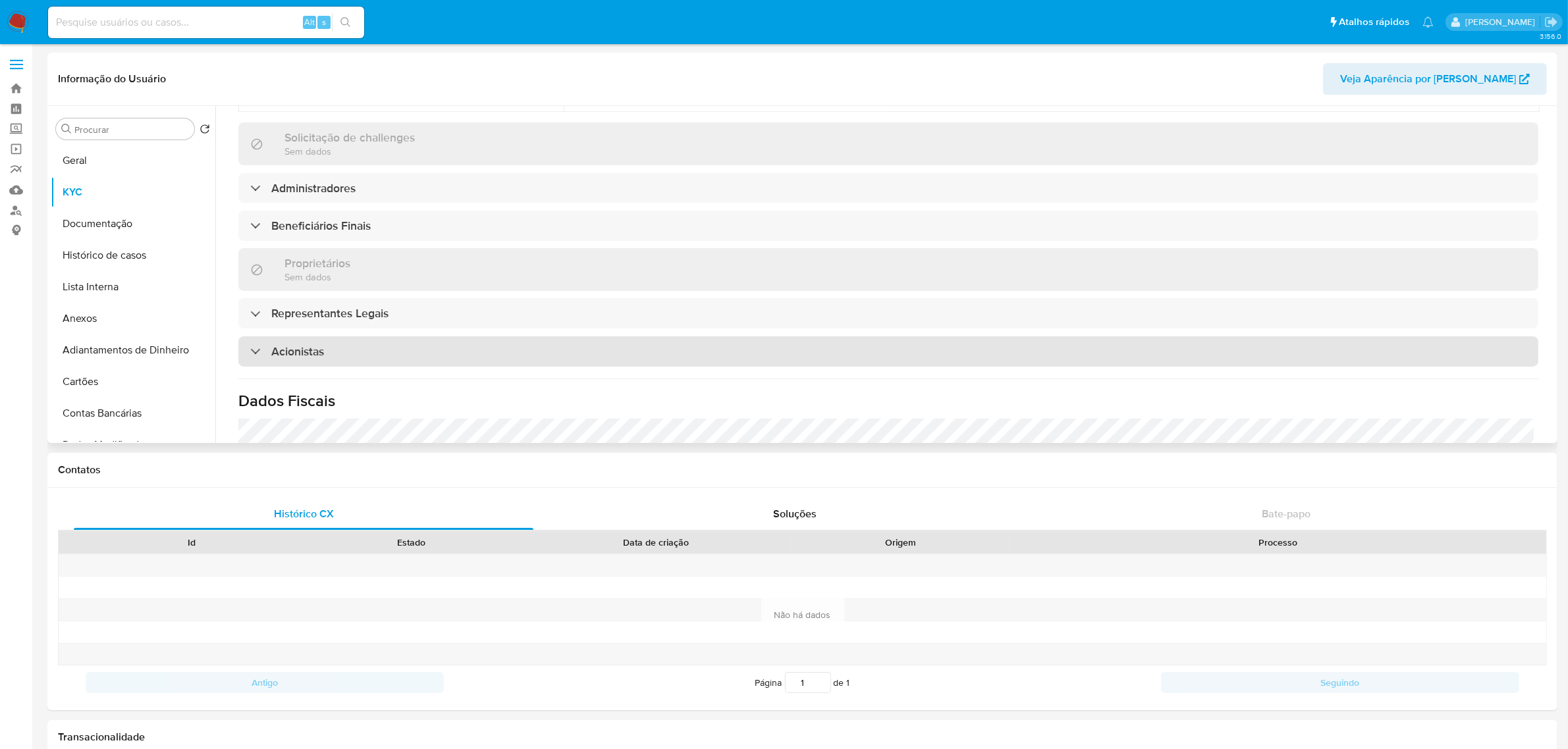
click at [307, 344] on h3 "Acionistas" at bounding box center [298, 352] width 53 height 15
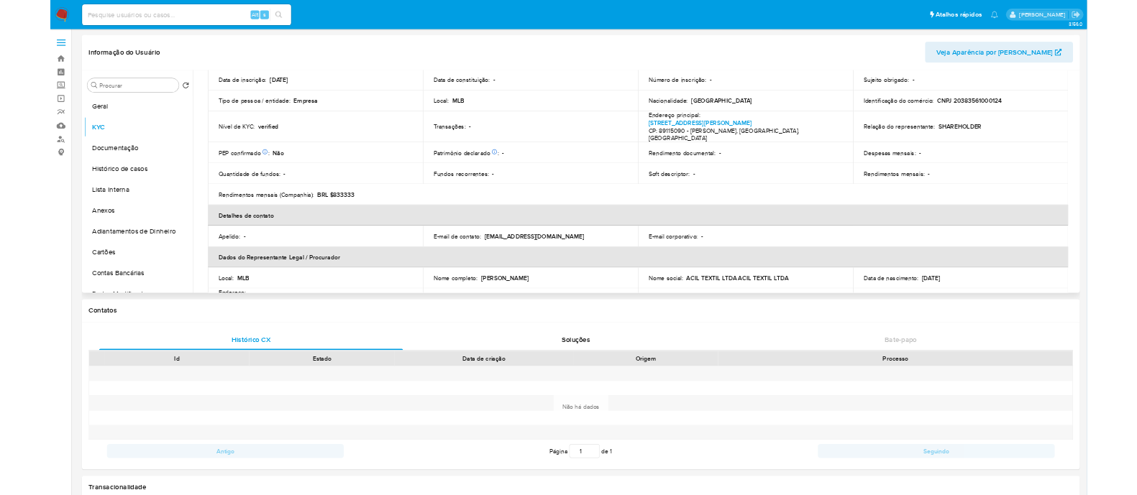
scroll to position [0, 0]
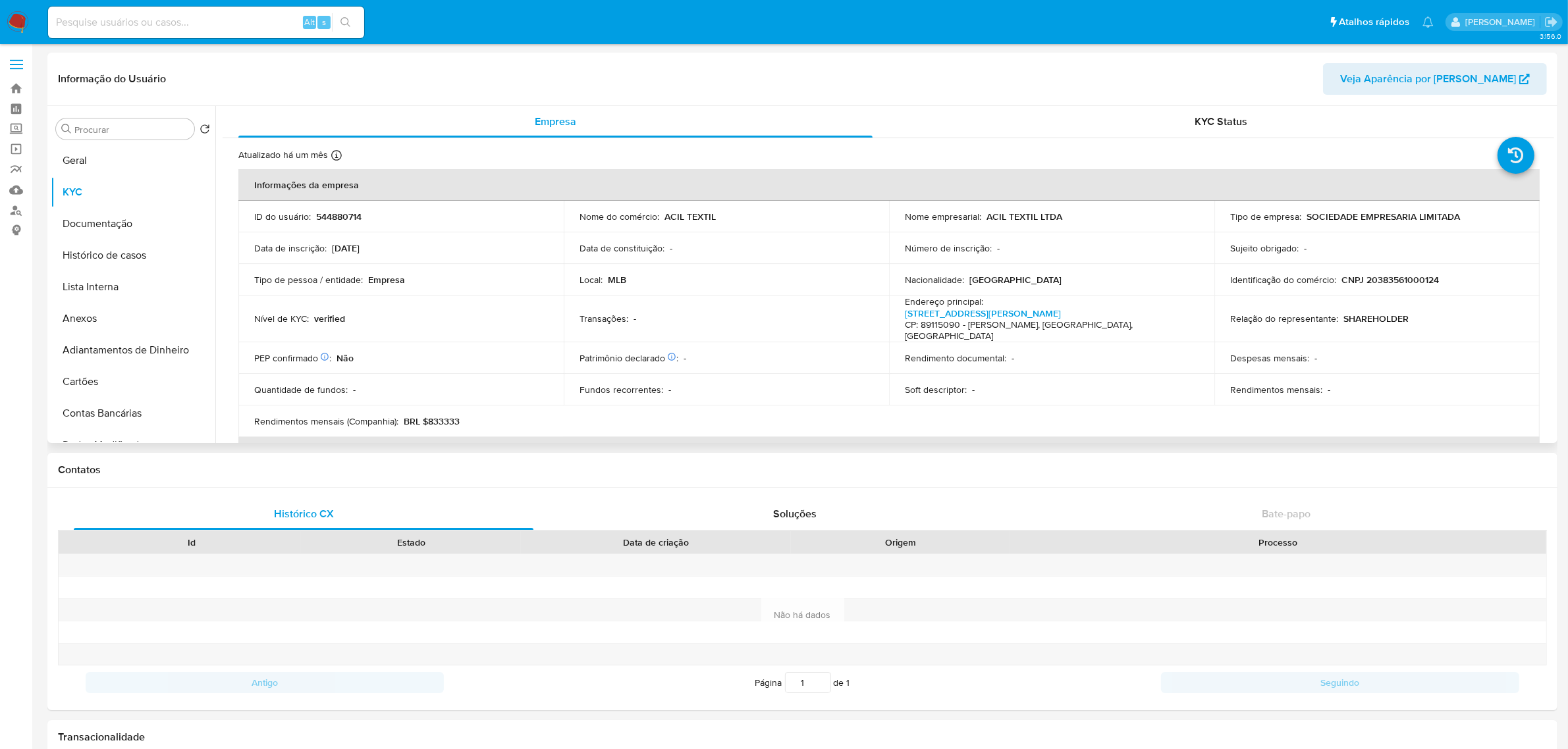
click at [1381, 277] on p "CNPJ 20383561000124" at bounding box center [1389, 279] width 97 height 12
copy p "20383561000124"
drag, startPoint x: 50, startPoint y: 567, endPoint x: 44, endPoint y: 440, distance: 127.1
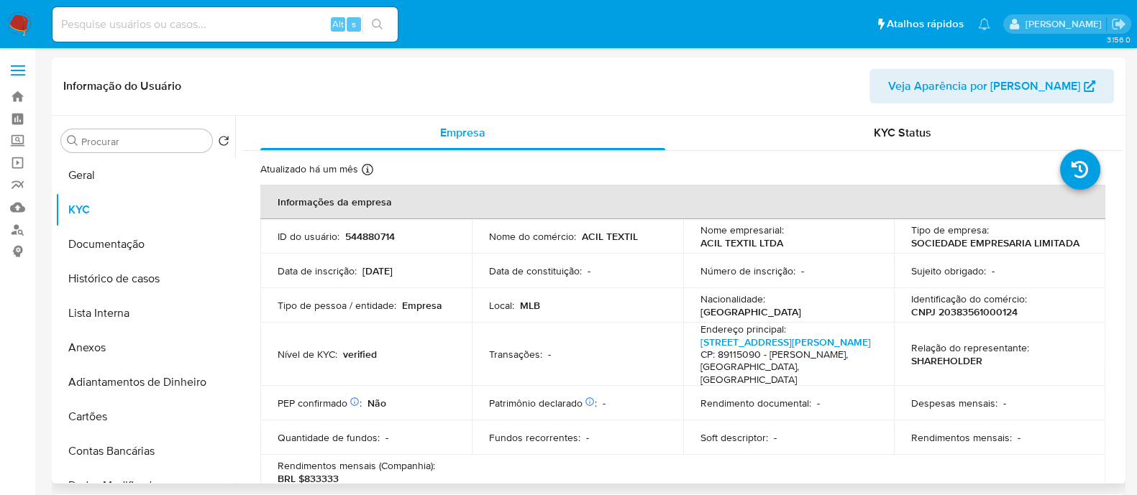
click at [988, 311] on p "CNPJ 20383561000124" at bounding box center [964, 312] width 106 height 13
copy p "20383561000124"
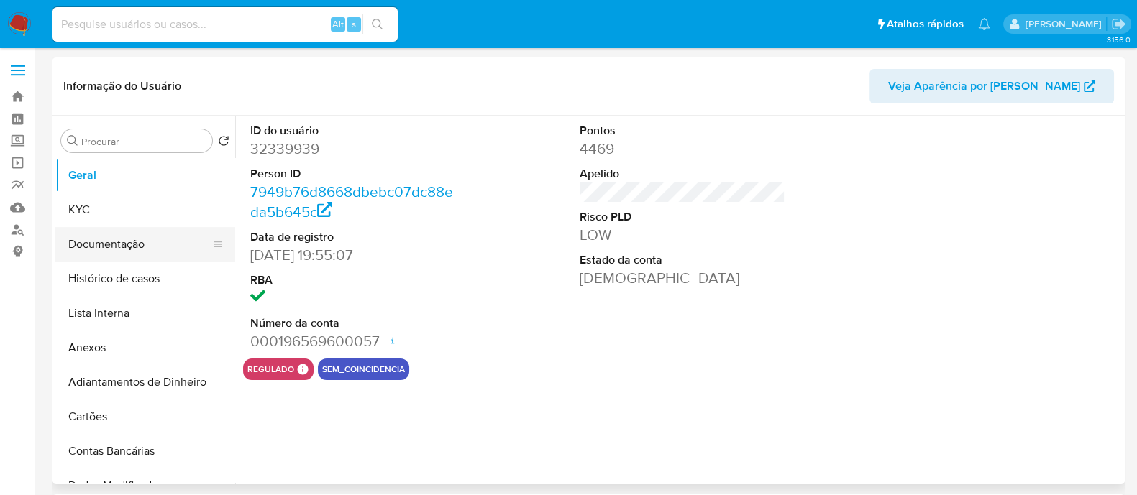
select select "10"
click at [0, 220] on link "Localizador de pessoas" at bounding box center [85, 230] width 171 height 22
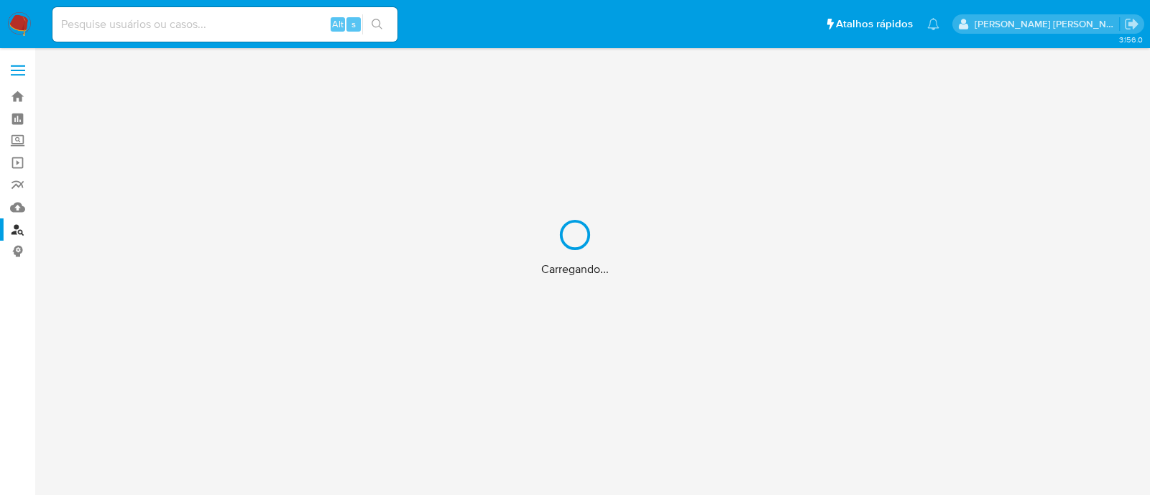
click at [16, 226] on div "Carregando..." at bounding box center [575, 247] width 1150 height 495
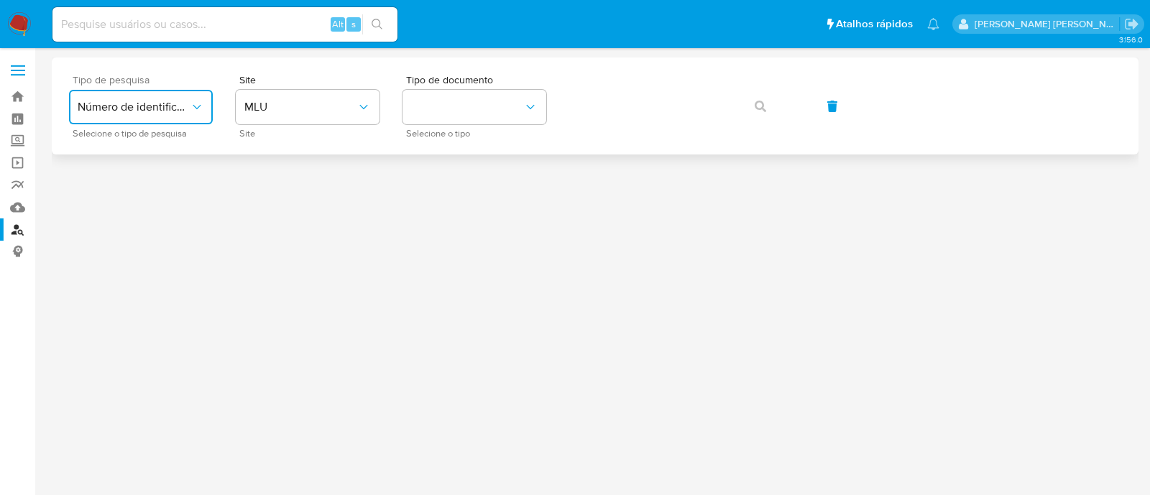
click at [183, 119] on button "Número de identificação" at bounding box center [141, 107] width 144 height 35
click at [286, 113] on span "MLU" at bounding box center [300, 107] width 112 height 14
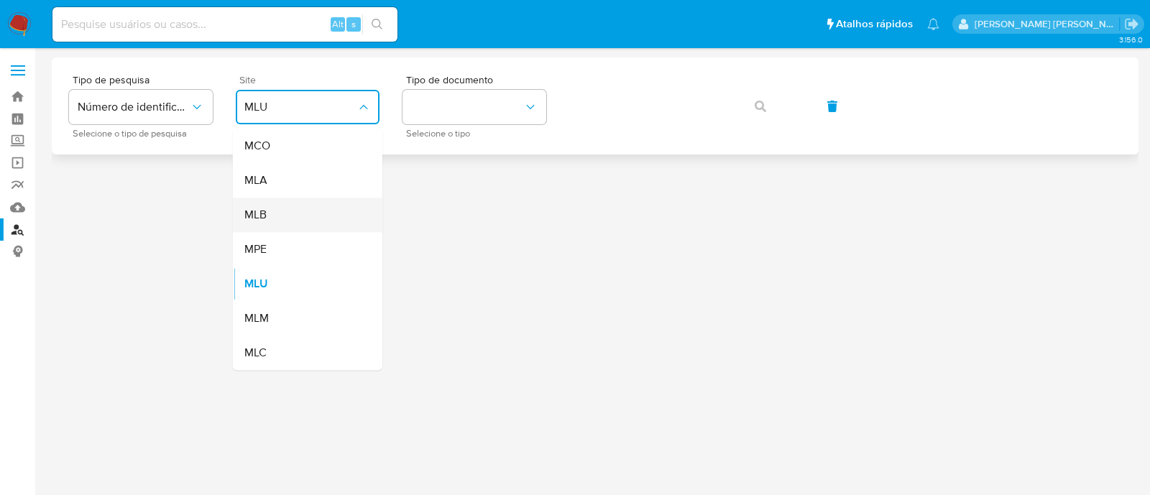
click at [278, 215] on div "MLB" at bounding box center [303, 215] width 118 height 35
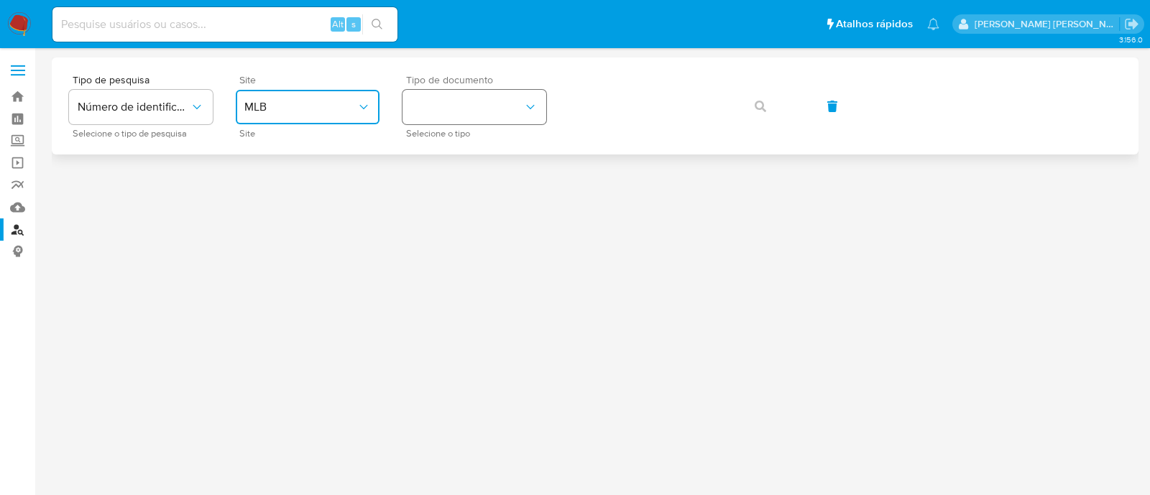
click at [457, 96] on button "identificationType" at bounding box center [475, 107] width 144 height 35
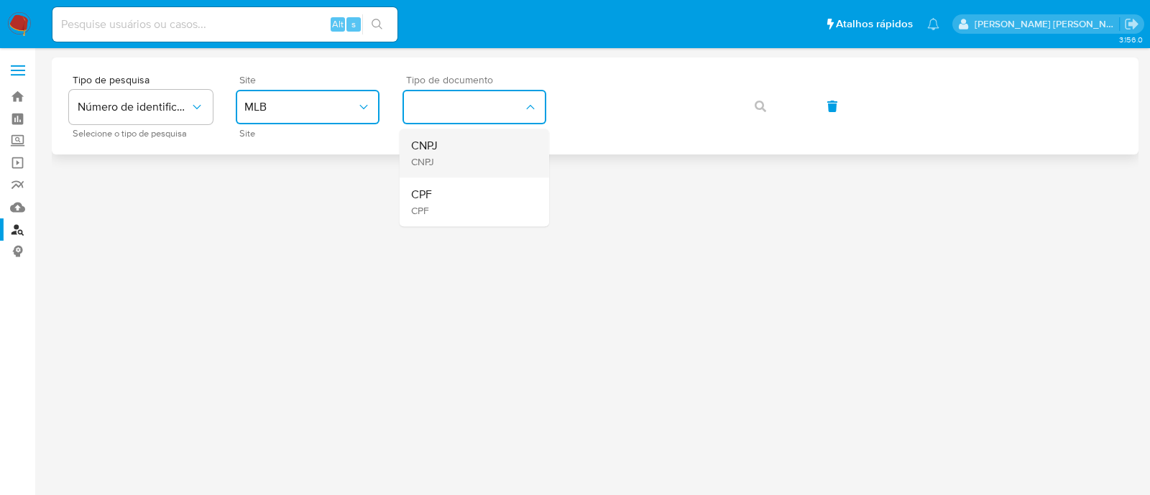
click at [503, 160] on div "CNPJ CNPJ" at bounding box center [470, 153] width 118 height 49
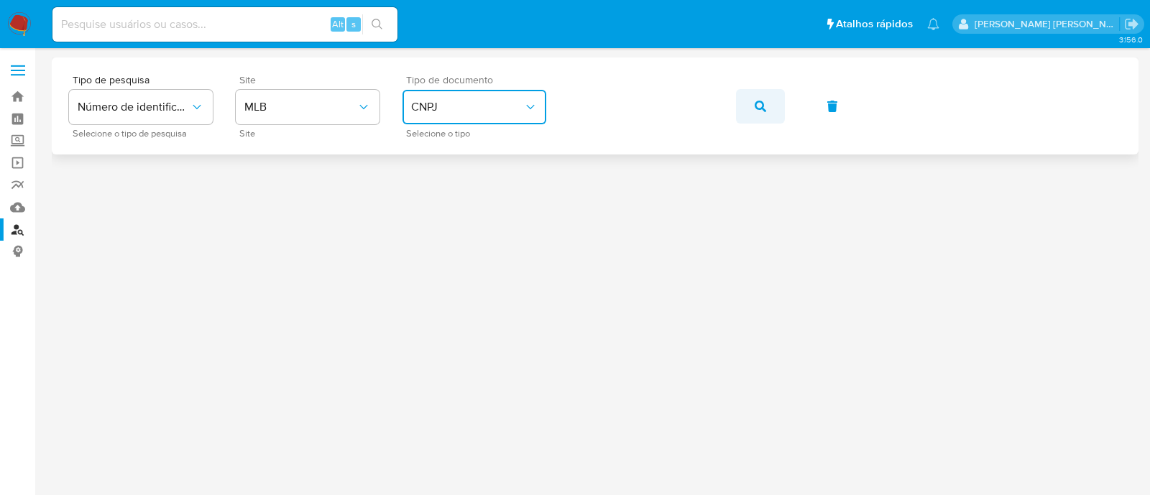
click at [753, 107] on button "button" at bounding box center [760, 106] width 49 height 35
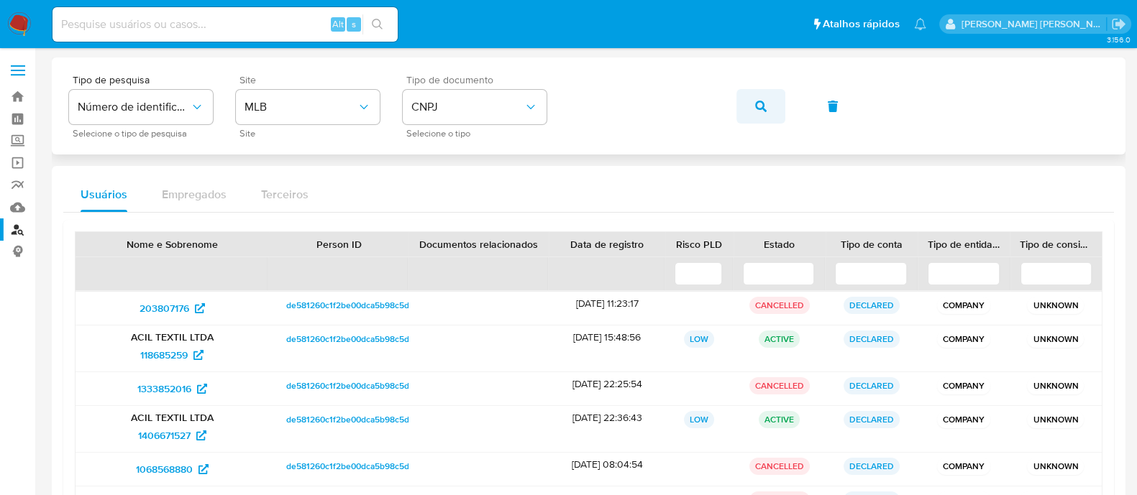
click at [769, 104] on button "button" at bounding box center [760, 106] width 49 height 35
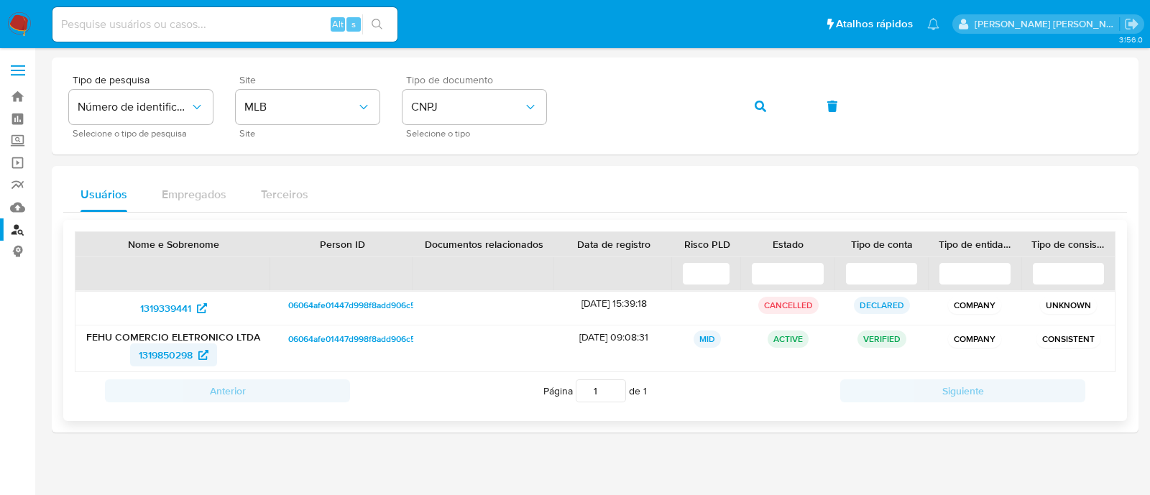
click at [178, 352] on span "1319850298" at bounding box center [166, 355] width 54 height 23
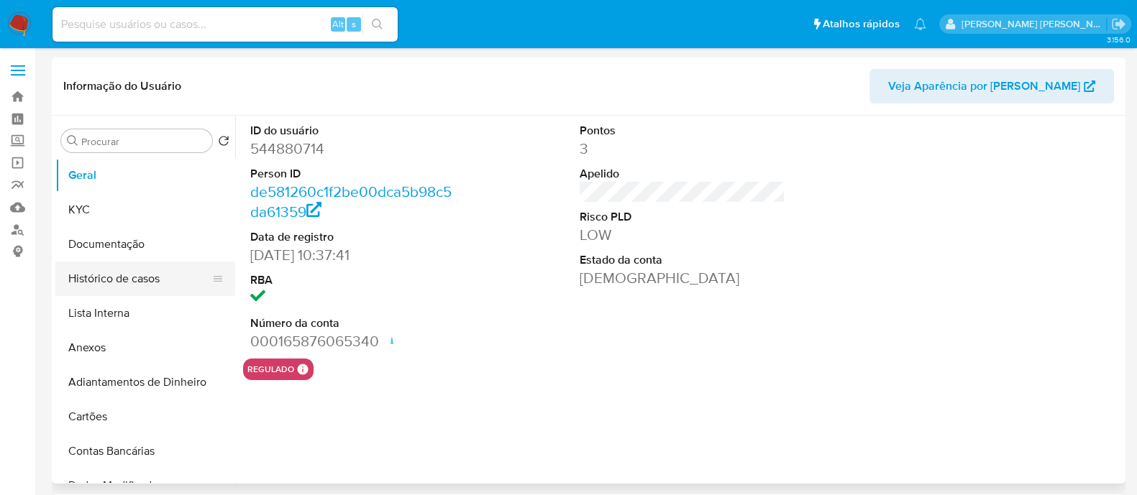
select select "10"
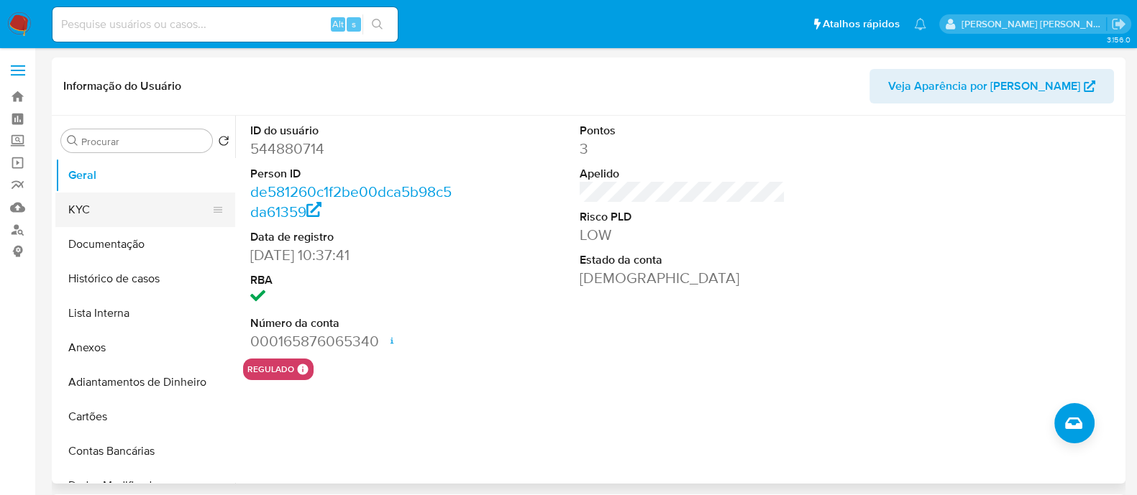
click at [154, 221] on button "KYC" at bounding box center [139, 210] width 168 height 35
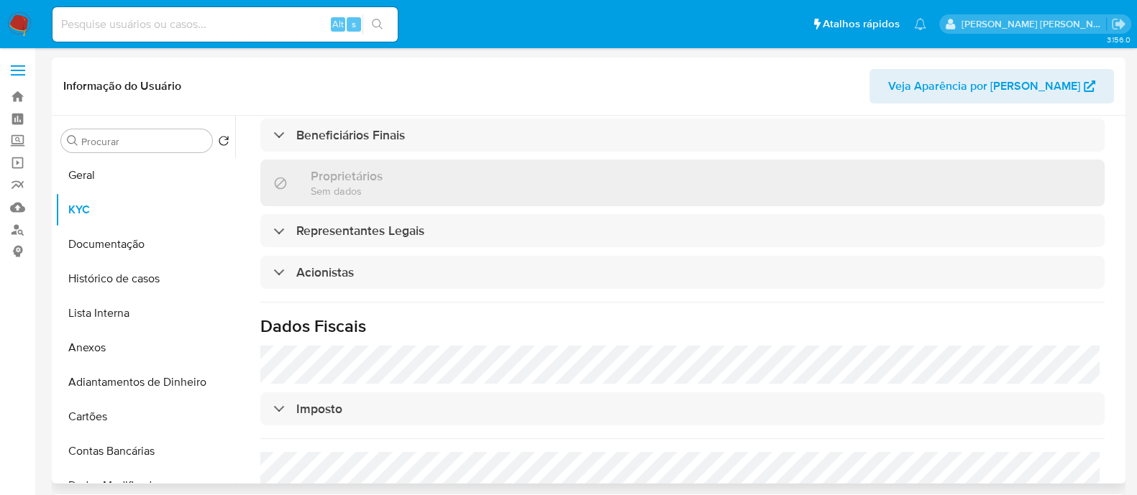
scroll to position [724, 0]
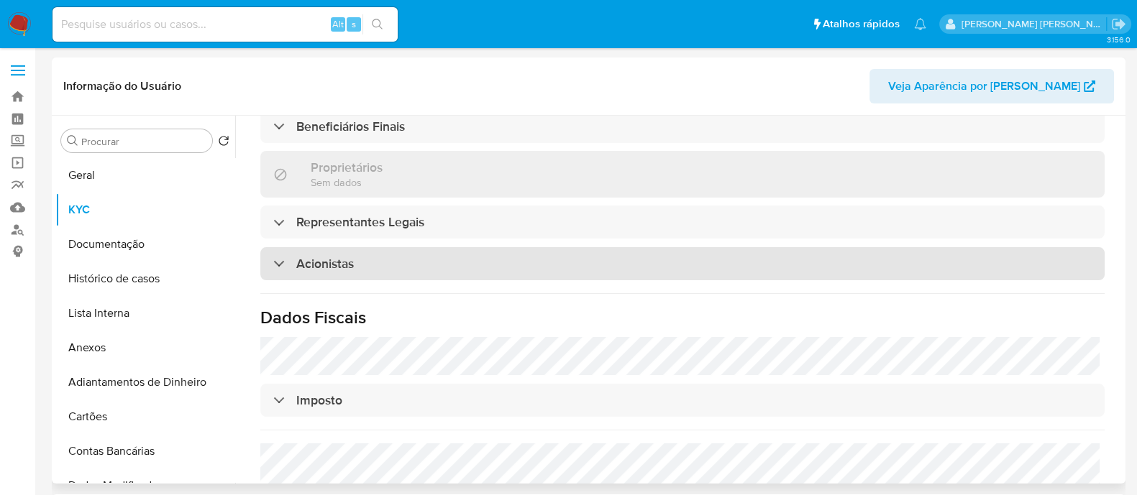
click at [385, 262] on div "Acionistas" at bounding box center [682, 263] width 844 height 33
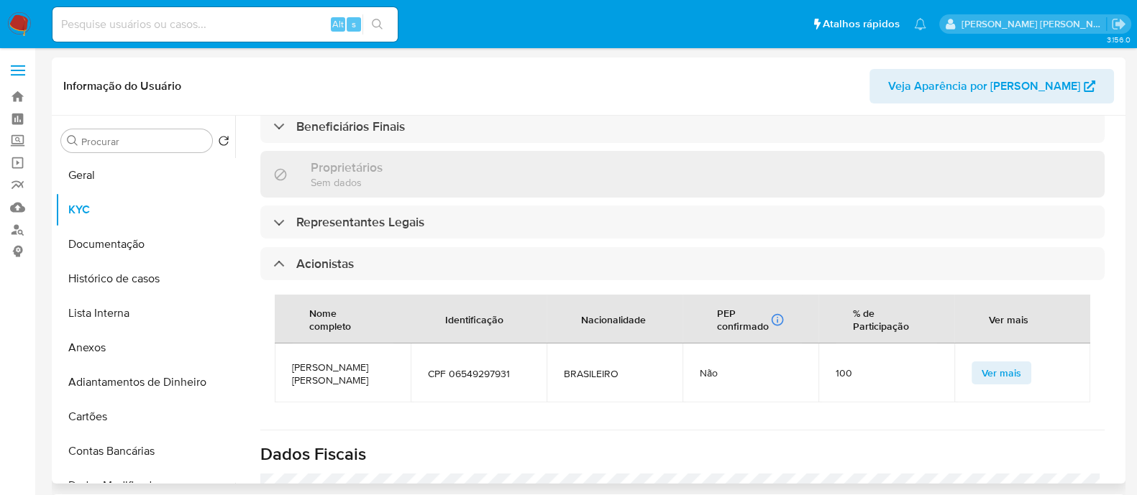
click at [313, 364] on span "[PERSON_NAME] [PERSON_NAME]" at bounding box center [342, 374] width 101 height 26
copy span "[PERSON_NAME] [PERSON_NAME]"
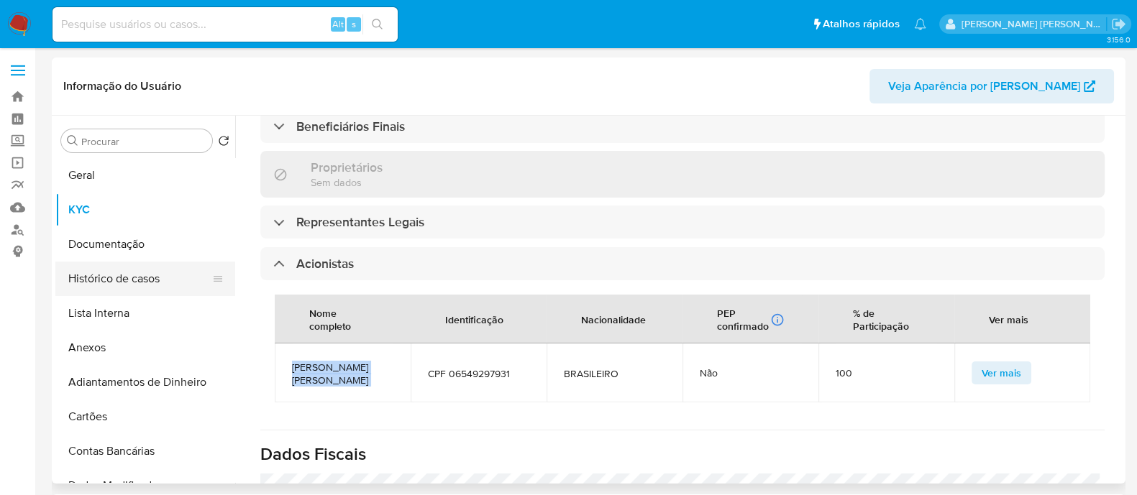
click at [142, 285] on button "Histórico de casos" at bounding box center [139, 279] width 168 height 35
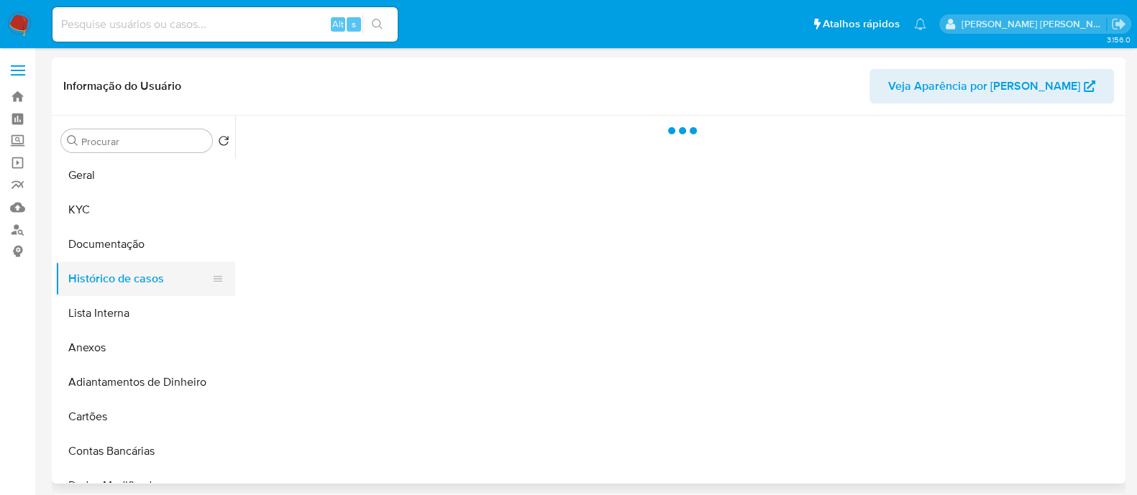
scroll to position [0, 0]
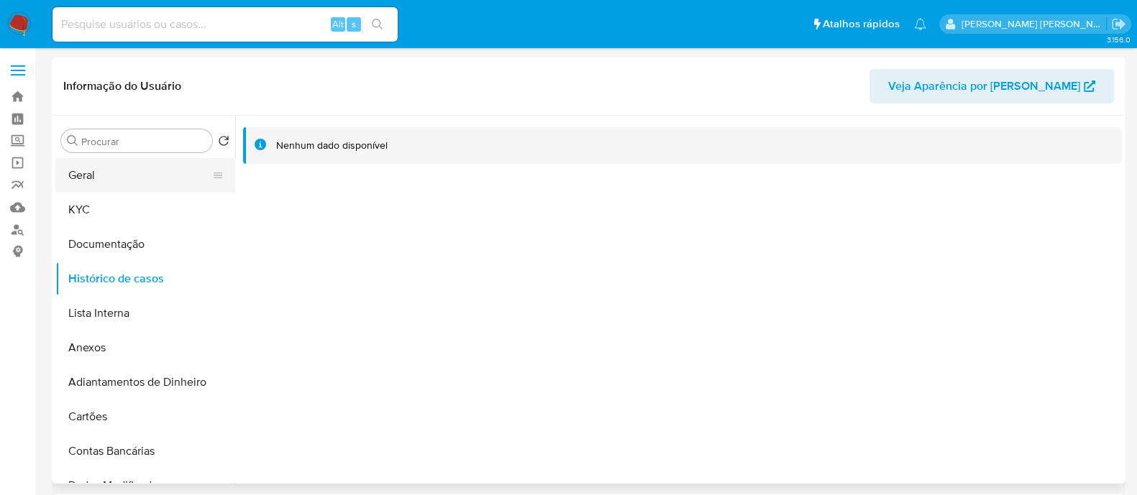
click at [127, 175] on button "Geral" at bounding box center [139, 175] width 168 height 35
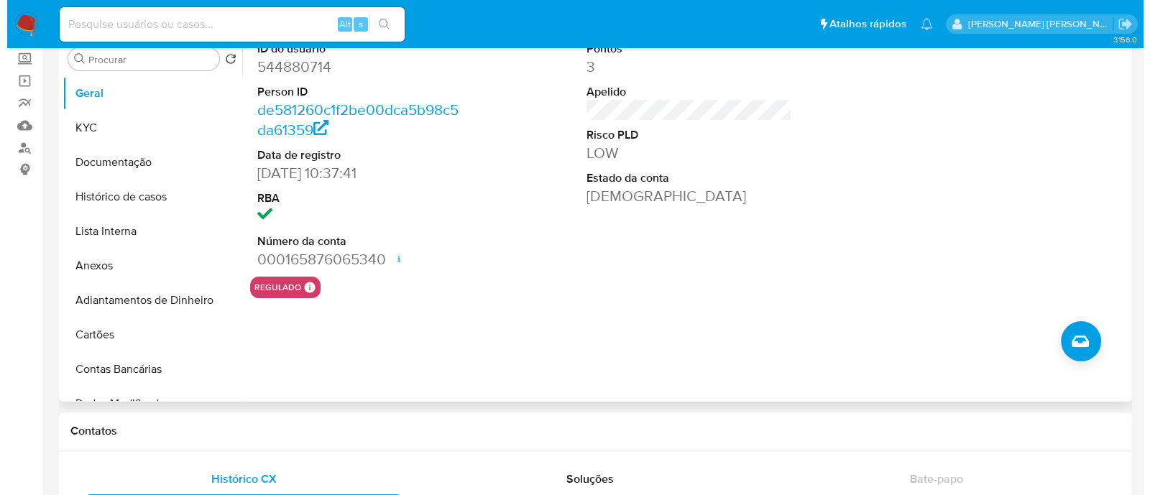
scroll to position [81, 0]
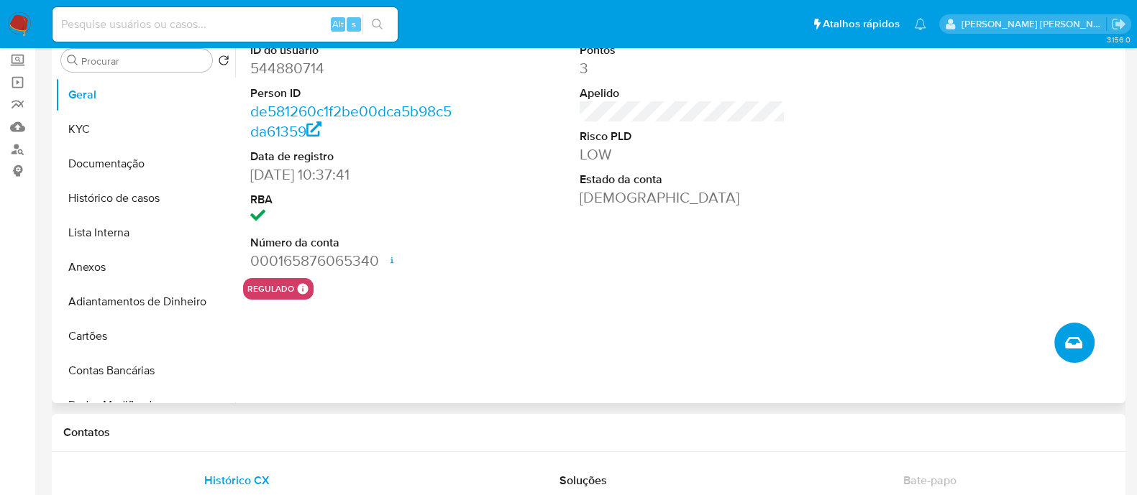
click at [1065, 341] on icon "Criar caso manual" at bounding box center [1073, 342] width 17 height 17
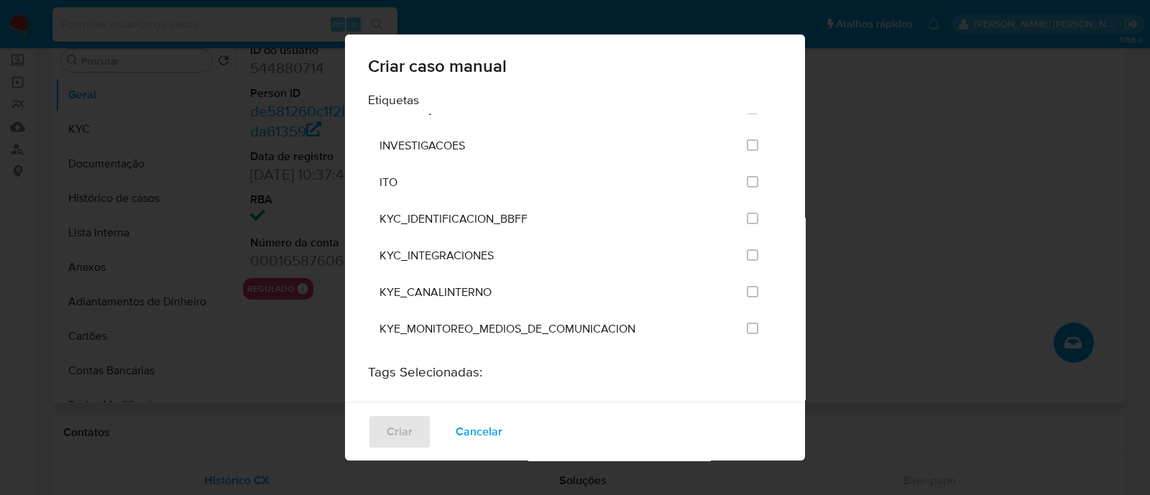
scroll to position [1162, 0]
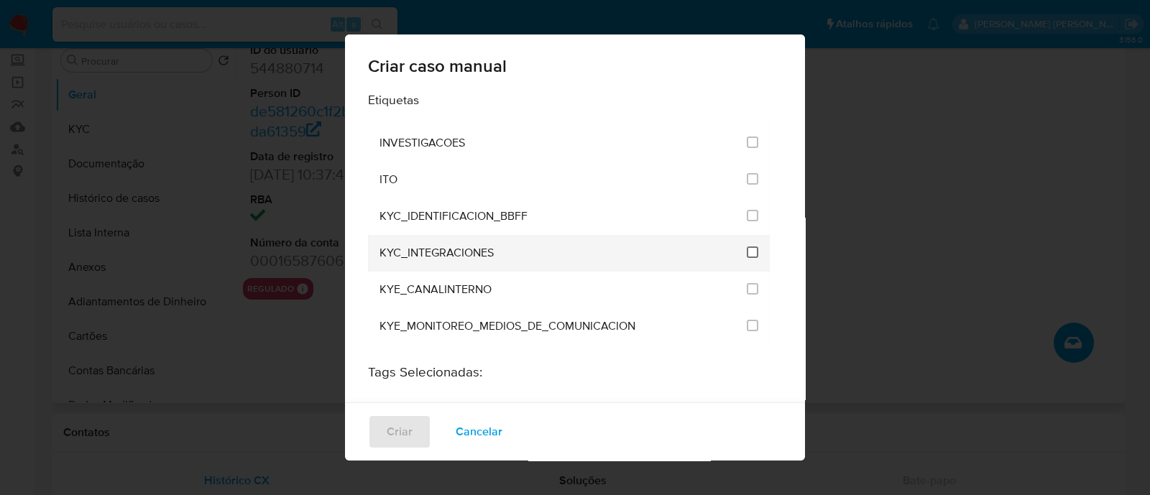
click at [747, 247] on input "2093" at bounding box center [753, 253] width 12 height 12
checkbox input "true"
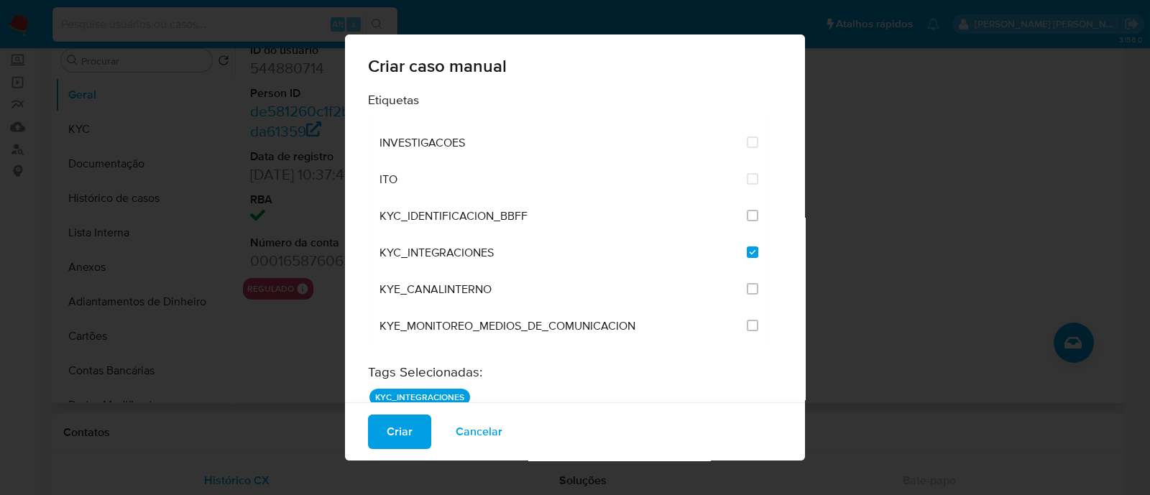
click at [408, 422] on span "Criar" at bounding box center [400, 432] width 26 height 32
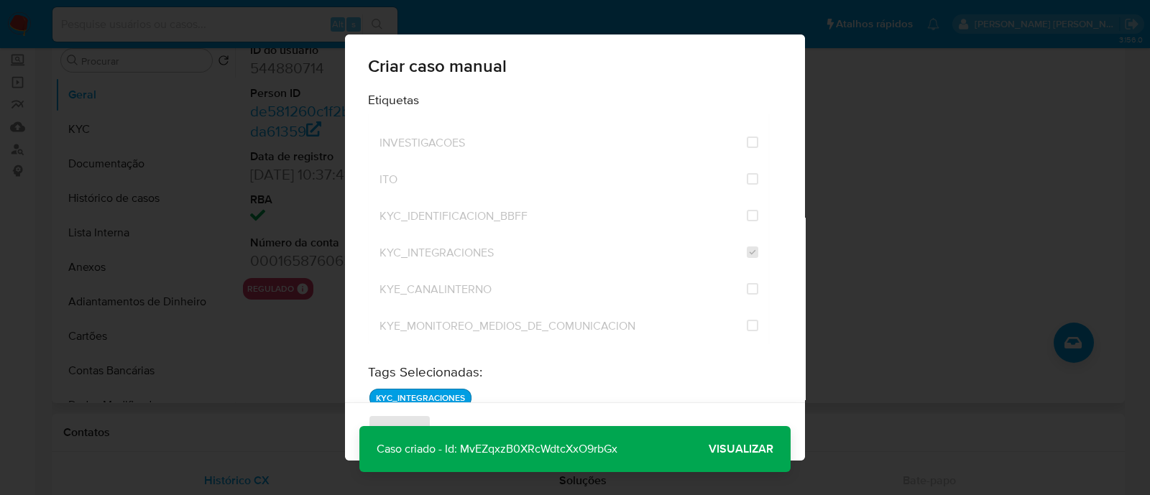
click at [736, 449] on span "Visualizar" at bounding box center [741, 449] width 65 height 0
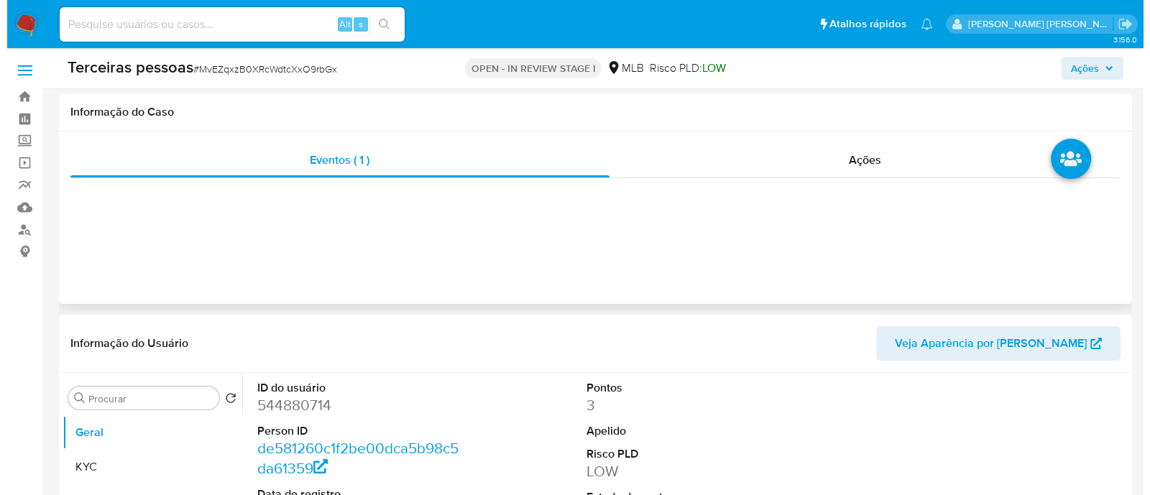
scroll to position [252, 0]
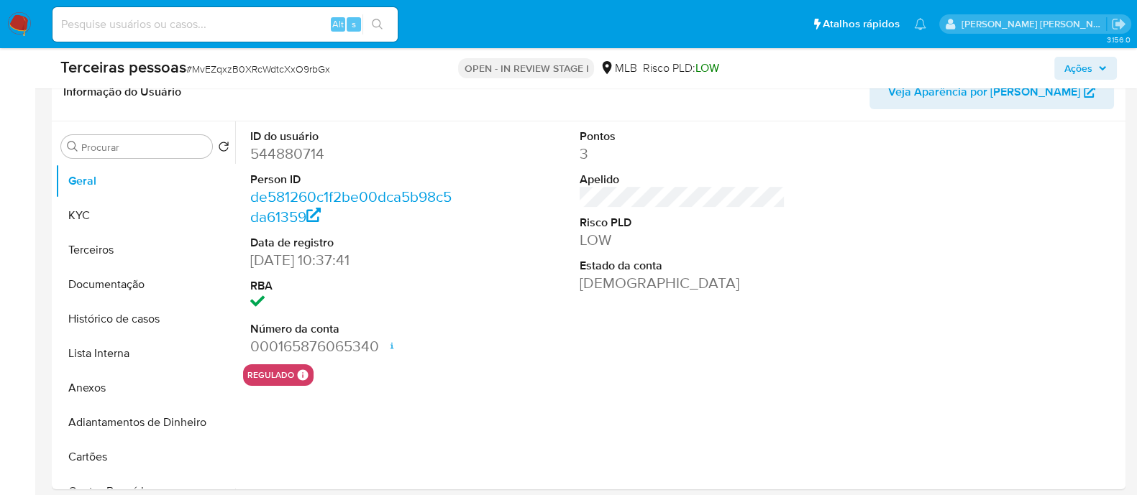
select select "10"
click at [115, 377] on button "Anexos" at bounding box center [139, 388] width 168 height 35
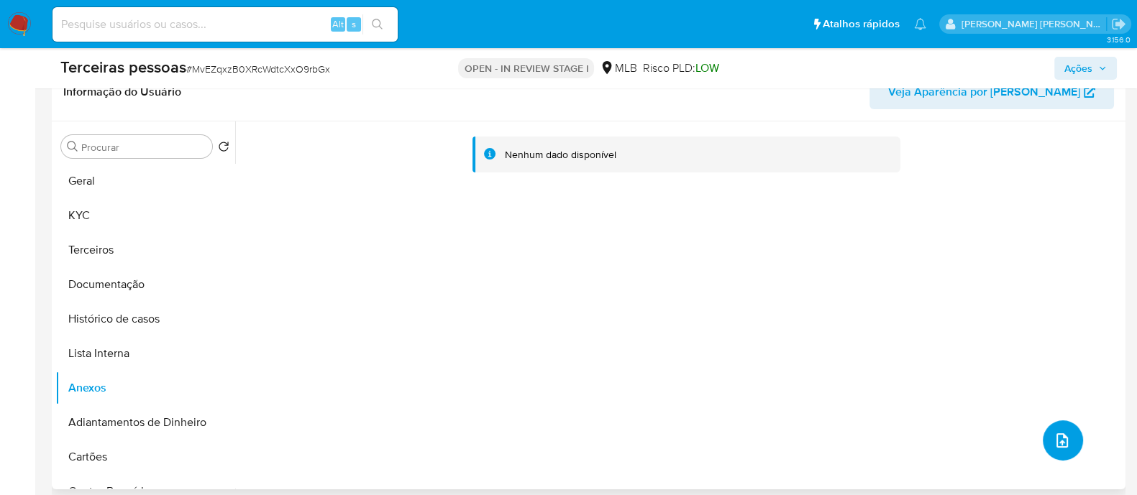
click at [1055, 432] on icon "upload-file" at bounding box center [1061, 440] width 17 height 17
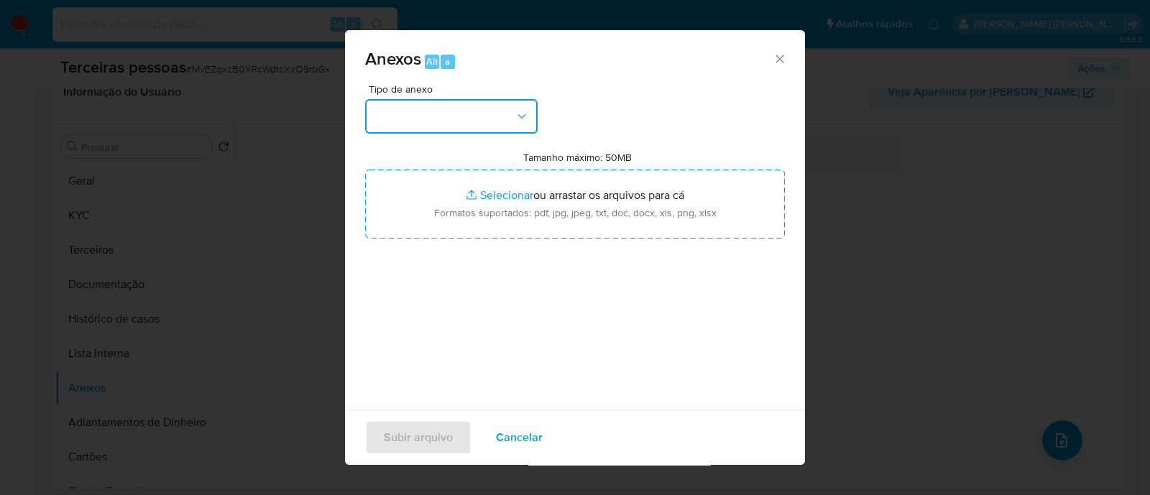
click at [478, 106] on button "button" at bounding box center [451, 116] width 173 height 35
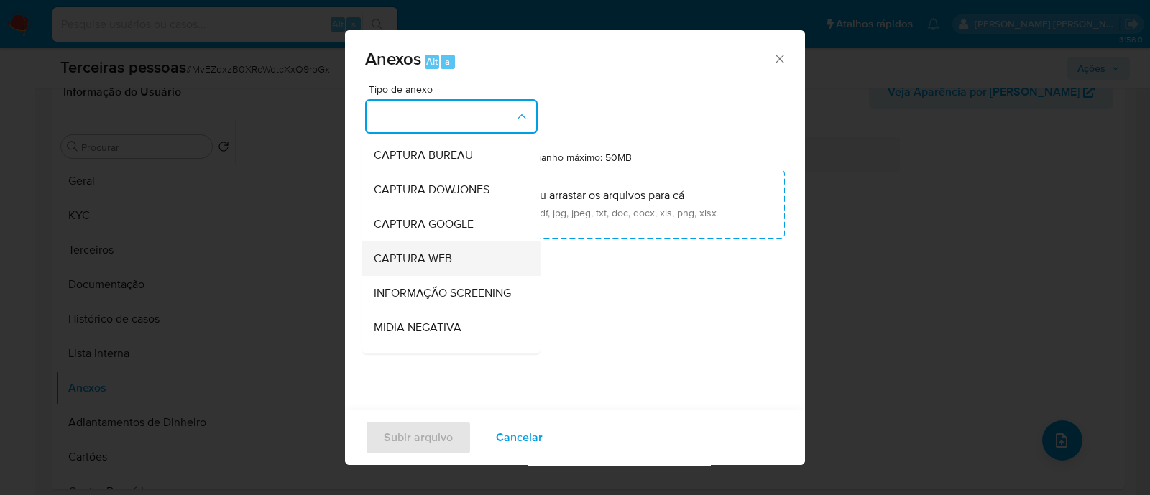
scroll to position [221, 0]
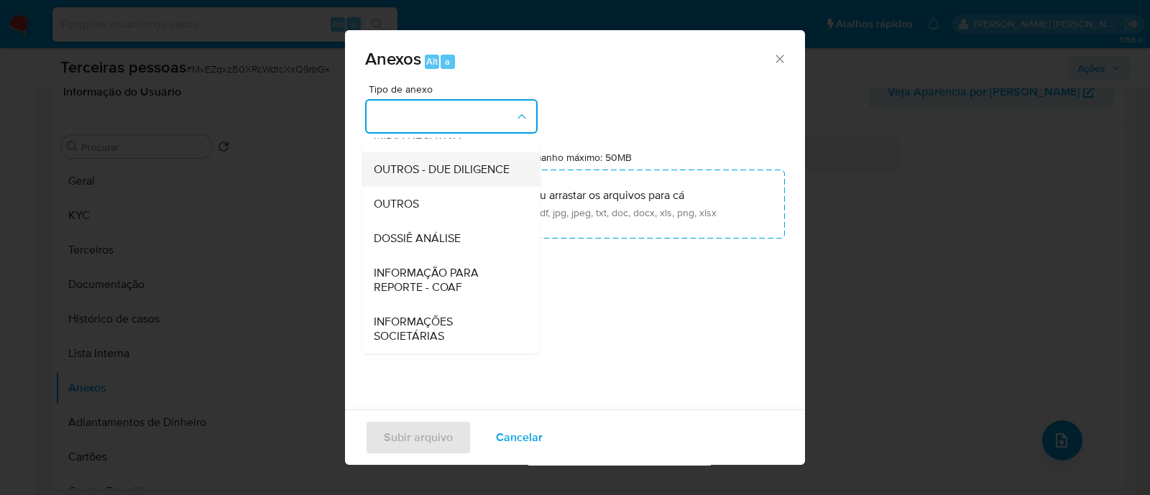
click at [451, 162] on span "OUTROS - DUE DILIGENCE" at bounding box center [442, 169] width 136 height 14
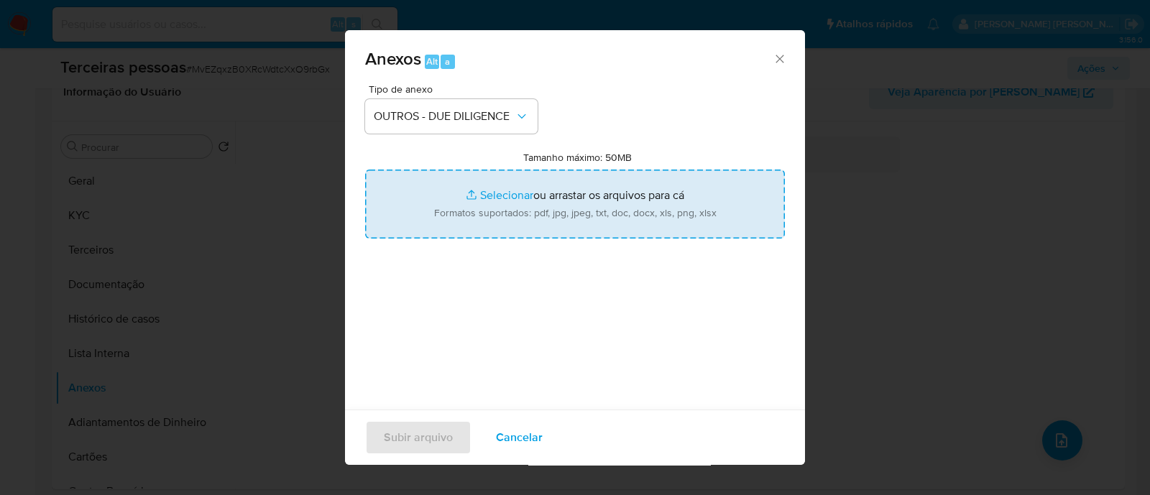
click at [491, 233] on input "Tamanho máximo: 50MB Selecionar arquivos" at bounding box center [575, 204] width 420 height 69
type input "C:\fakepath\Matriz de Risco - ACIL TEXTIL LTDA.pdf"
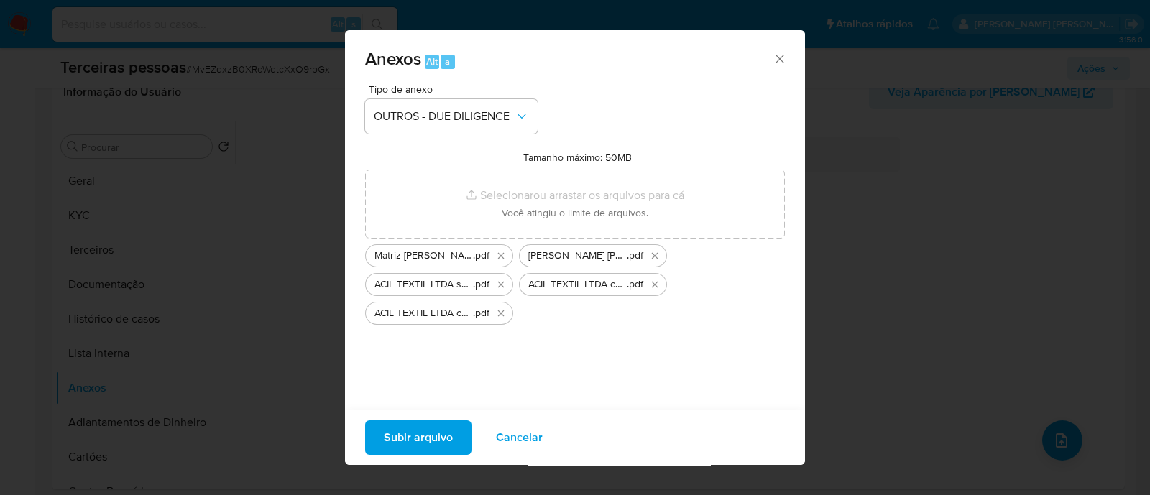
click at [429, 439] on span "Subir arquivo" at bounding box center [418, 438] width 69 height 32
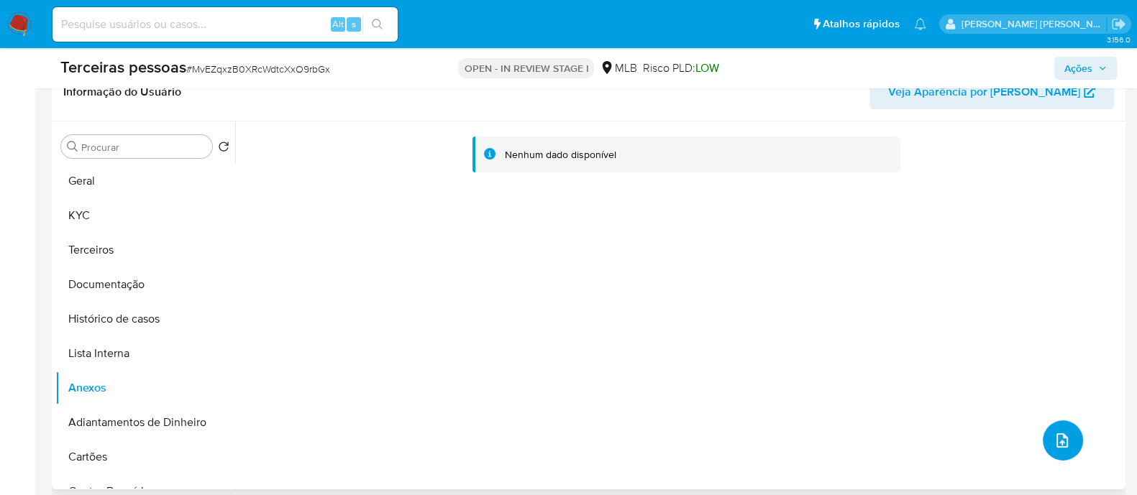
click at [1062, 434] on icon "upload-file" at bounding box center [1061, 440] width 17 height 17
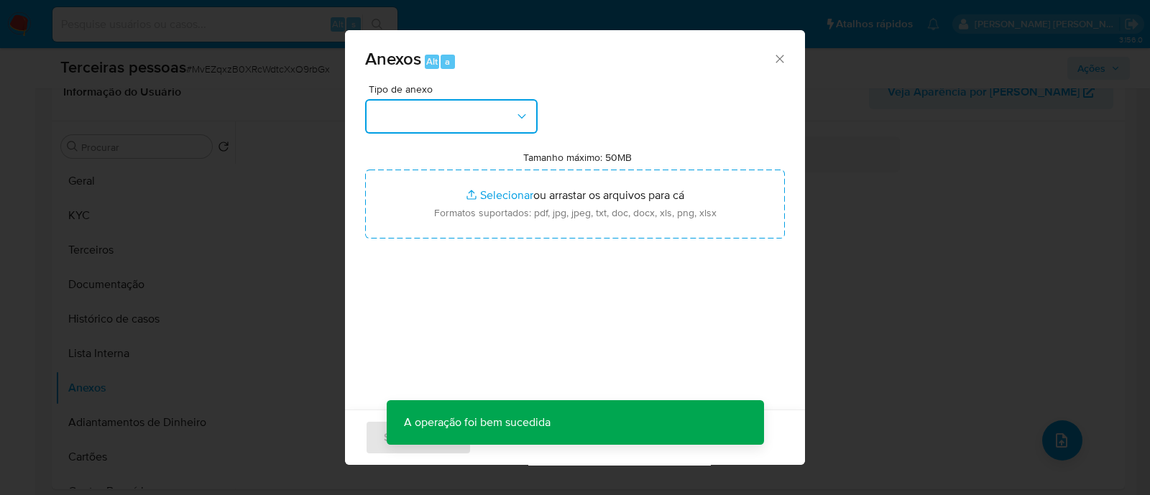
click at [471, 120] on button "button" at bounding box center [451, 116] width 173 height 35
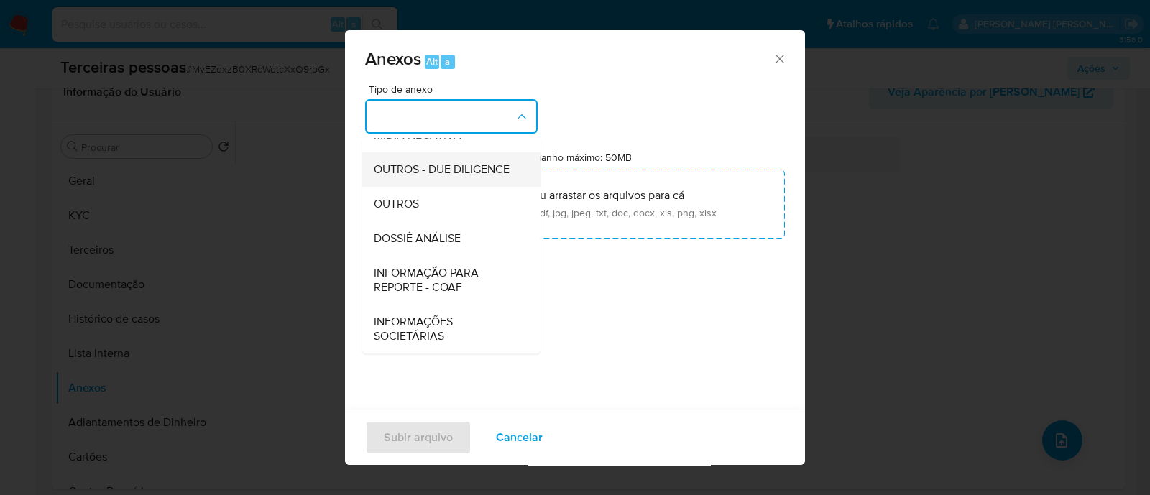
click at [459, 169] on span "OUTROS - DUE DILIGENCE" at bounding box center [442, 169] width 136 height 14
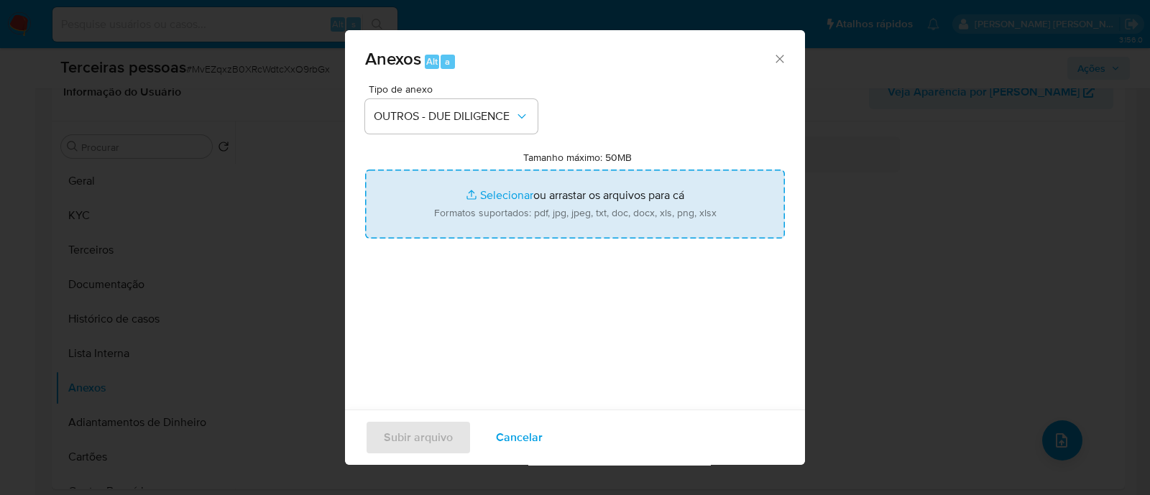
click at [531, 213] on input "Tamanho máximo: 50MB Selecionar arquivos" at bounding box center [575, 204] width 420 height 69
type input "C:\fakepath\Matriz de Risco - ACIL TEXTIL LTDA.pdf"
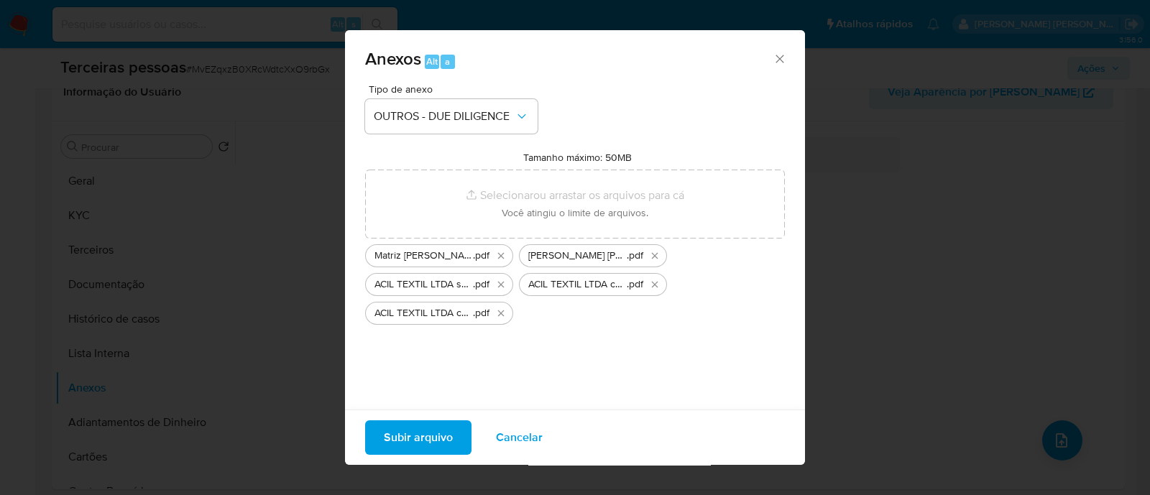
click at [378, 447] on button "Subir arquivo" at bounding box center [418, 438] width 106 height 35
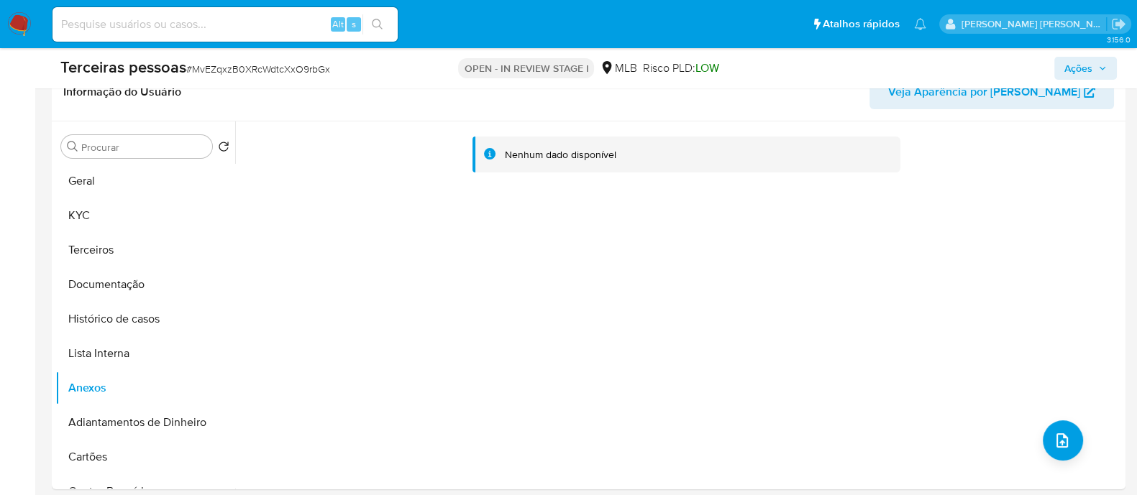
click at [1093, 60] on span "Ações" at bounding box center [1085, 68] width 42 height 20
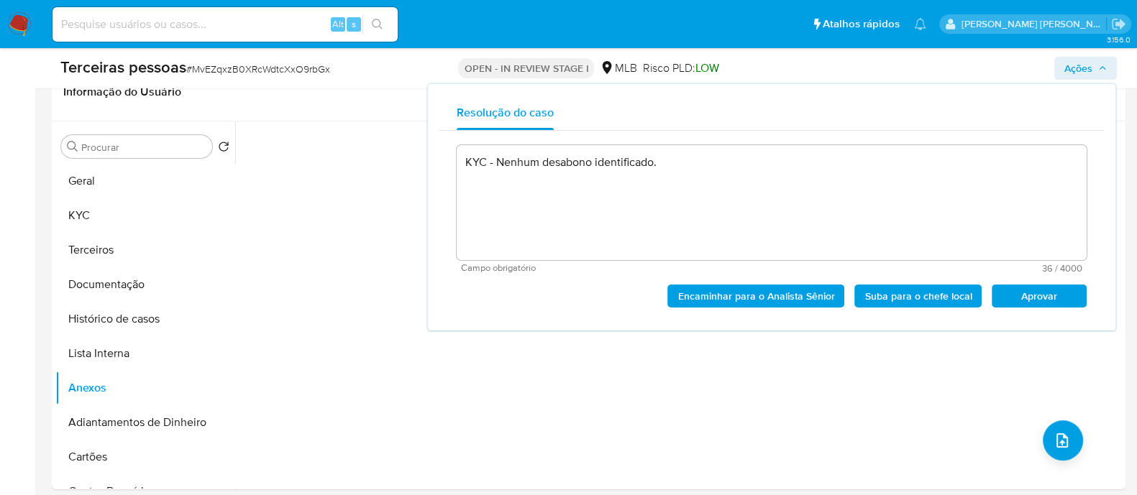
click at [1040, 295] on span "Aprovar" at bounding box center [1038, 296] width 75 height 20
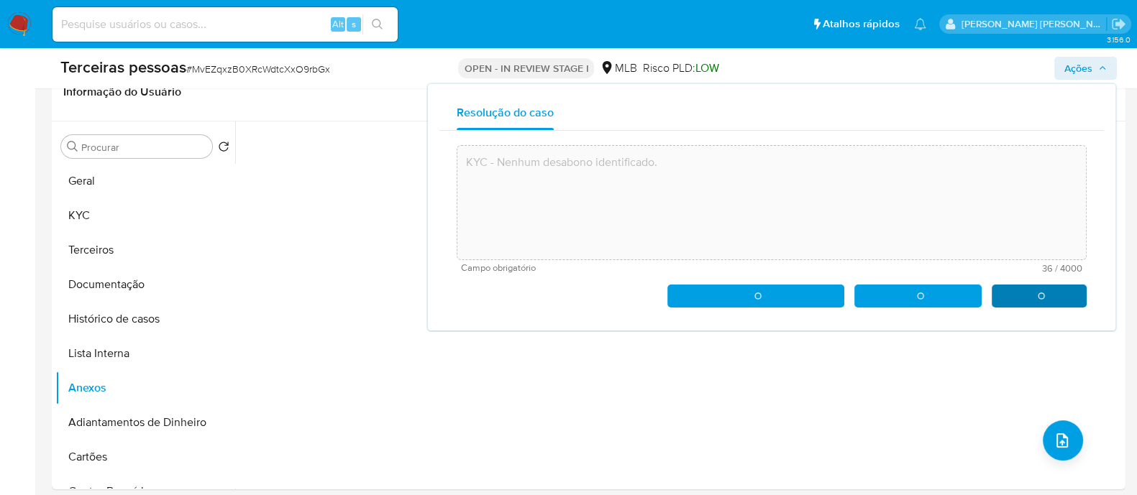
type textarea "KYC - Nenhum desabono identificado."
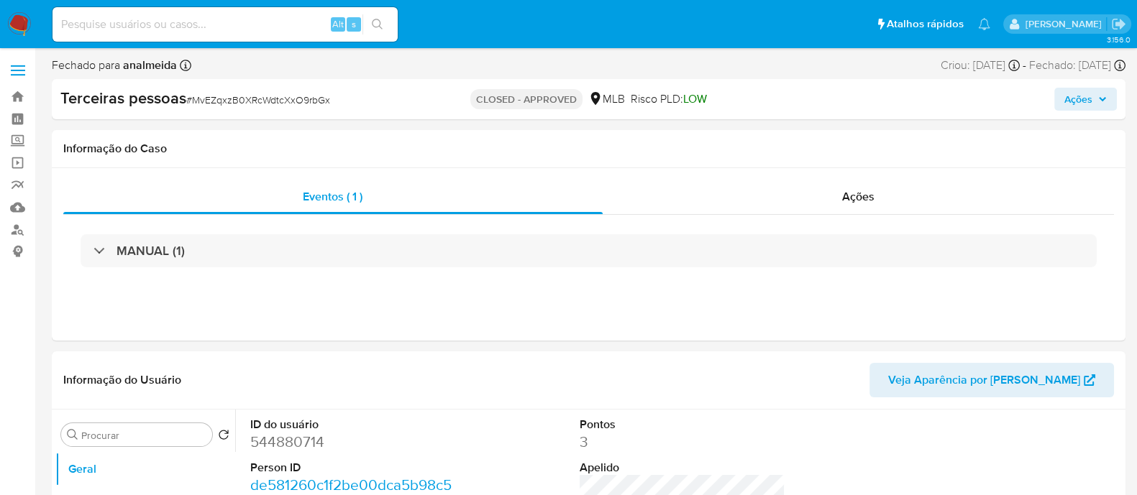
select select "10"
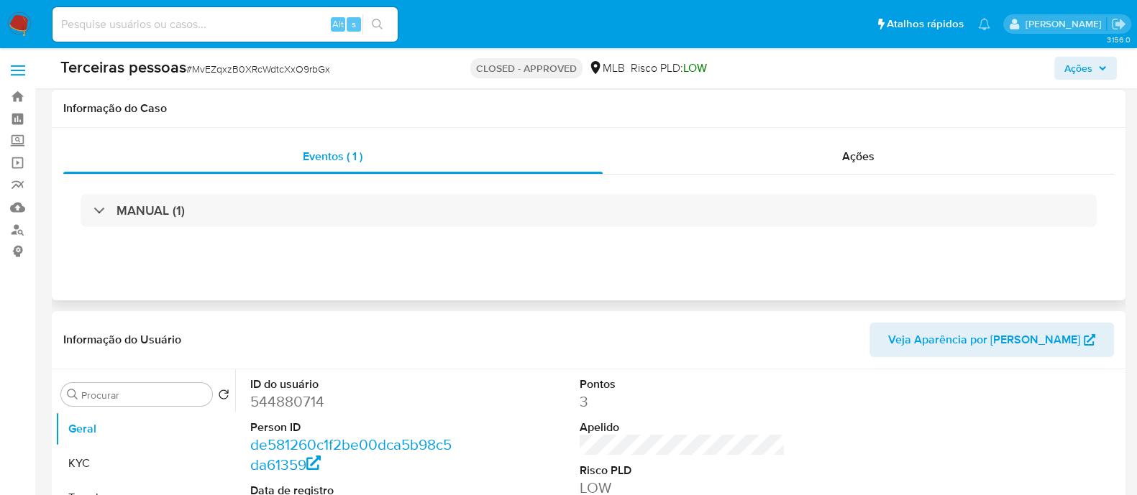
scroll to position [270, 0]
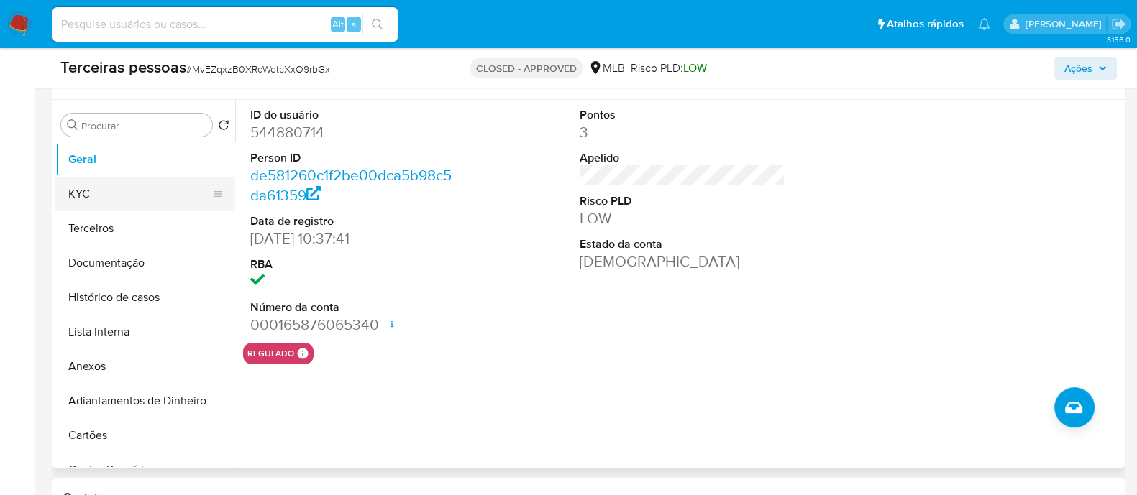
click at [113, 185] on button "KYC" at bounding box center [139, 194] width 168 height 35
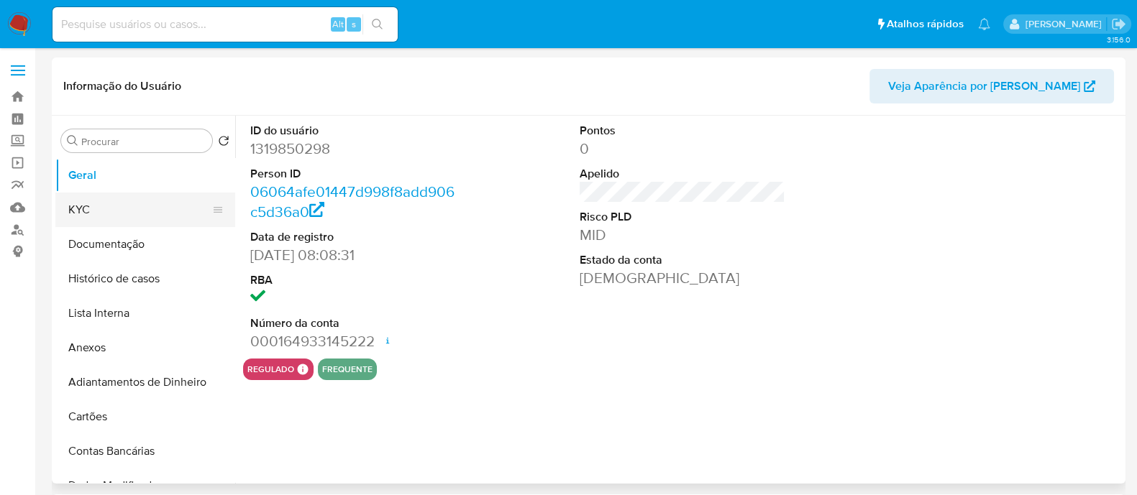
select select "10"
click at [142, 208] on button "KYC" at bounding box center [139, 210] width 168 height 35
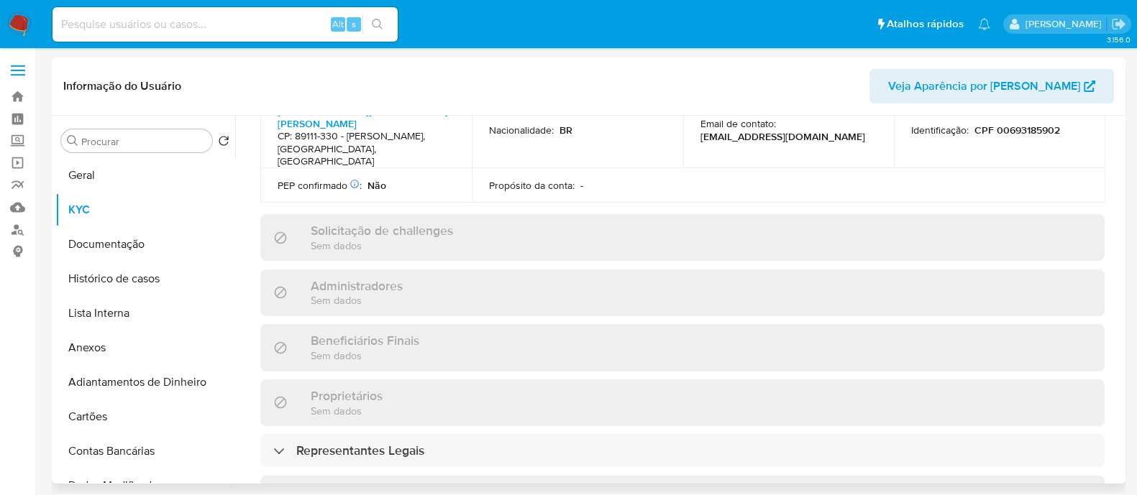
scroll to position [569, 0]
click at [139, 241] on button "Documentação" at bounding box center [139, 244] width 168 height 35
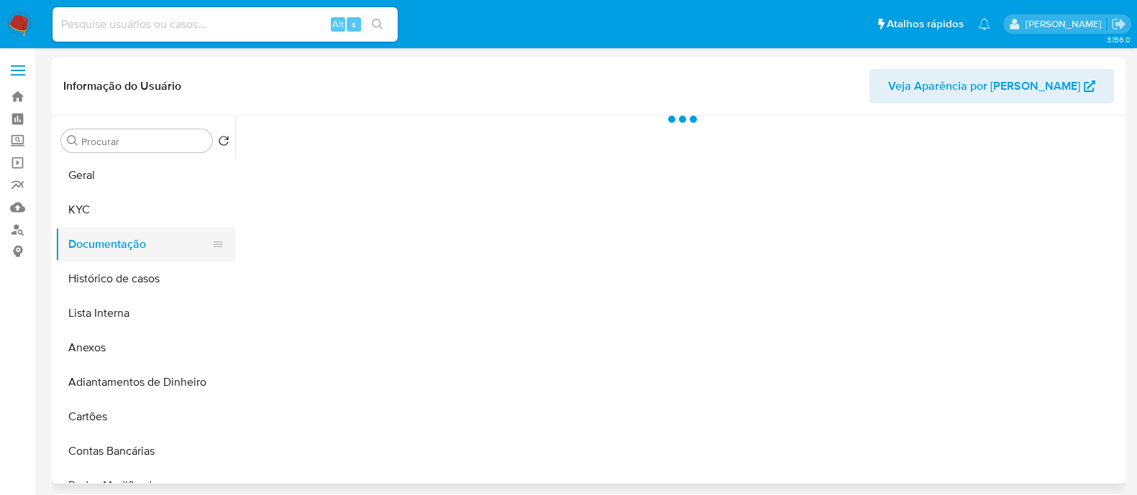
scroll to position [0, 0]
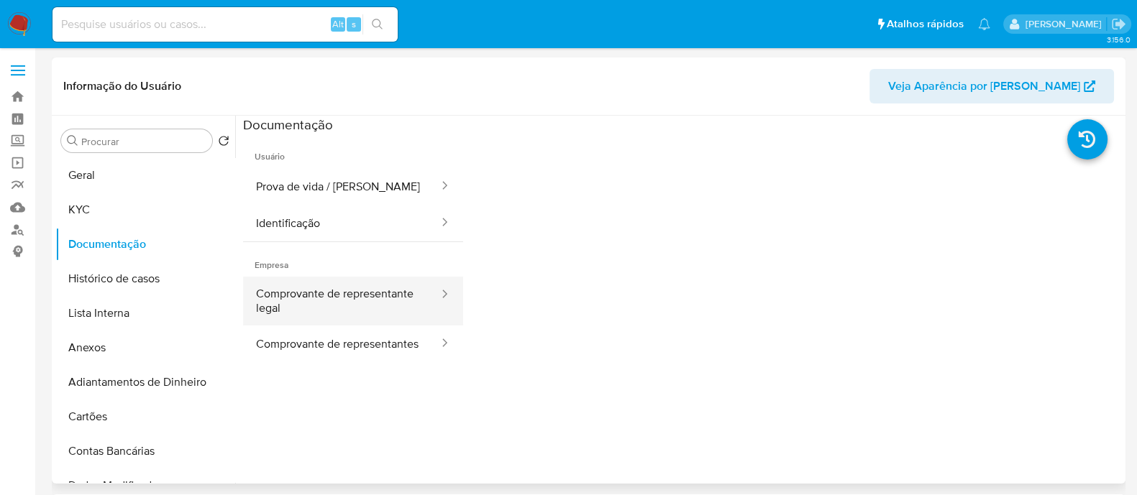
click at [367, 306] on button "Comprovante de representante legal" at bounding box center [341, 301] width 197 height 49
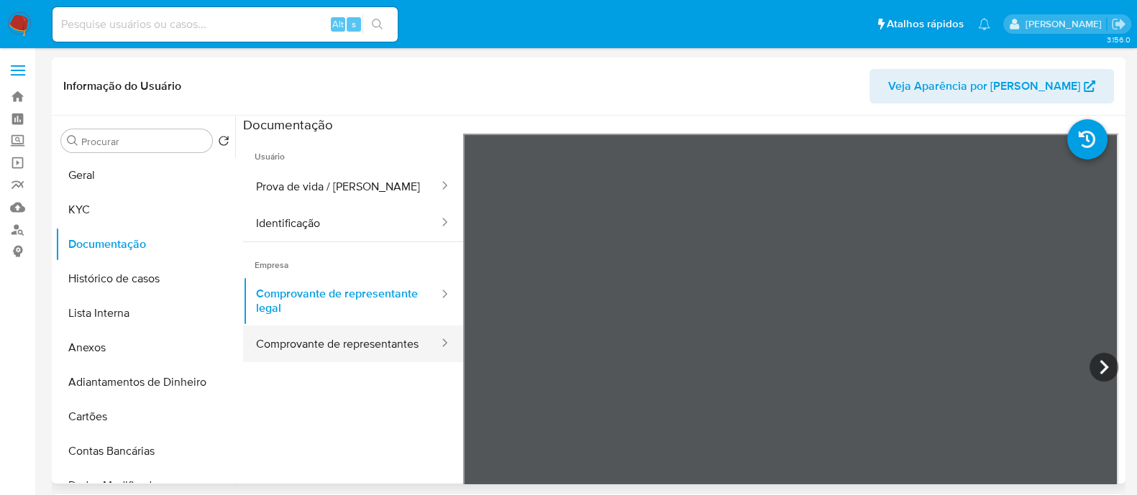
click at [405, 349] on button "Comprovante de representantes" at bounding box center [341, 344] width 197 height 37
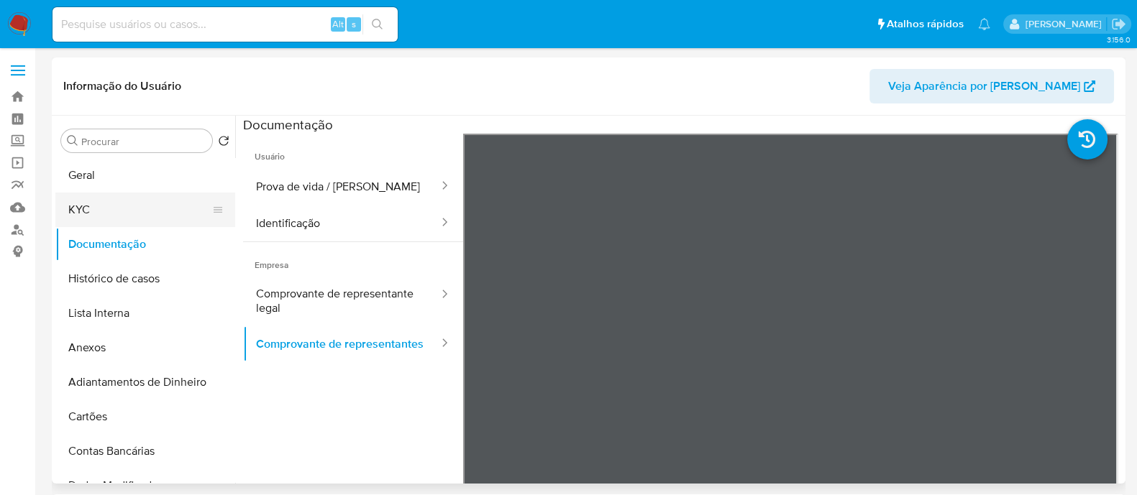
click at [114, 214] on button "KYC" at bounding box center [139, 210] width 168 height 35
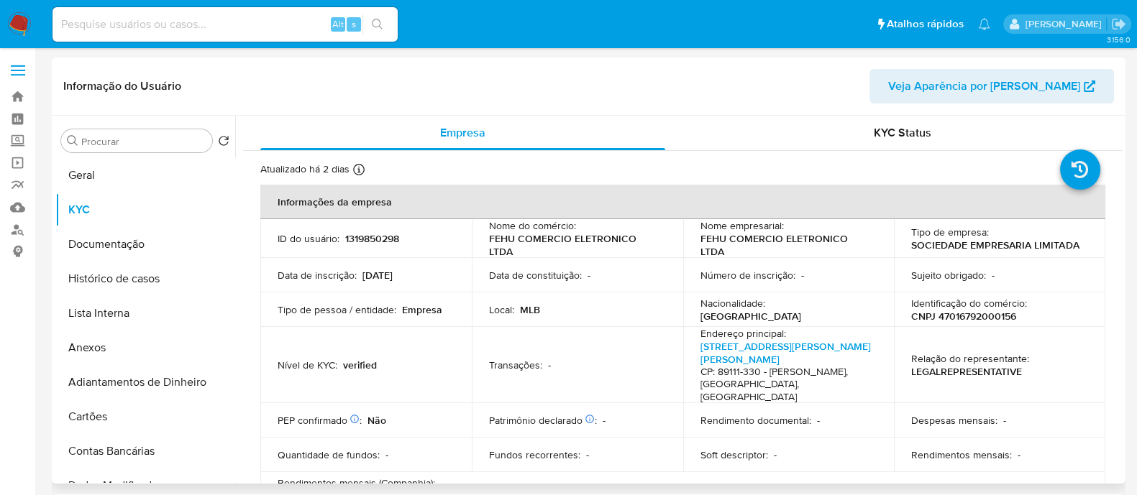
click at [1002, 314] on p "CNPJ 47016792000156" at bounding box center [963, 316] width 105 height 13
copy p "47016792000156"
